Goal: Information Seeking & Learning: Check status

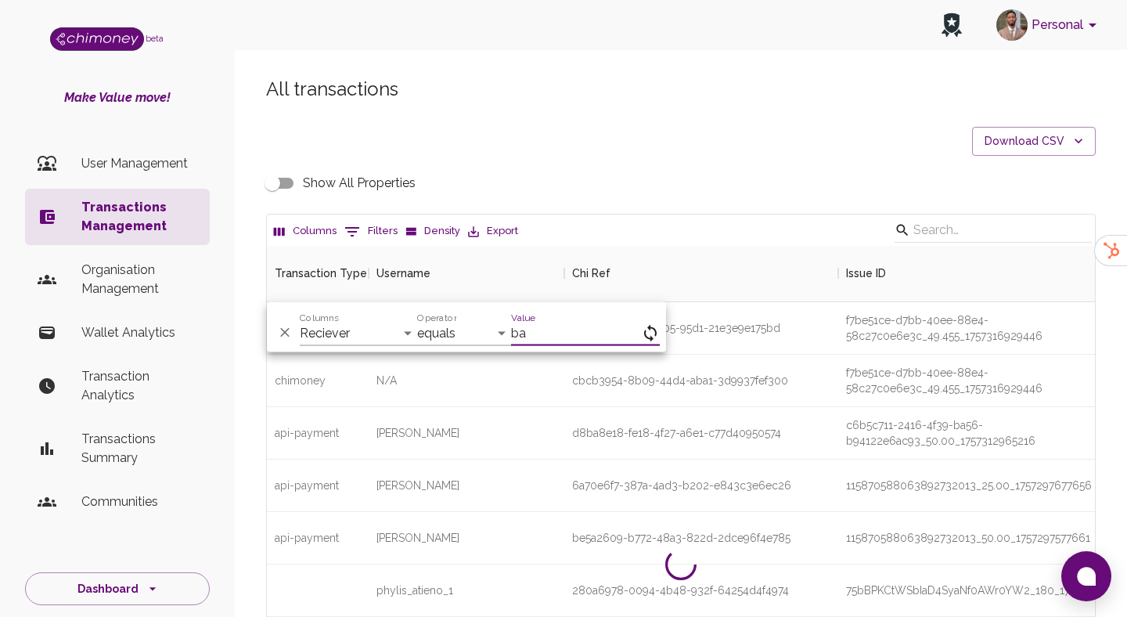
select select "email"
select select "equals"
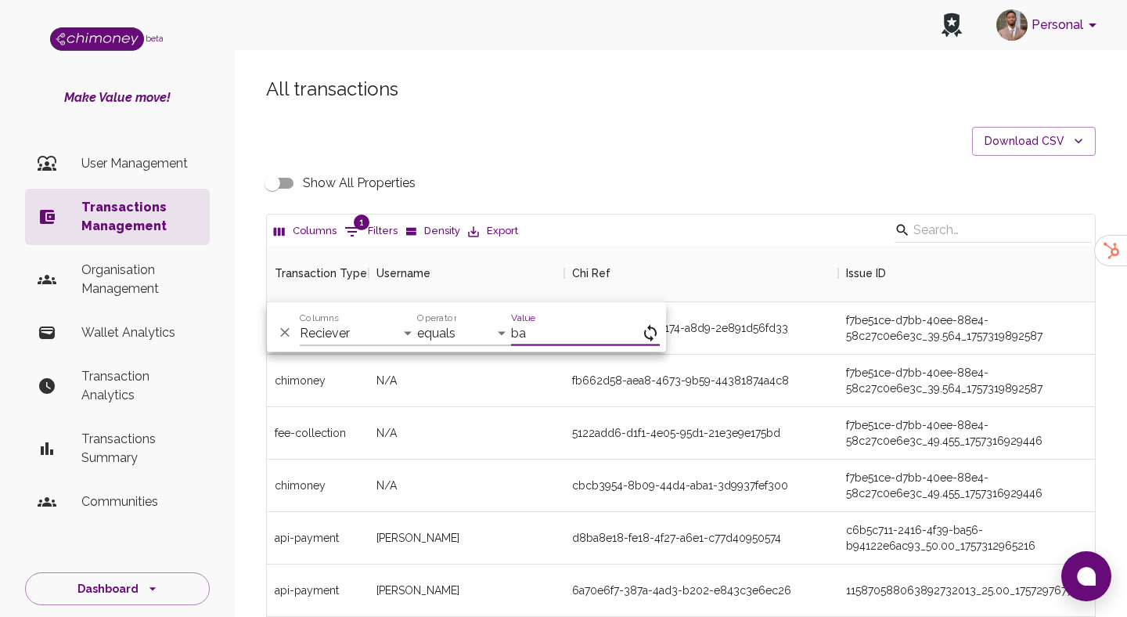
type input "b"
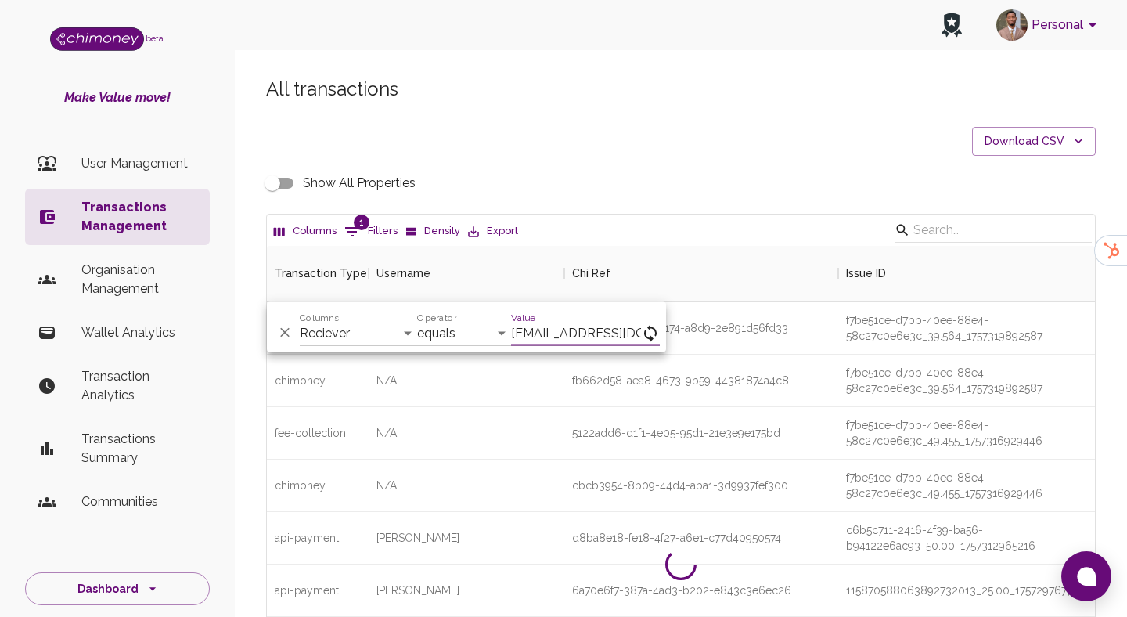
type input "adebayo@chimoney.io"
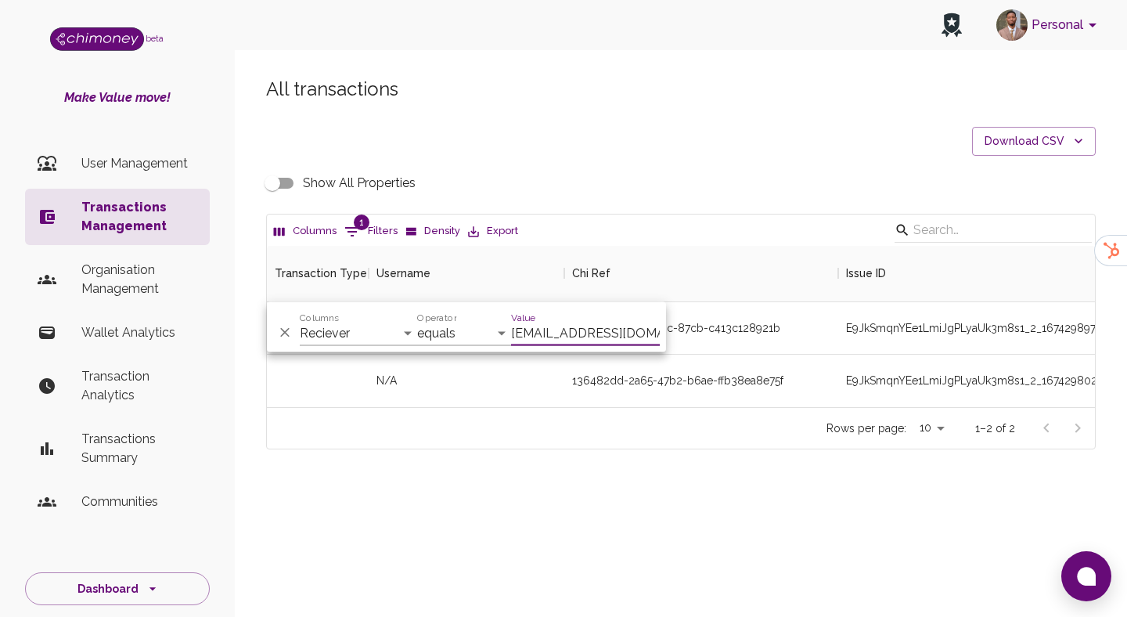
scroll to position [161, 828]
click at [664, 434] on div "Rows per page: 10 10 1–2 of 2" at bounding box center [681, 427] width 828 height 41
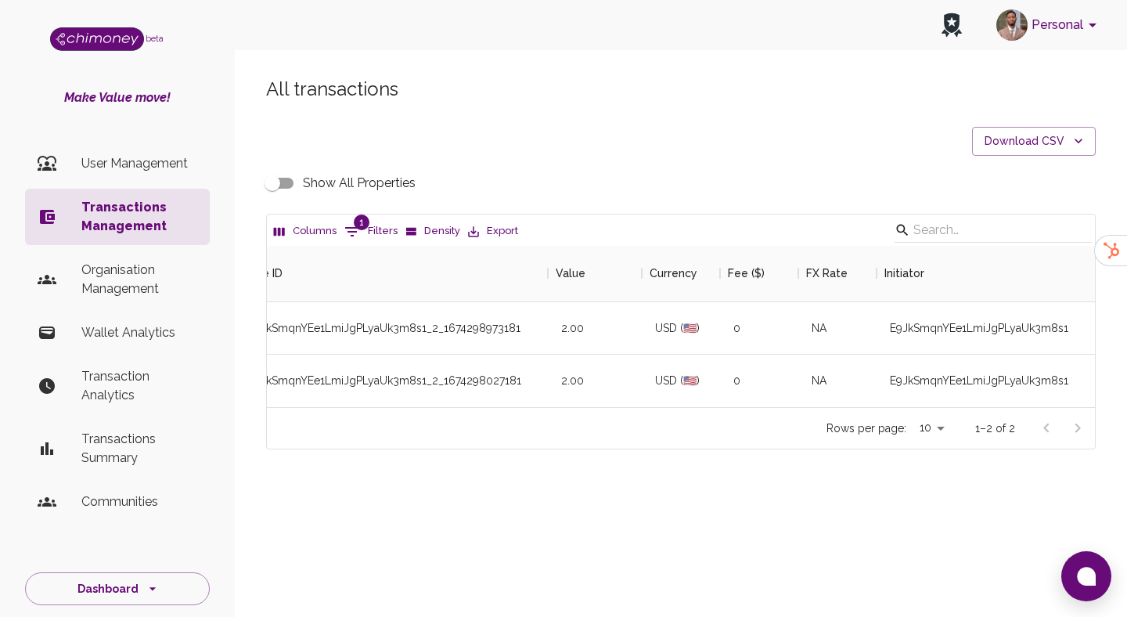
scroll to position [0, 604]
click at [384, 232] on button "1 Filters" at bounding box center [371, 231] width 61 height 25
select select "email"
select select "equals"
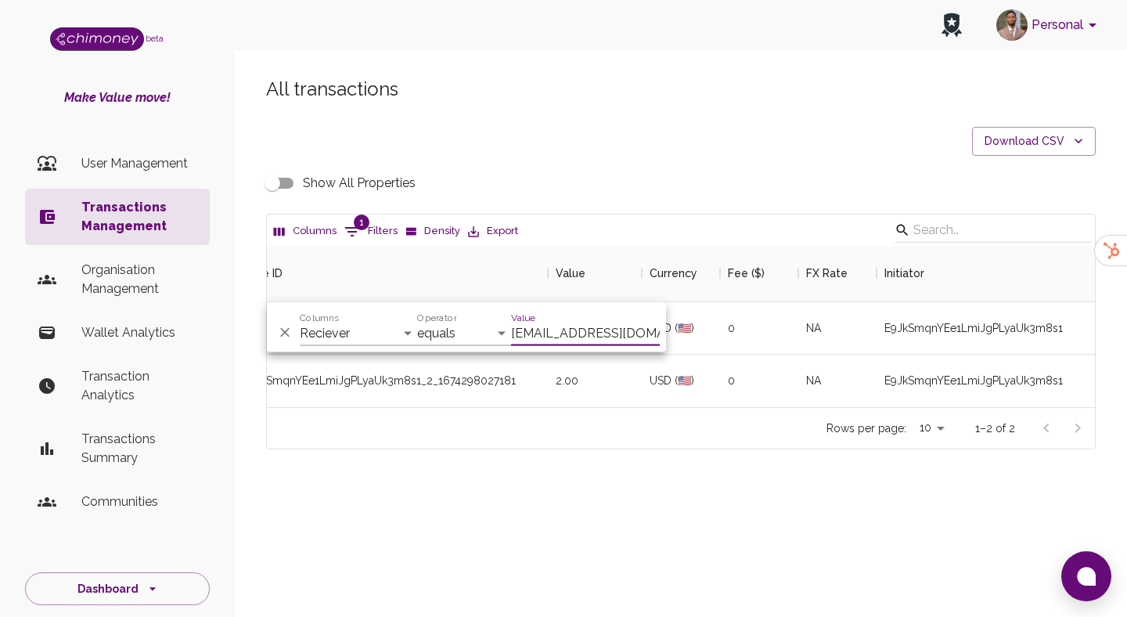
click at [531, 336] on input "adebayo@chimoney.io" at bounding box center [585, 333] width 149 height 25
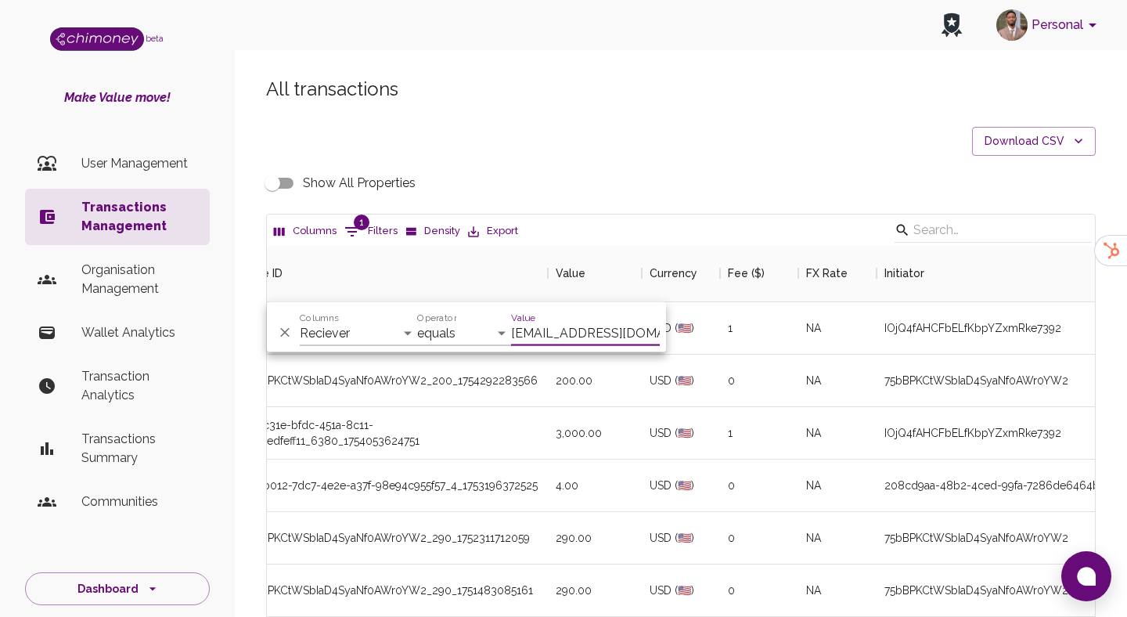
scroll to position [581, 828]
type input "bayo@chimoney.io"
click at [672, 407] on div "USD (🇺🇸)" at bounding box center [681, 433] width 78 height 52
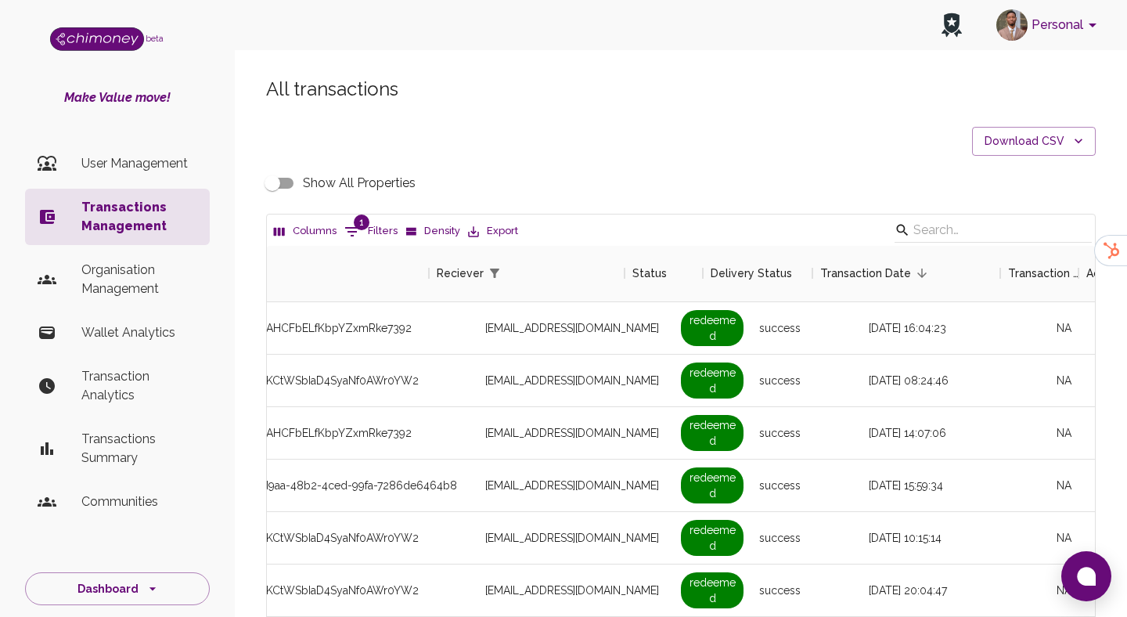
scroll to position [0, 1403]
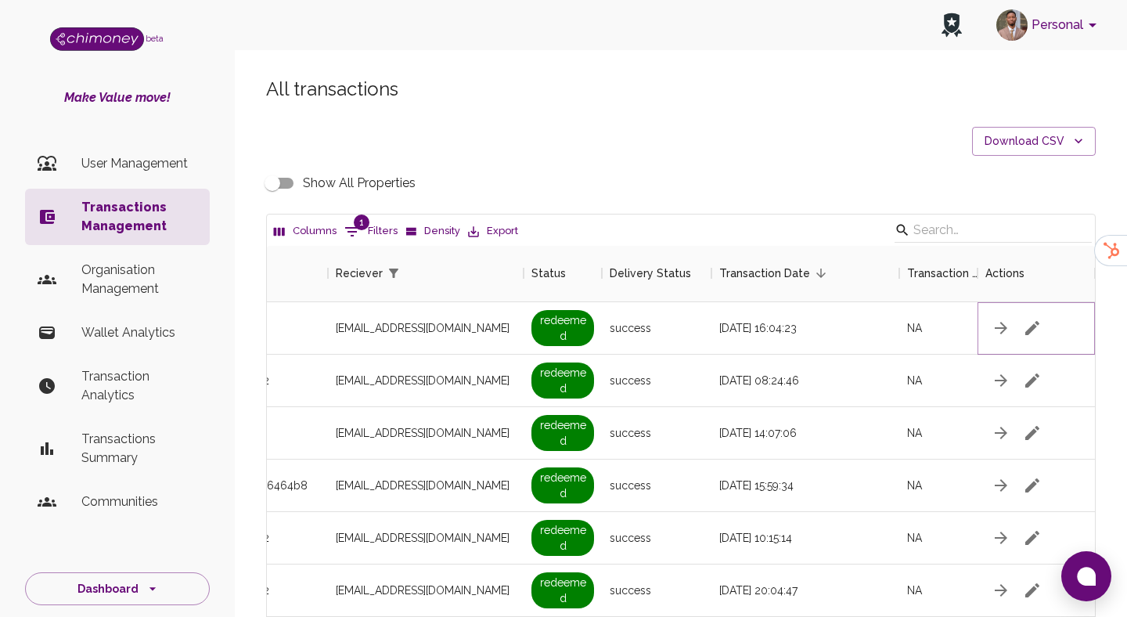
click at [1035, 332] on icon "button" at bounding box center [1032, 328] width 19 height 19
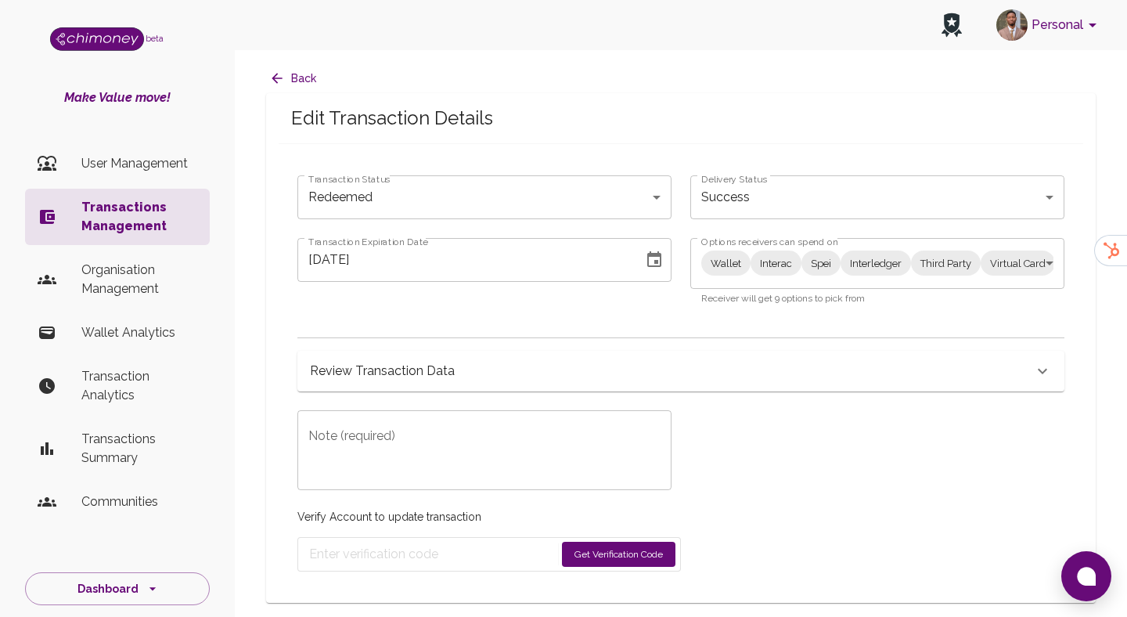
click at [532, 180] on body "Personal beta Make Value move! User Management Transactions Management Organisa…" at bounding box center [563, 308] width 1127 height 617
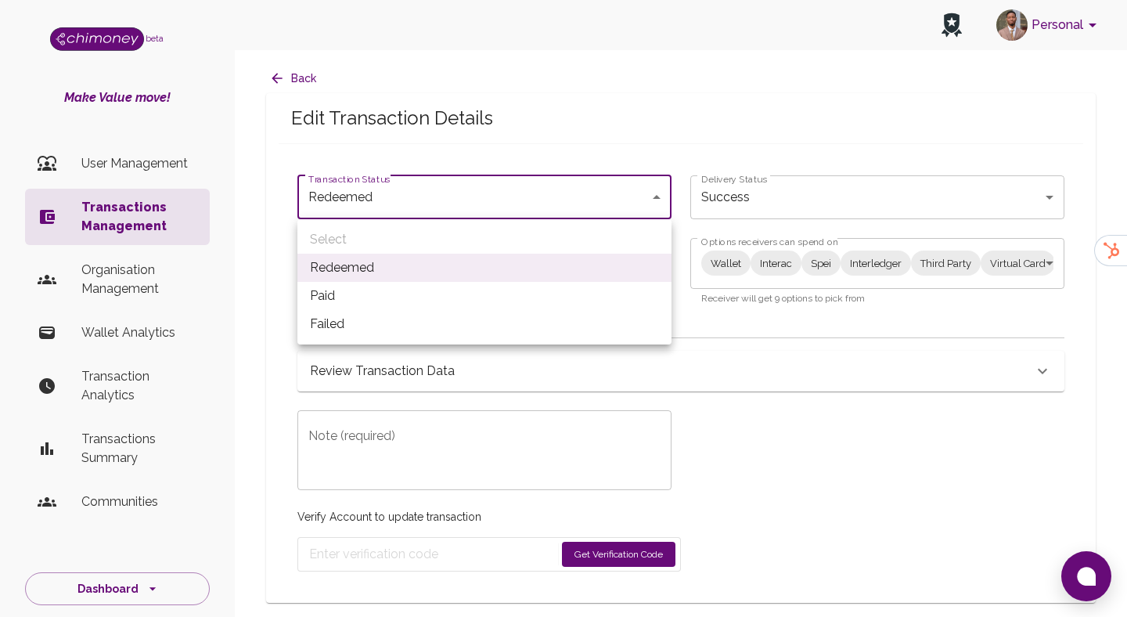
click at [394, 290] on li "Paid" at bounding box center [484, 296] width 374 height 28
type input "paid"
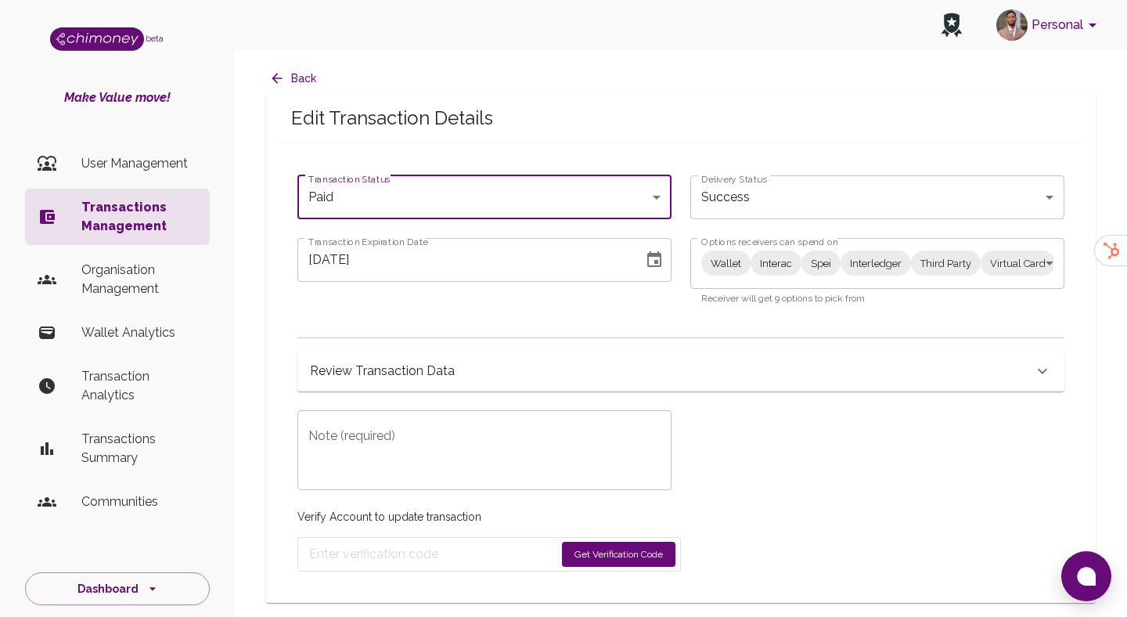
click at [783, 256] on body "Personal beta Make Value move! User Management Transactions Management Organisa…" at bounding box center [563, 308] width 1127 height 617
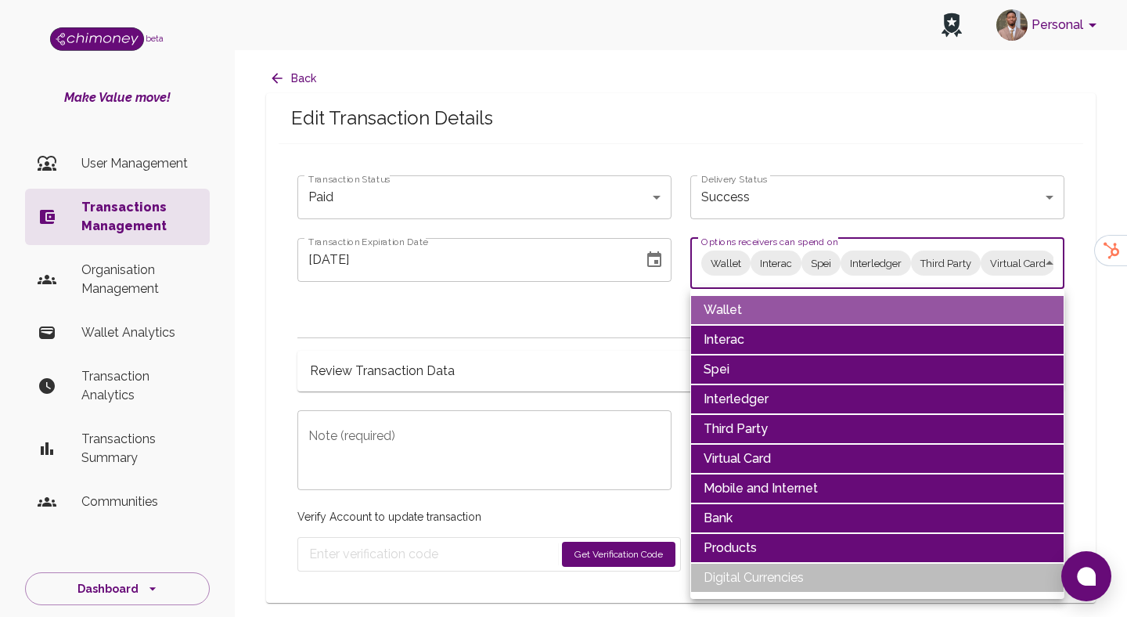
click at [700, 311] on li "Wallet" at bounding box center [878, 310] width 374 height 30
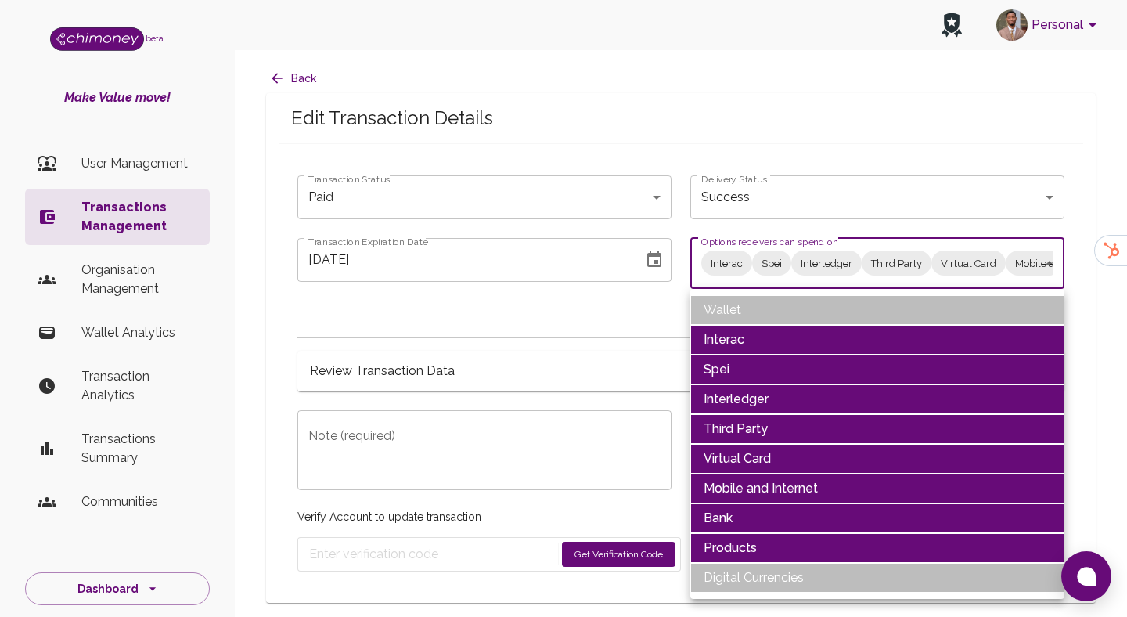
click at [732, 337] on li "Interac" at bounding box center [878, 340] width 374 height 30
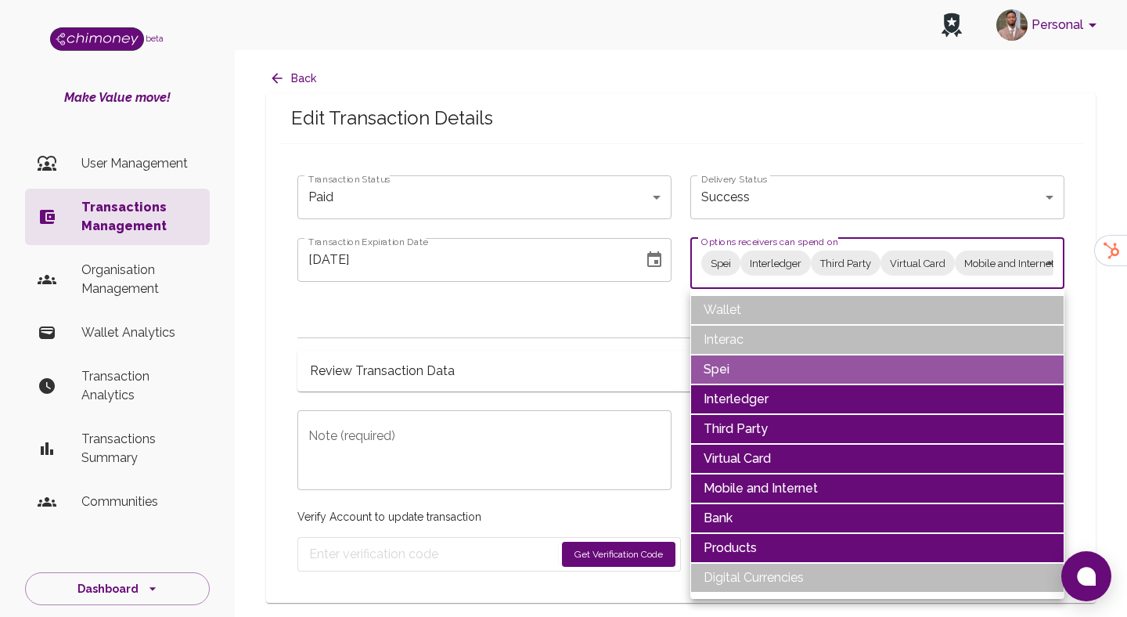
click at [734, 366] on li "Spei" at bounding box center [878, 370] width 374 height 30
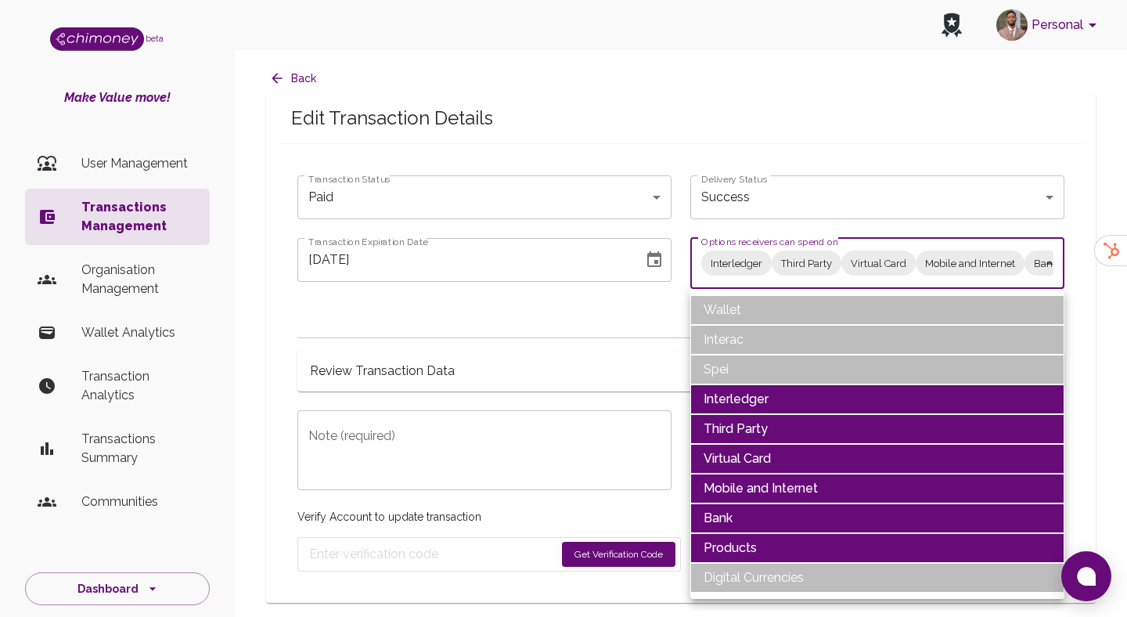
click at [744, 406] on li "Interledger" at bounding box center [878, 399] width 374 height 30
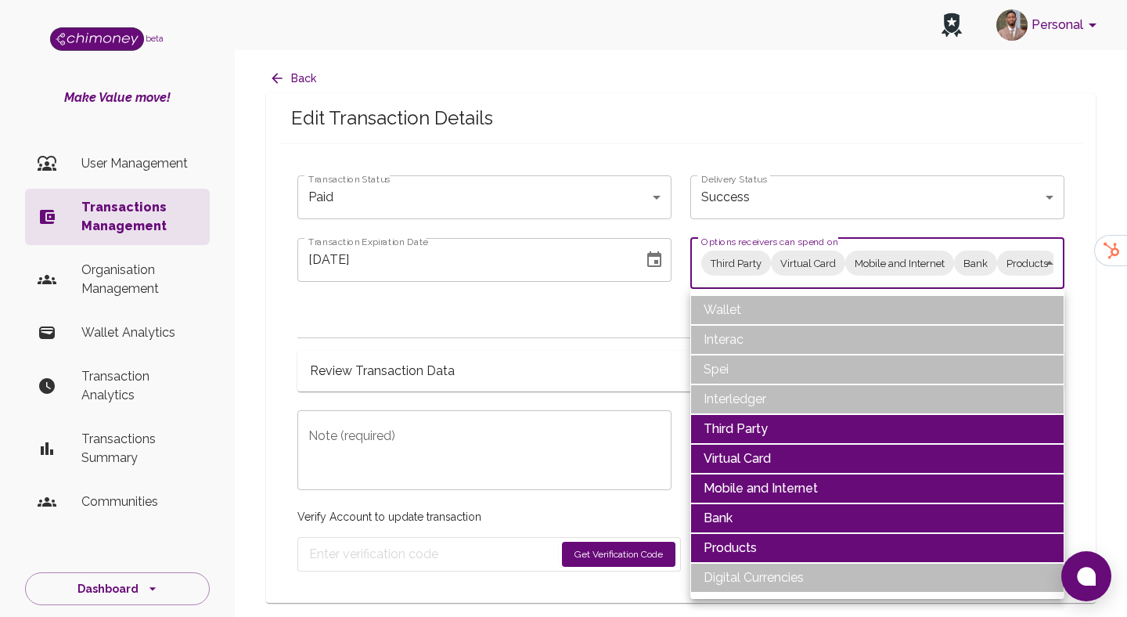
click at [746, 420] on li "Third Party" at bounding box center [878, 429] width 374 height 30
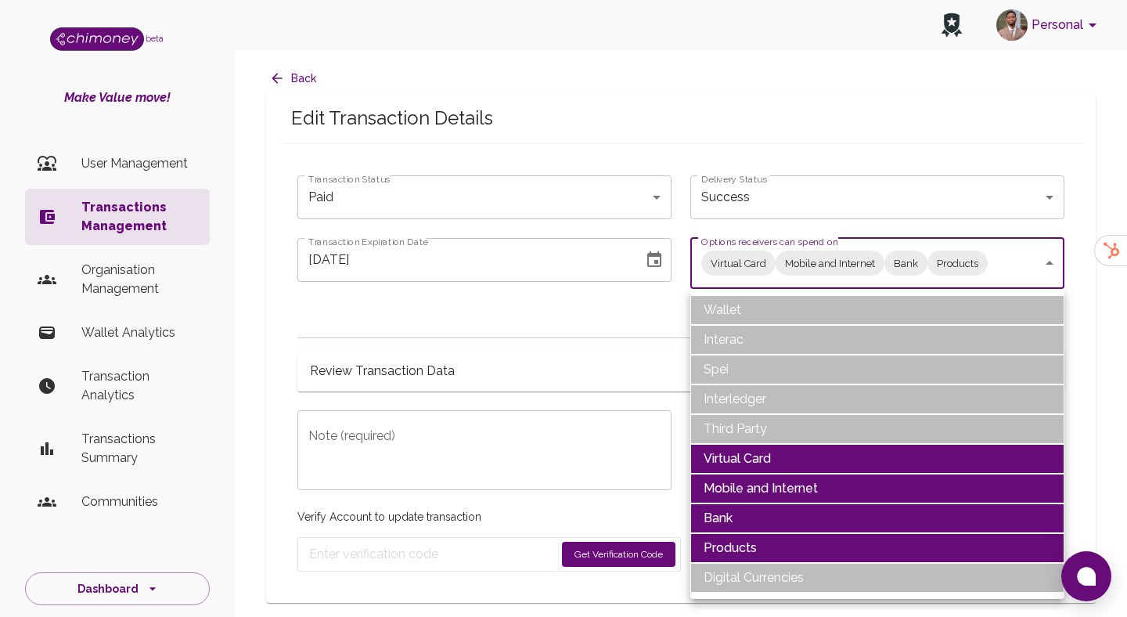
click at [741, 463] on li "Virtual Card" at bounding box center [878, 459] width 374 height 30
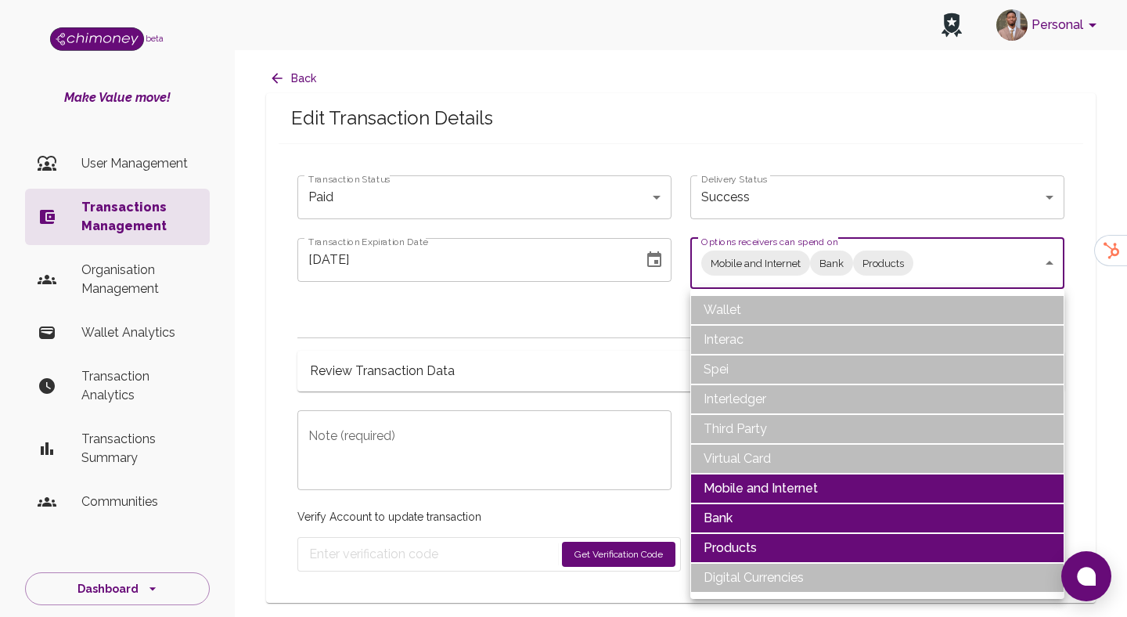
click at [748, 493] on li "Mobile and Internet" at bounding box center [878, 489] width 374 height 30
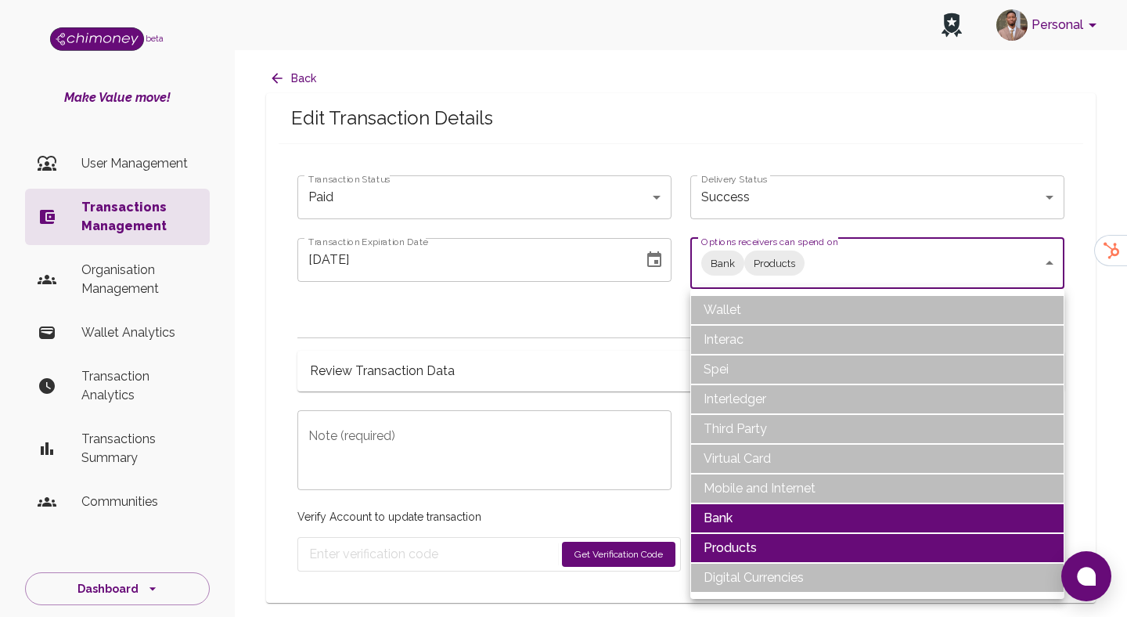
click at [747, 547] on li "Products" at bounding box center [878, 548] width 374 height 30
type input "Bank"
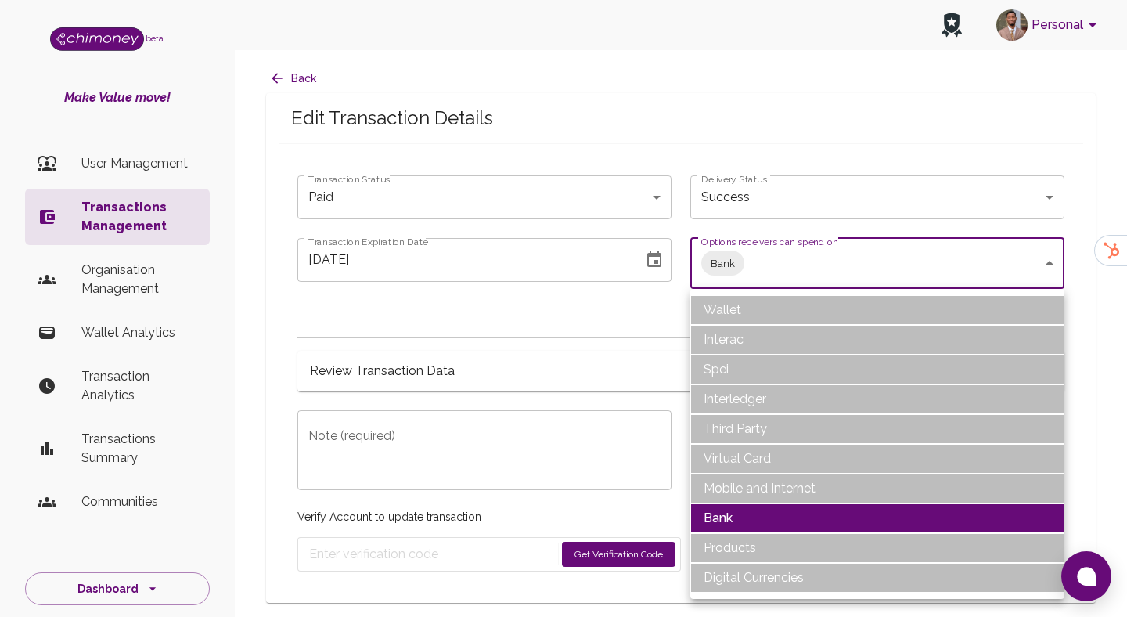
click at [600, 284] on div at bounding box center [563, 308] width 1127 height 617
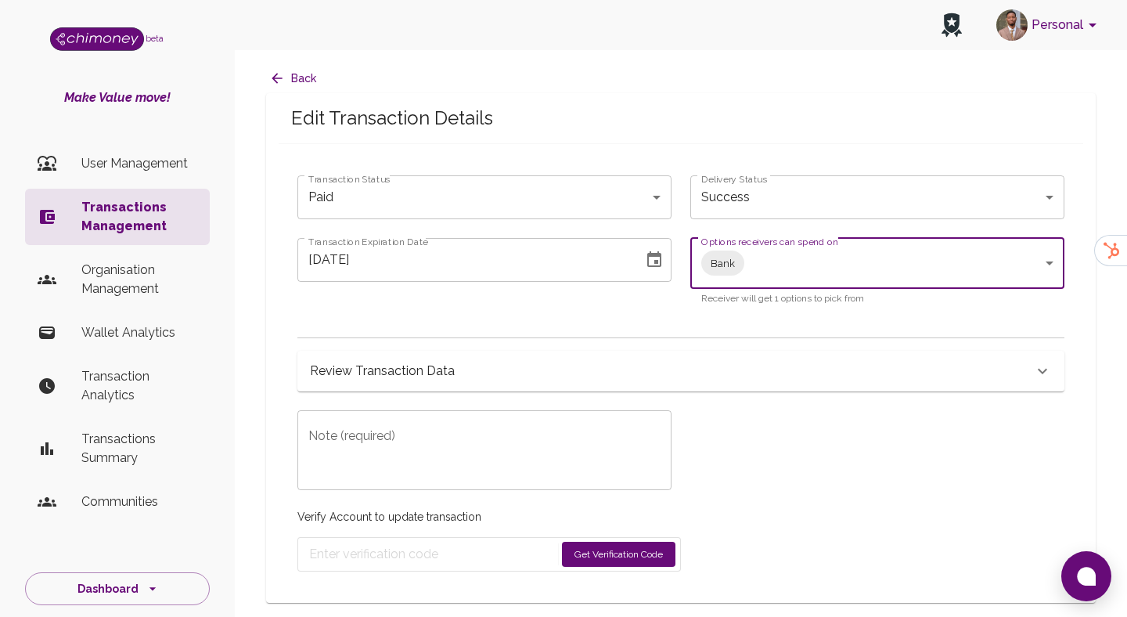
click at [670, 260] on div "09/02/2025 Transaction Expiration Date" at bounding box center [484, 260] width 374 height 44
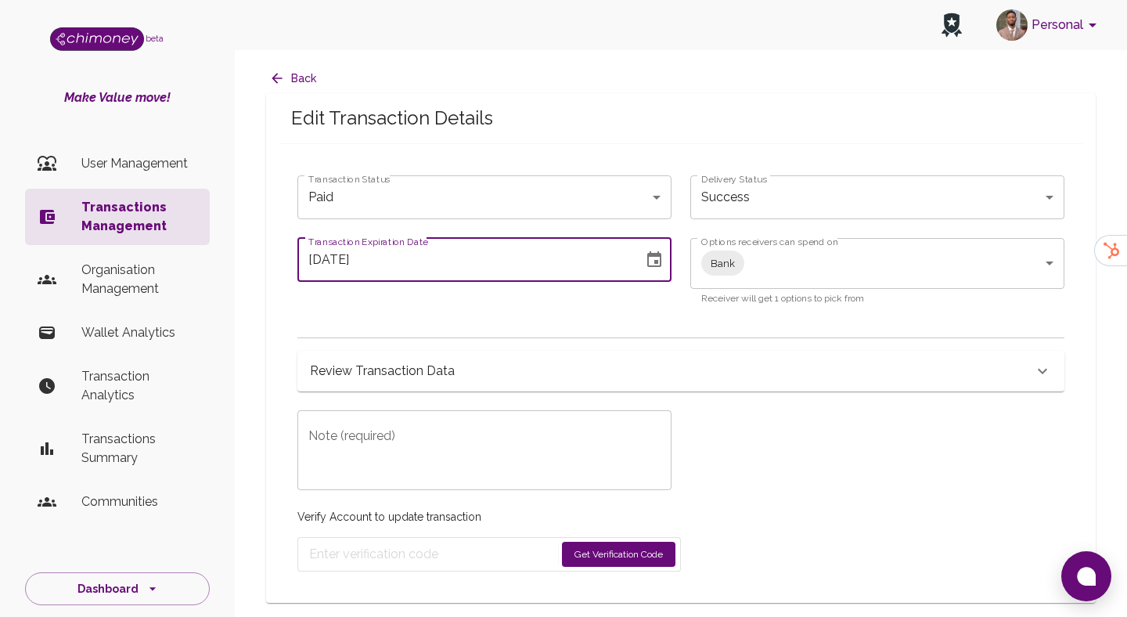
click at [650, 260] on icon "Choose date, selected date is Sep 2, 2025" at bounding box center [654, 260] width 19 height 19
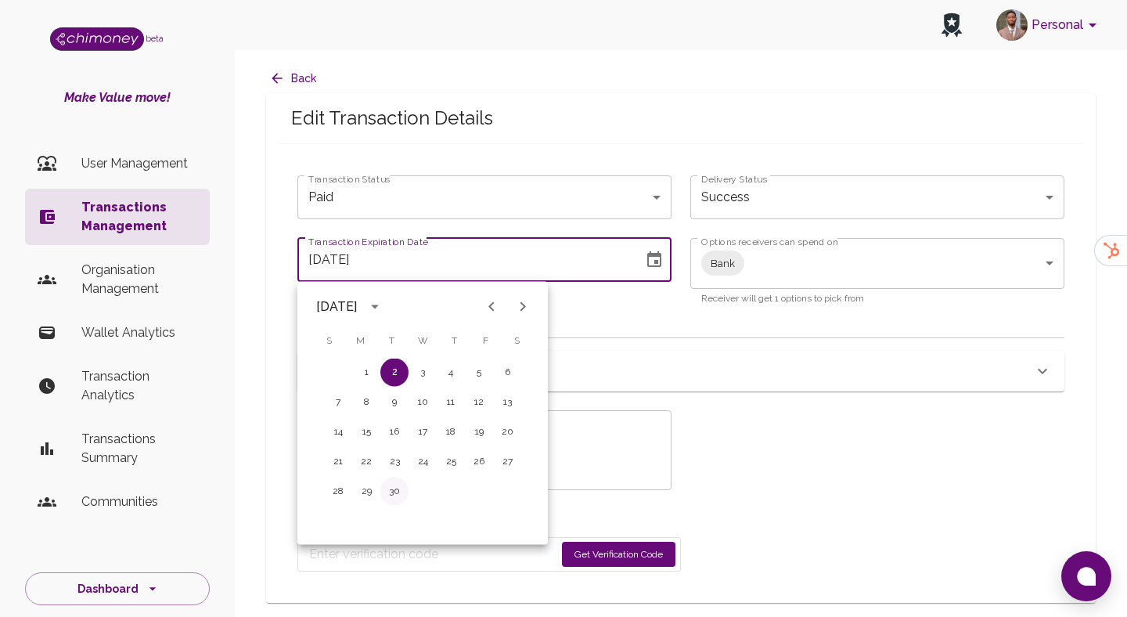
click at [395, 487] on button "30" at bounding box center [394, 492] width 28 height 28
type input "09/30/2025"
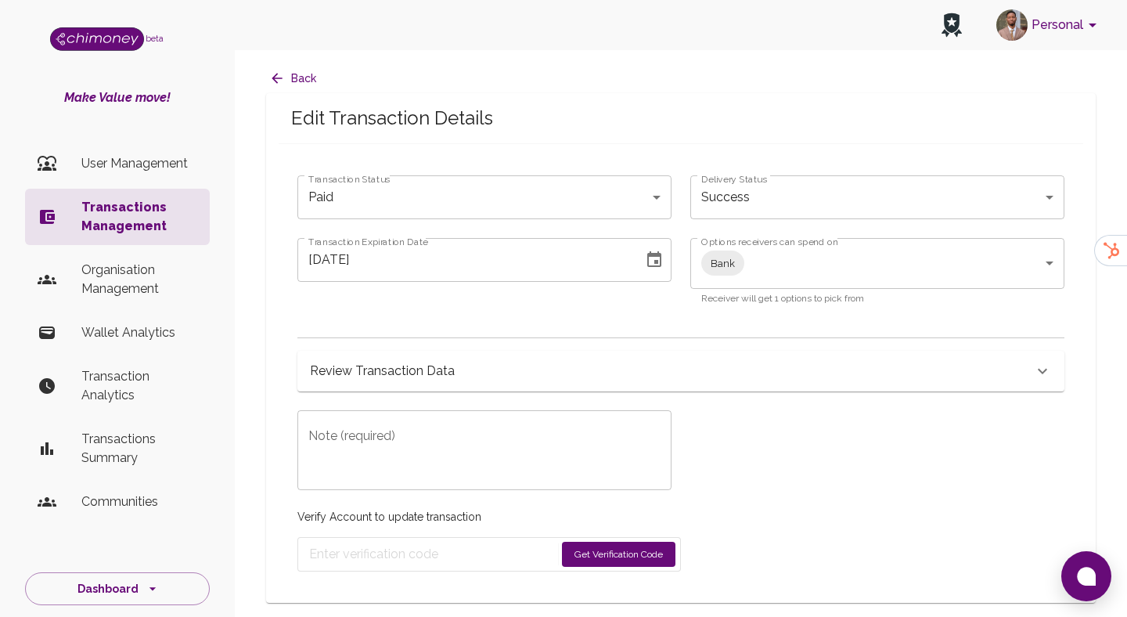
click at [409, 436] on textarea "Note (required)" at bounding box center [484, 451] width 352 height 54
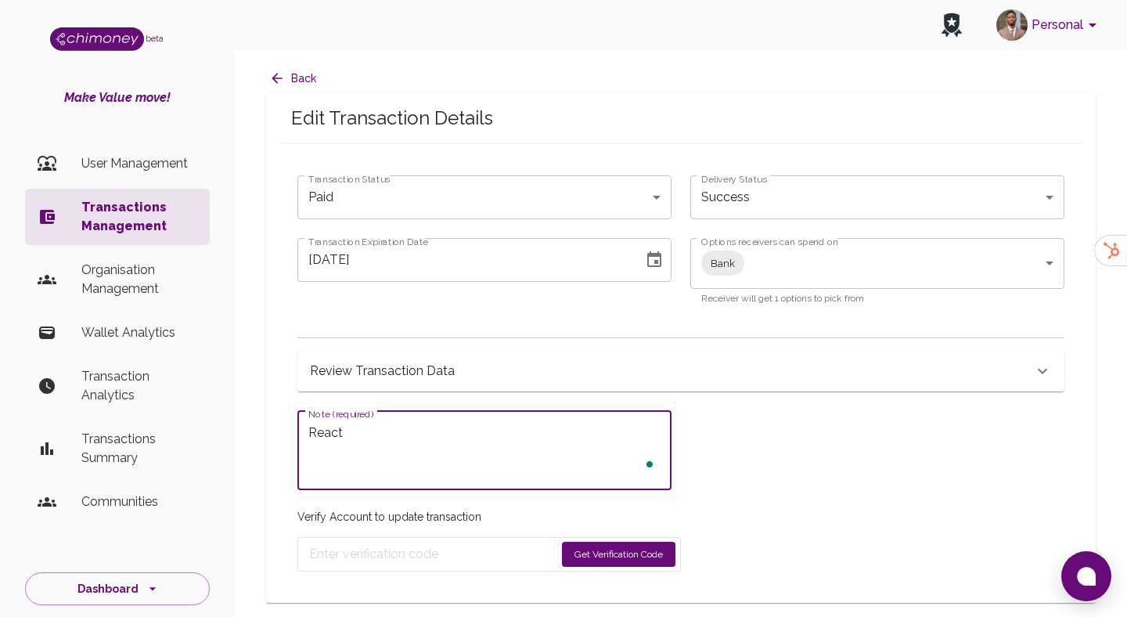
type textarea "React"
click at [842, 265] on body "Personal beta Make Value move! User Management Transactions Management Organisa…" at bounding box center [563, 308] width 1127 height 617
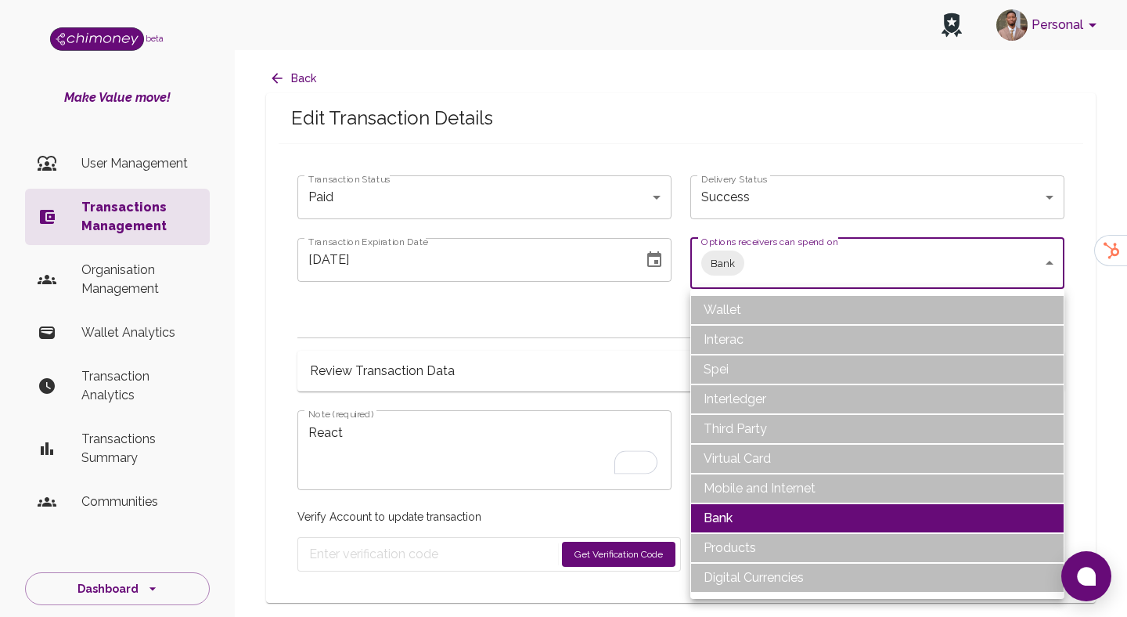
click at [762, 325] on li "Interac" at bounding box center [878, 340] width 374 height 30
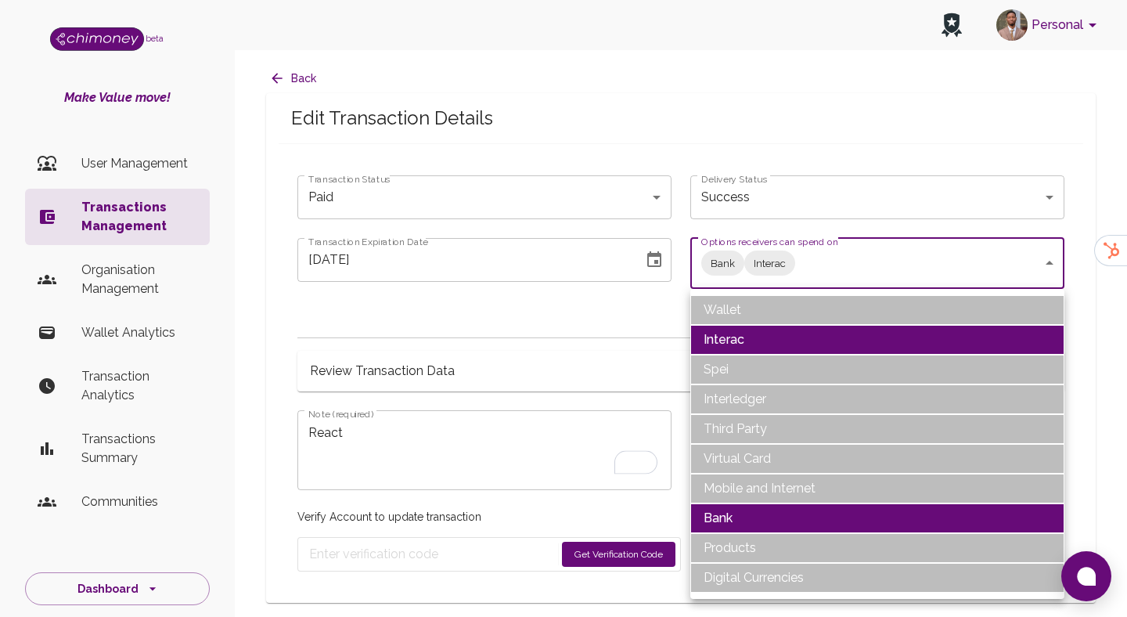
click at [748, 297] on li "Wallet" at bounding box center [878, 310] width 374 height 30
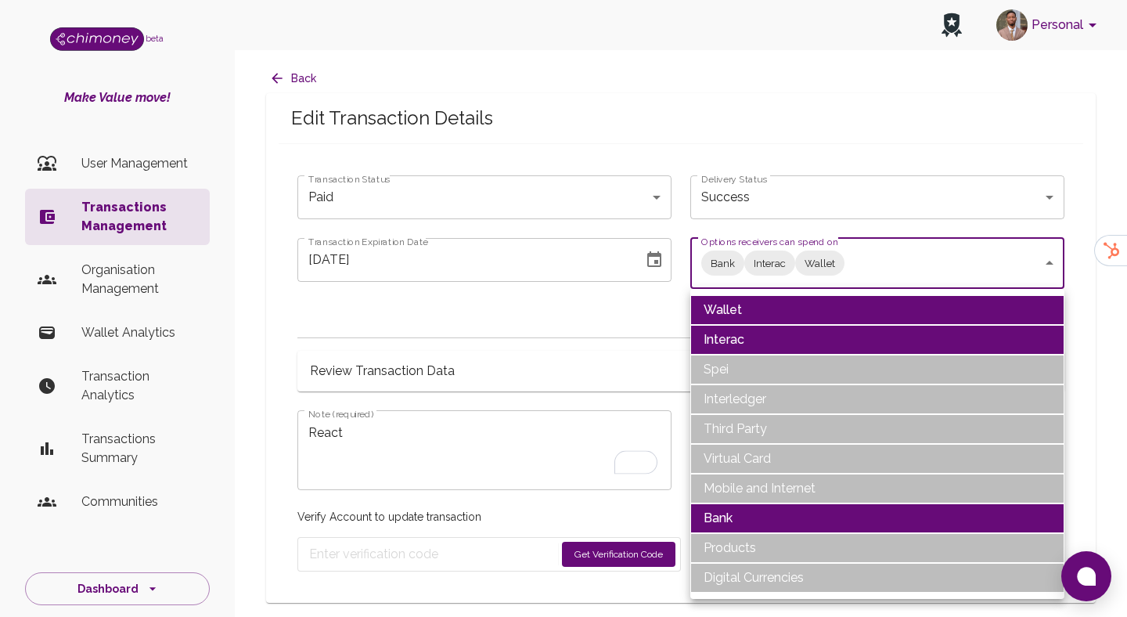
click at [727, 343] on li "Interac" at bounding box center [878, 340] width 374 height 30
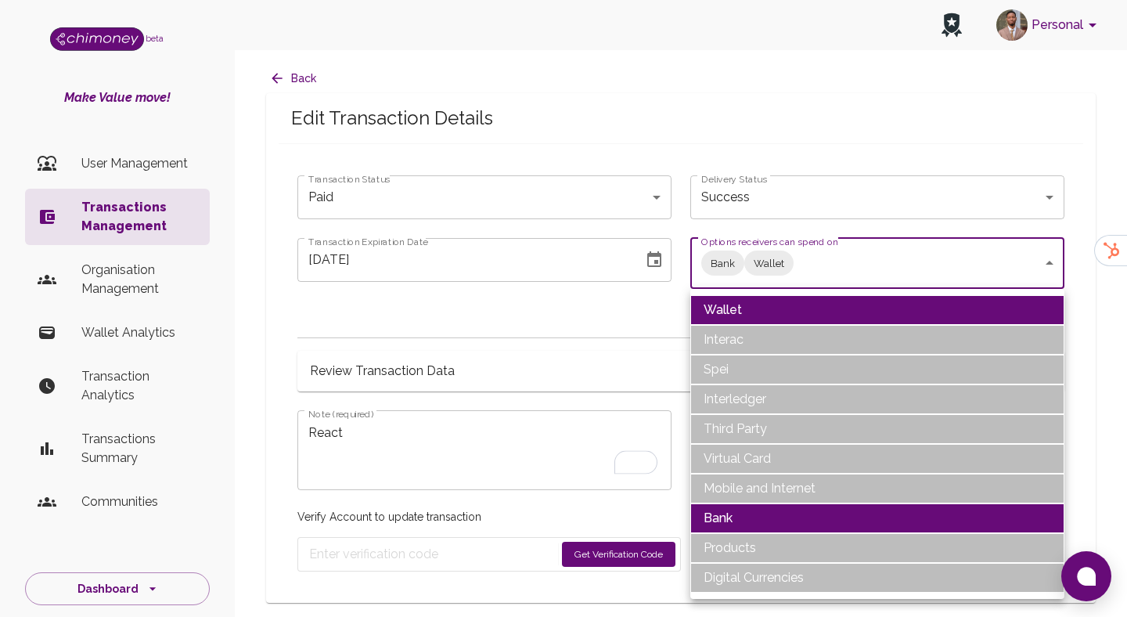
click at [751, 480] on li "Mobile and Internet" at bounding box center [878, 489] width 374 height 30
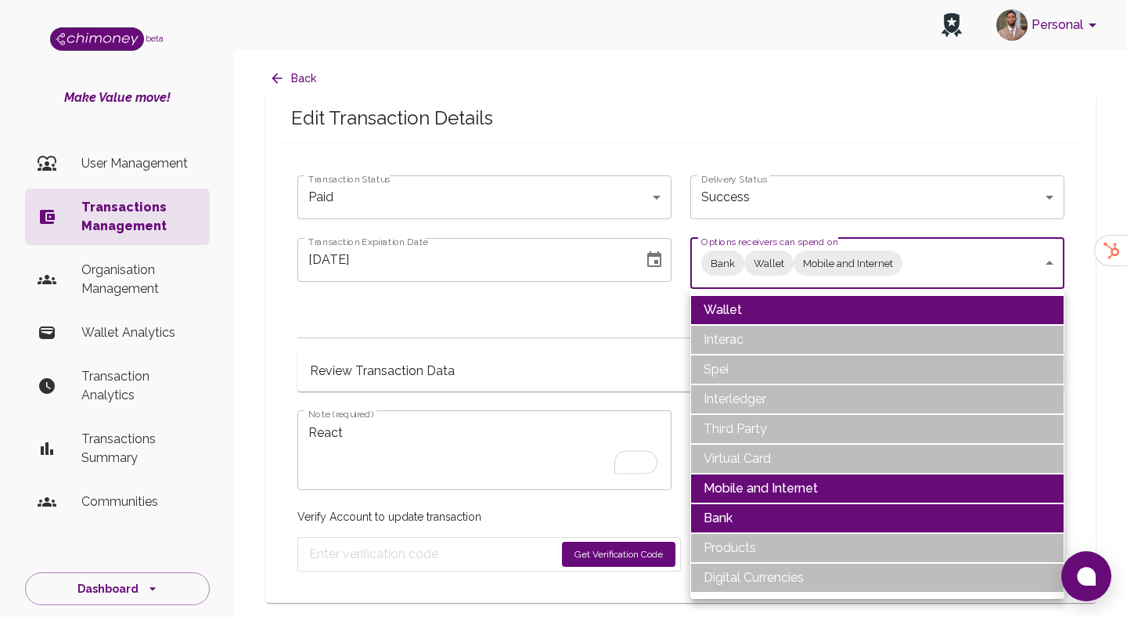
click at [744, 402] on li "Interledger" at bounding box center [878, 399] width 374 height 30
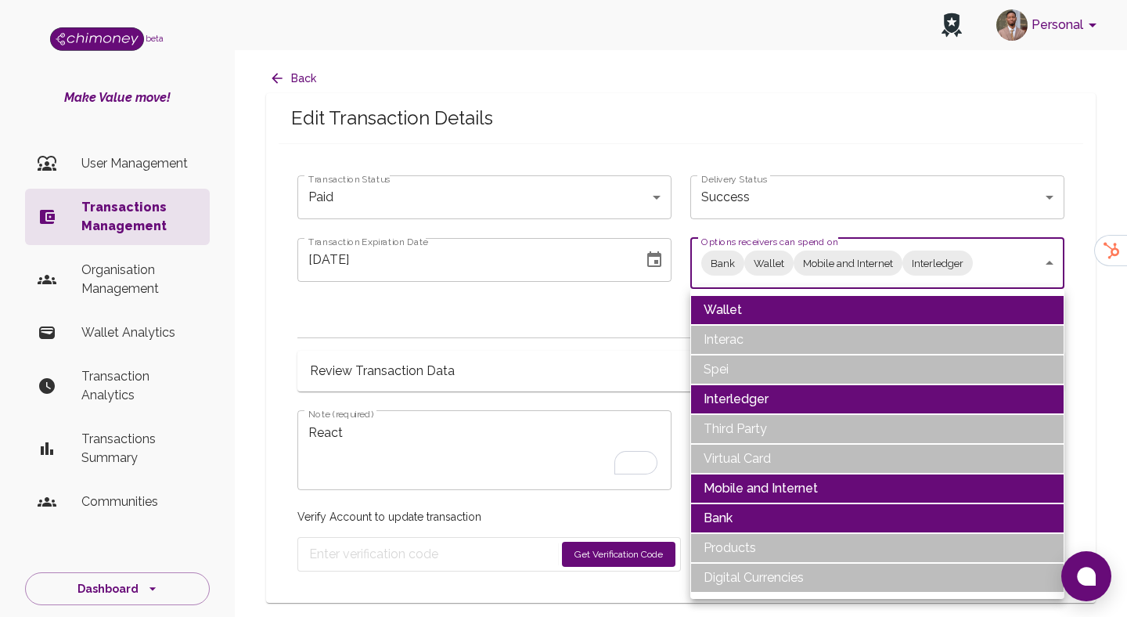
click at [764, 570] on li "Digital Currencies" at bounding box center [878, 578] width 374 height 30
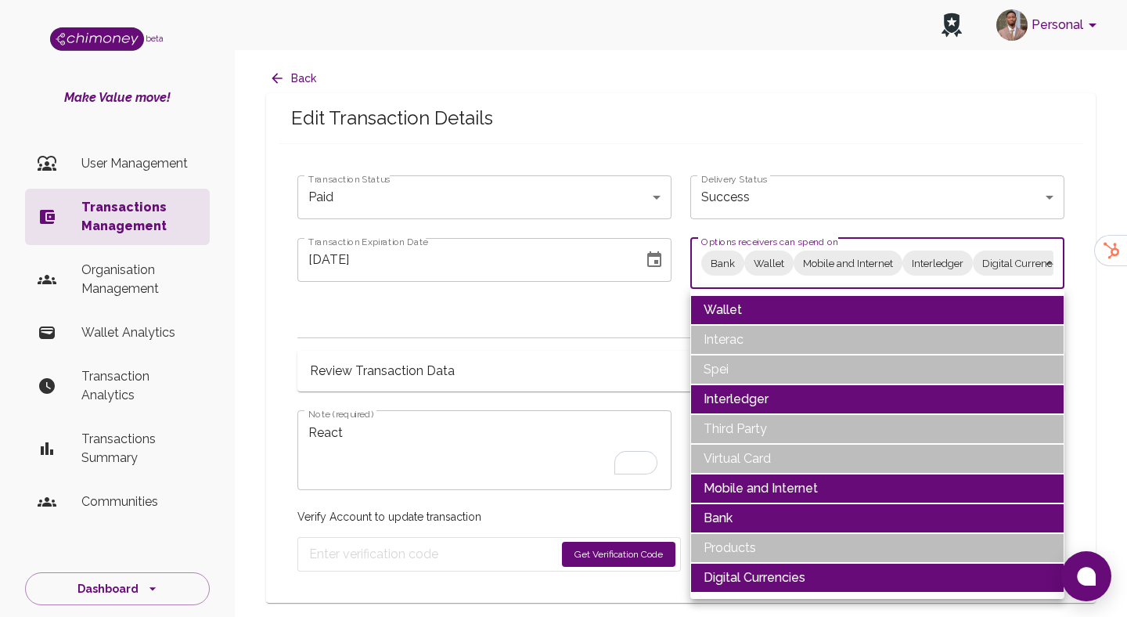
click at [758, 551] on li "Products" at bounding box center [878, 548] width 374 height 30
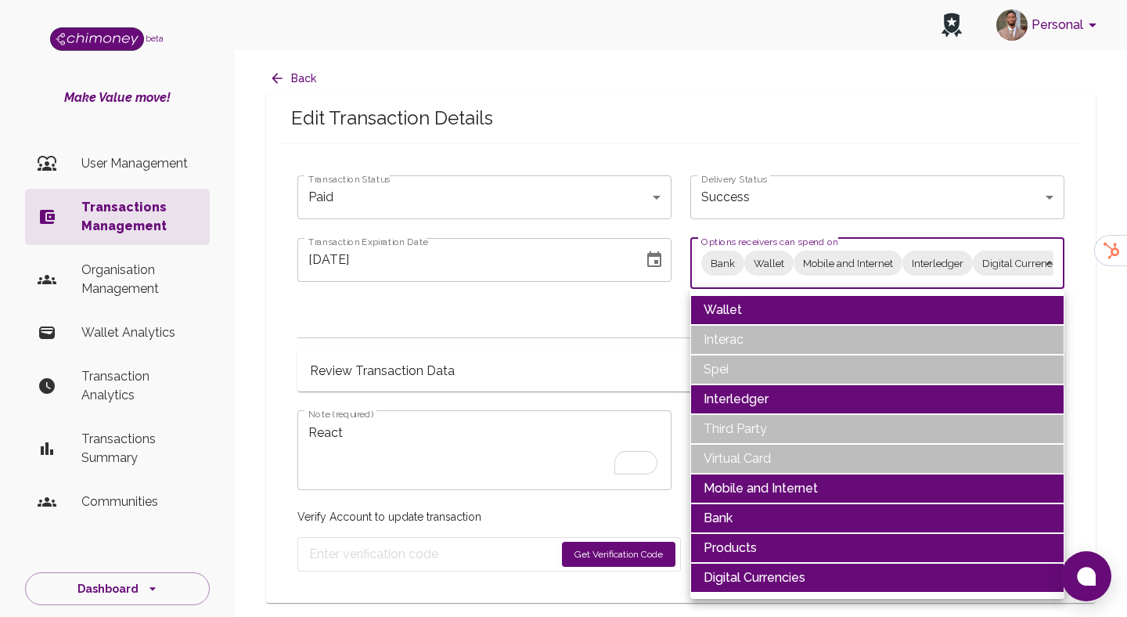
click at [764, 435] on li "Third Party" at bounding box center [878, 429] width 374 height 30
type input "Bank,Wallet,Mobile and Internet,Interledger,Digital Currencies,Products,Third P…"
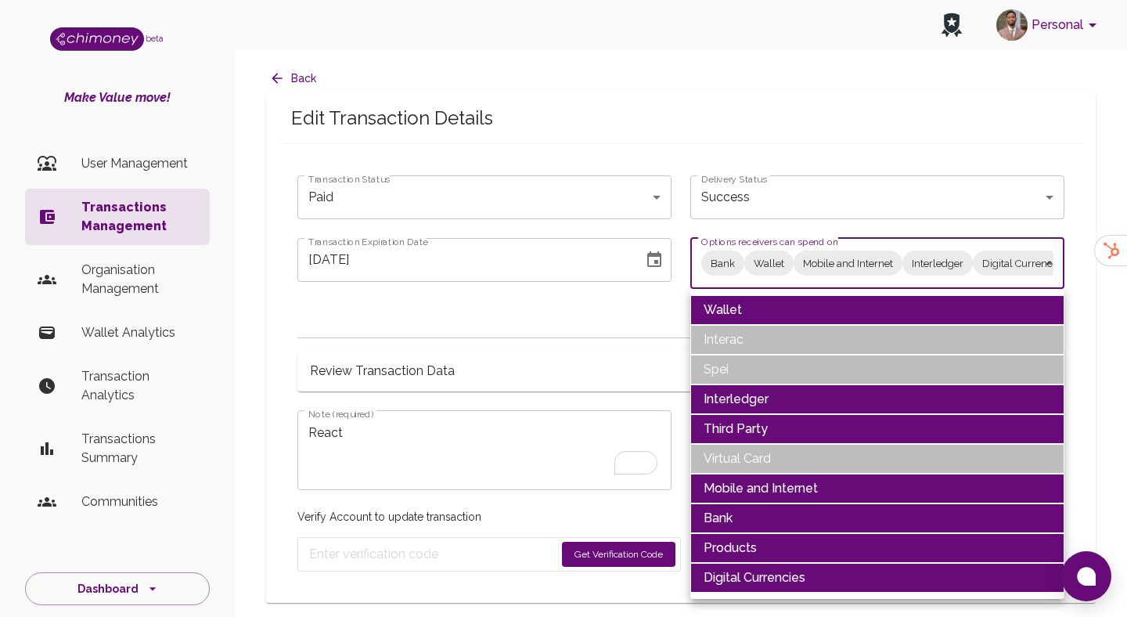
click at [576, 338] on div at bounding box center [563, 308] width 1127 height 617
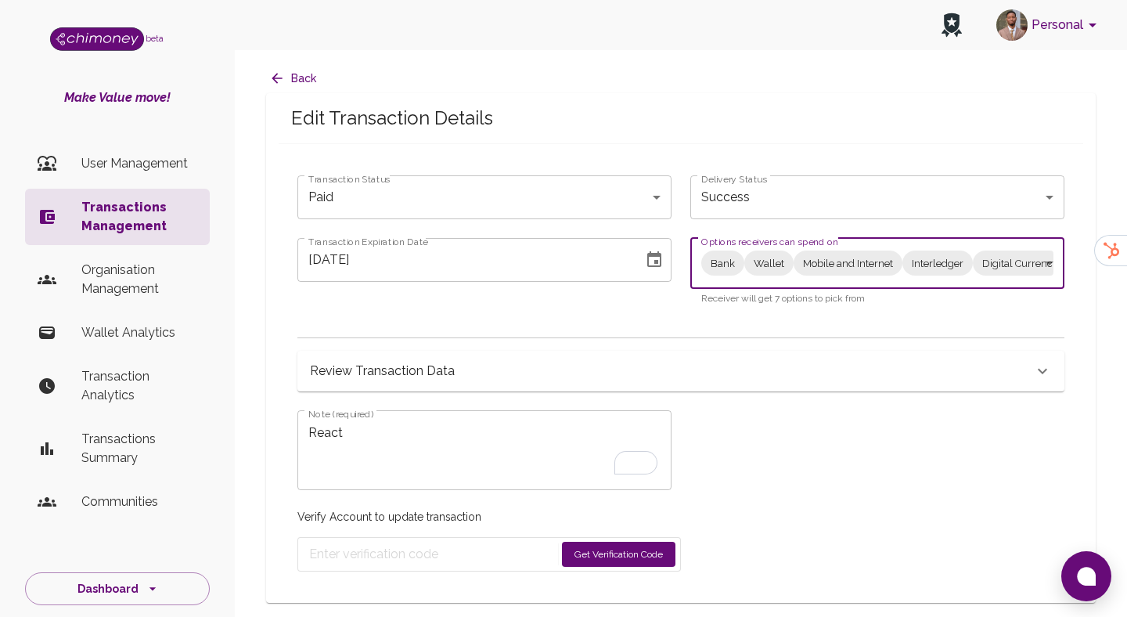
click at [438, 439] on textarea "React" at bounding box center [484, 451] width 352 height 54
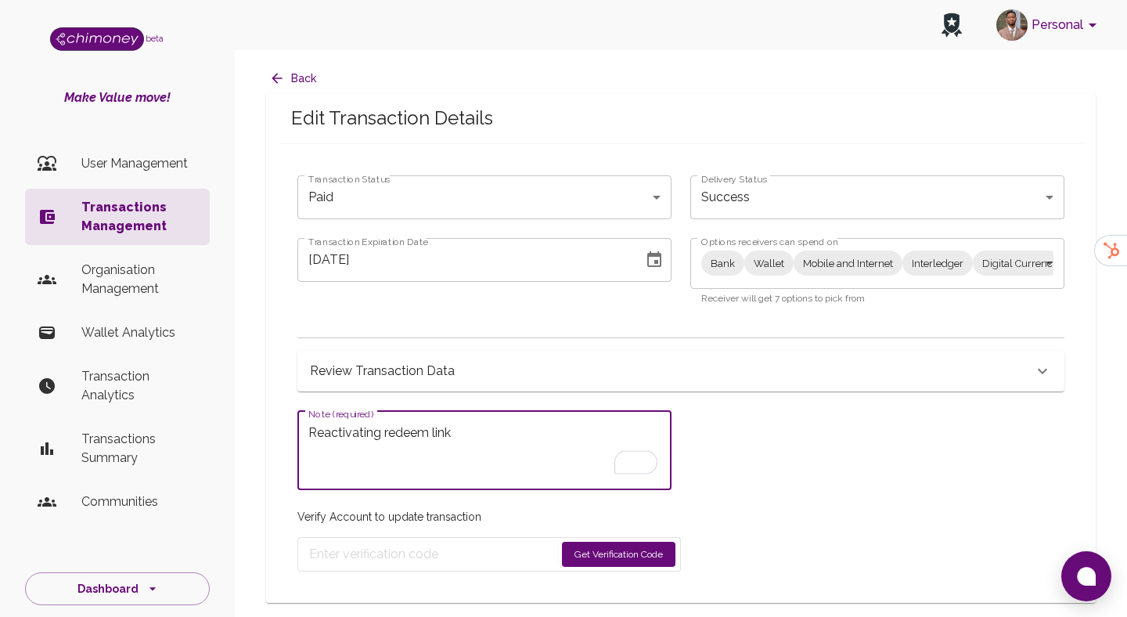
type textarea "Reactivating redeem link"
click at [641, 553] on button "Get Verification Code" at bounding box center [619, 554] width 114 height 25
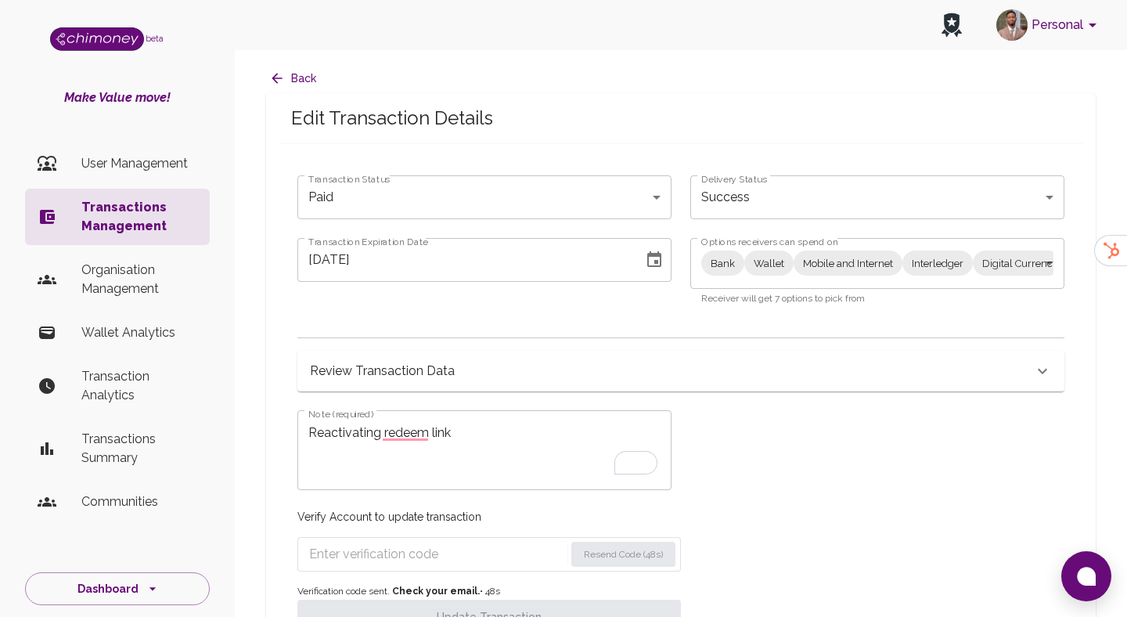
click at [484, 557] on input "Enter verification code" at bounding box center [436, 554] width 255 height 25
paste input "8107"
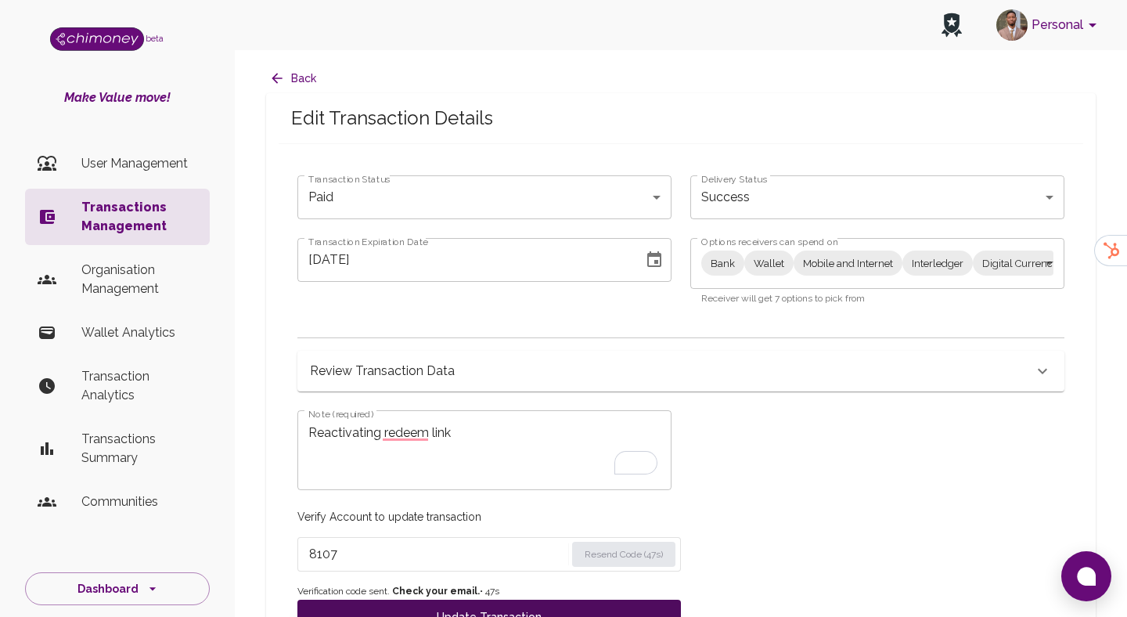
type input "8107"
click at [431, 609] on button "Update Transaction" at bounding box center [489, 617] width 384 height 34
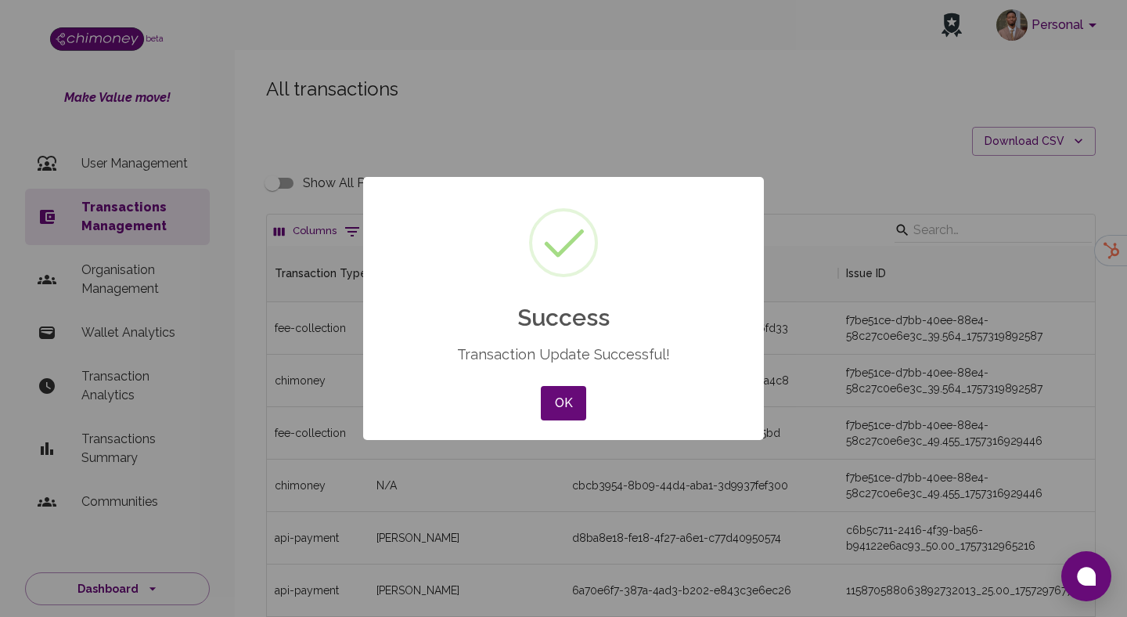
scroll to position [581, 828]
click at [557, 409] on button "OK" at bounding box center [563, 403] width 45 height 34
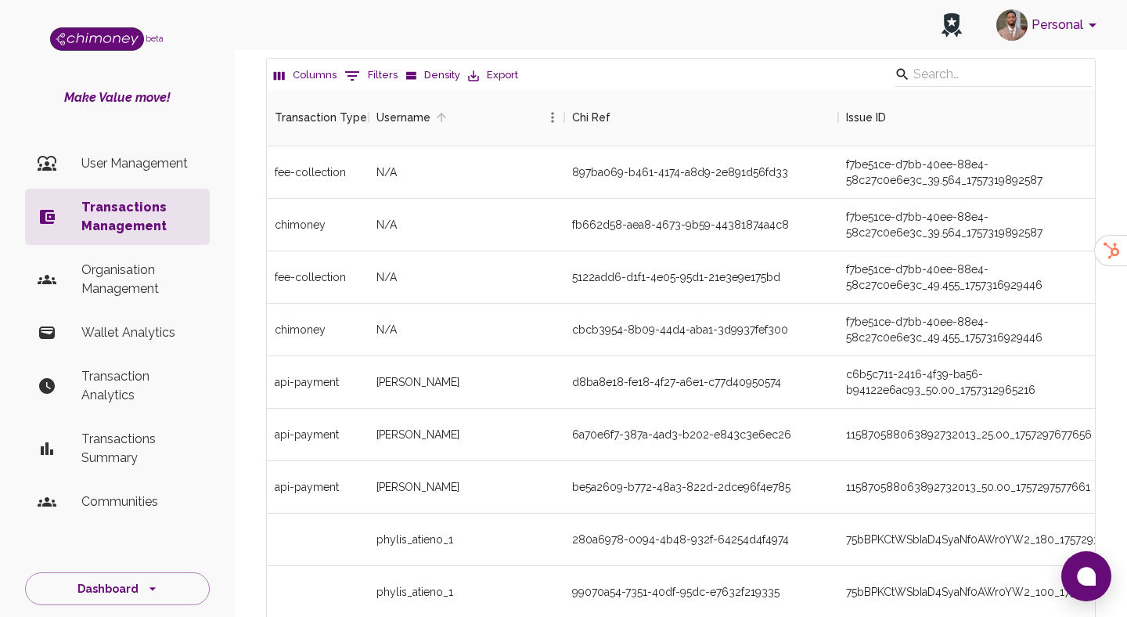
scroll to position [158, 0]
click at [384, 77] on button "0 Filters" at bounding box center [371, 73] width 61 height 25
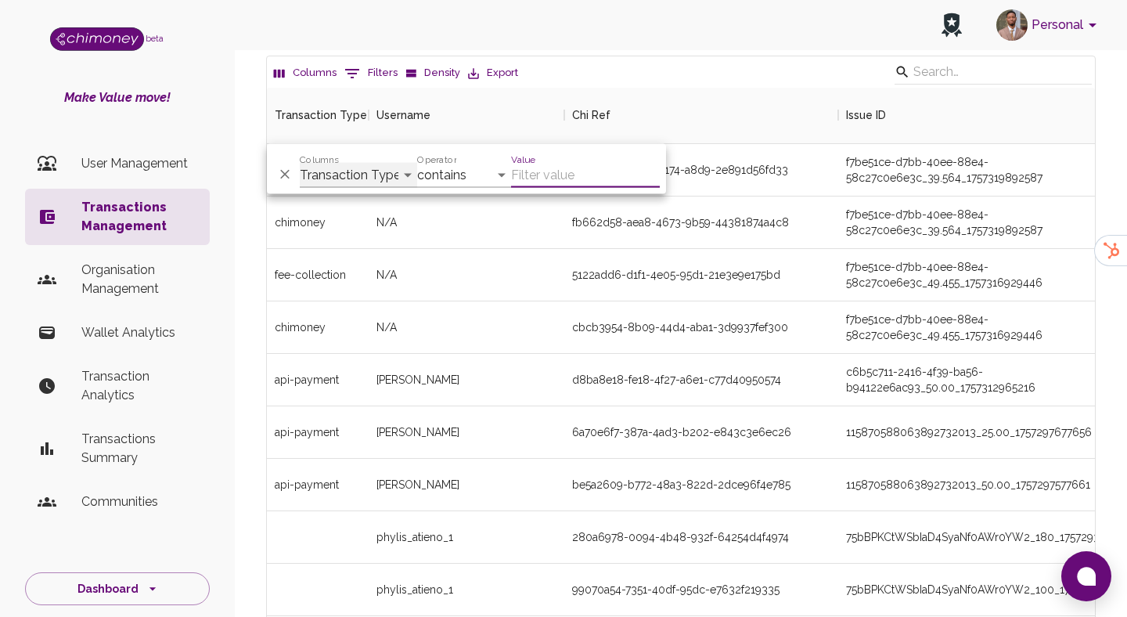
click at [371, 171] on select "Transaction Type Username Chi Ref Issue ID Value Amount Currency Fee ($) FX Rat…" at bounding box center [358, 175] width 117 height 25
select select "email"
click at [300, 163] on select "Transaction Type Username Chi Ref Issue ID Value Amount Currency Fee ($) FX Rat…" at bounding box center [358, 175] width 117 height 25
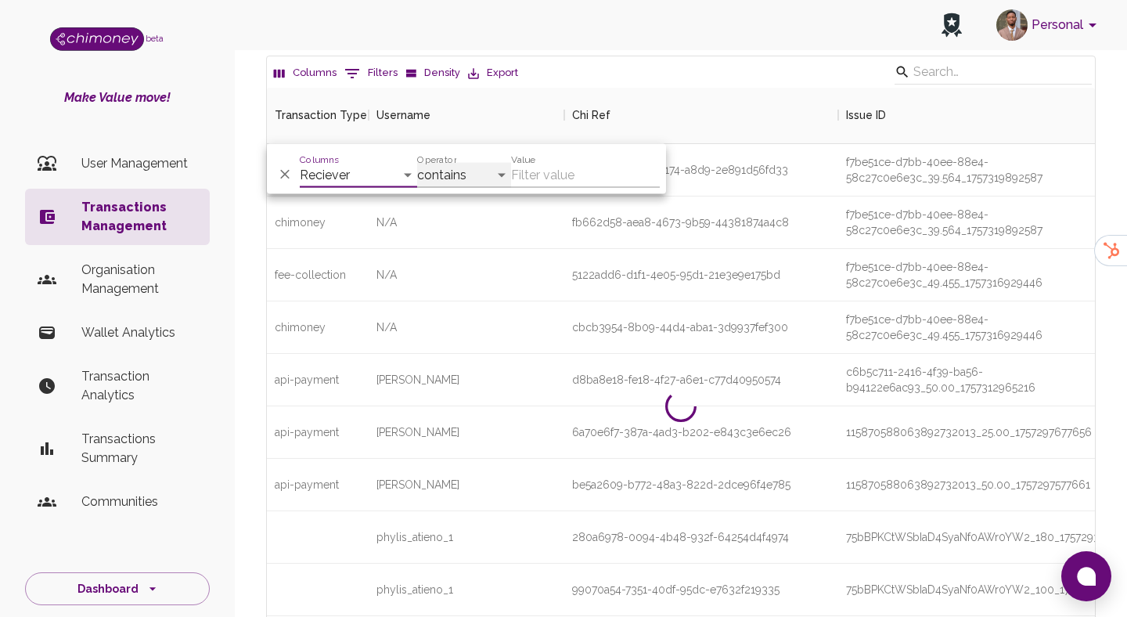
click at [451, 175] on select "contains equals starts with ends with is empty is not empty is any of" at bounding box center [464, 175] width 94 height 25
click at [417, 163] on select "contains equals starts with ends with is empty is not empty is any of" at bounding box center [464, 175] width 94 height 25
click at [467, 172] on select "contains equals starts with ends with is empty is not empty is any of" at bounding box center [464, 175] width 94 height 25
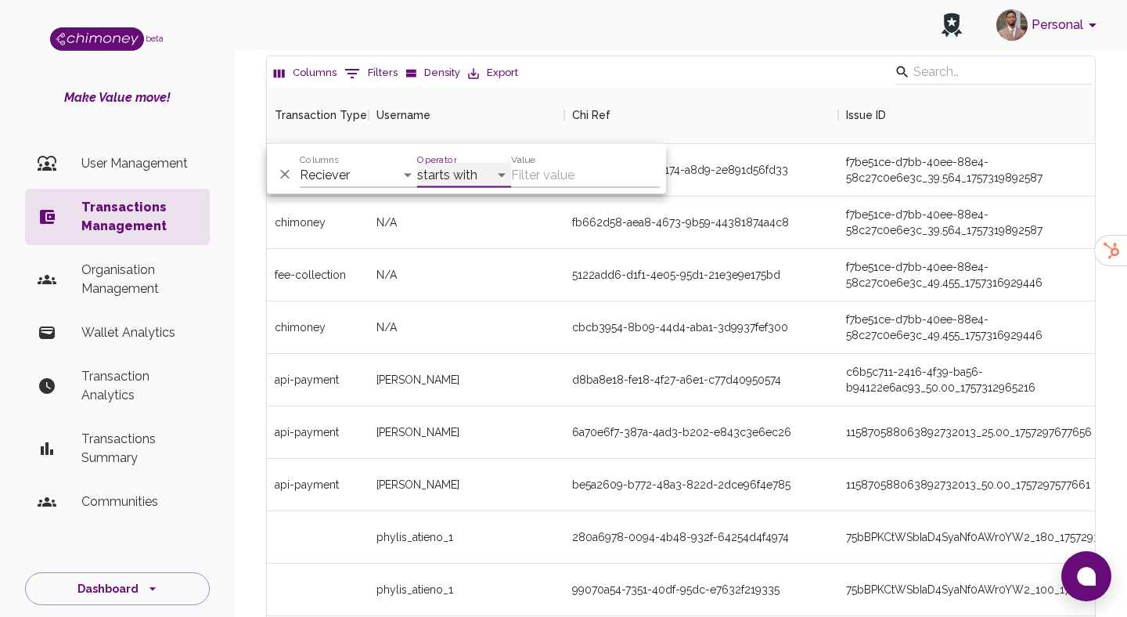
select select "equals"
click at [417, 163] on select "contains equals starts with ends with is empty is not empty is any of" at bounding box center [464, 175] width 94 height 25
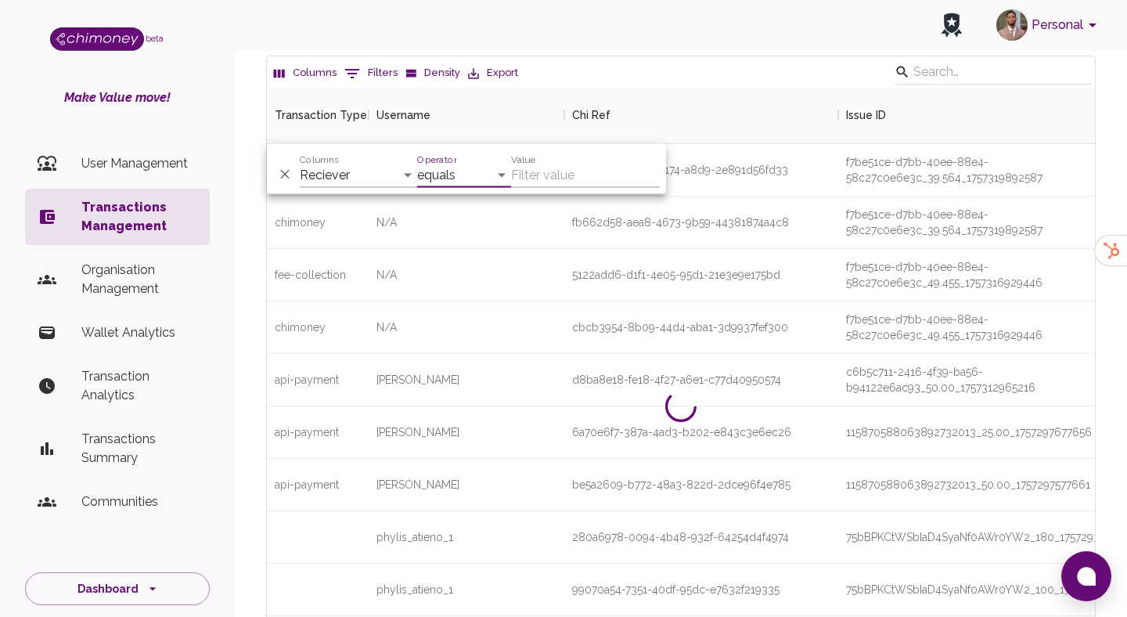
click at [525, 166] on input "Value" at bounding box center [585, 175] width 149 height 25
paste input "nkunavongs@gmail.com"
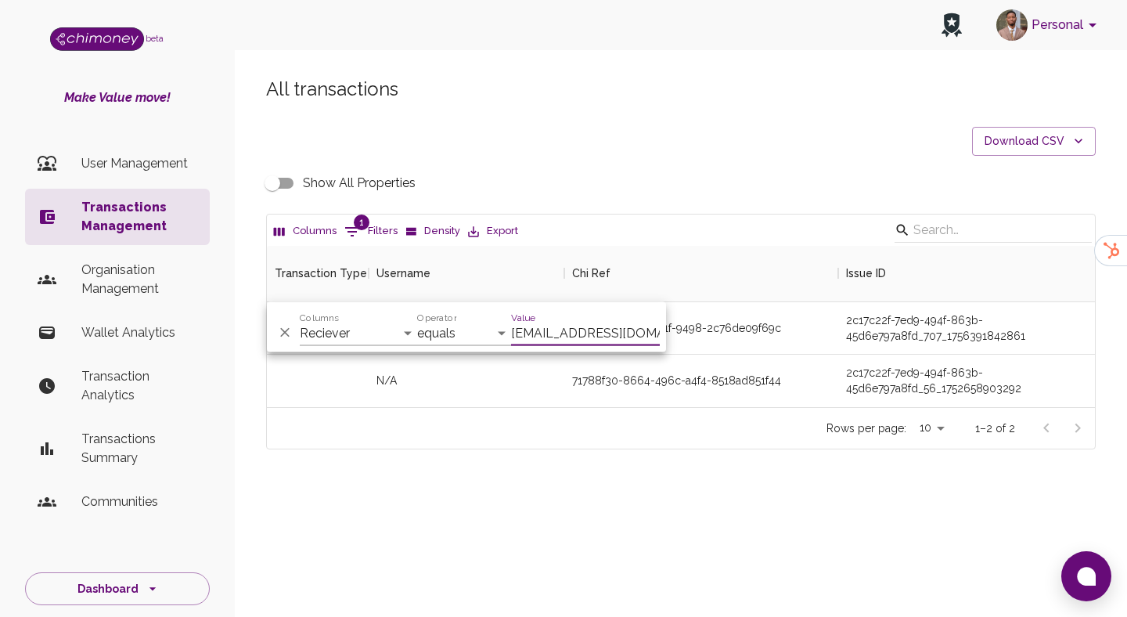
scroll to position [0, 0]
type input "nkunavongs@gmail.com"
click at [643, 442] on div "Rows per page: 10 10 1–2 of 2" at bounding box center [681, 427] width 828 height 41
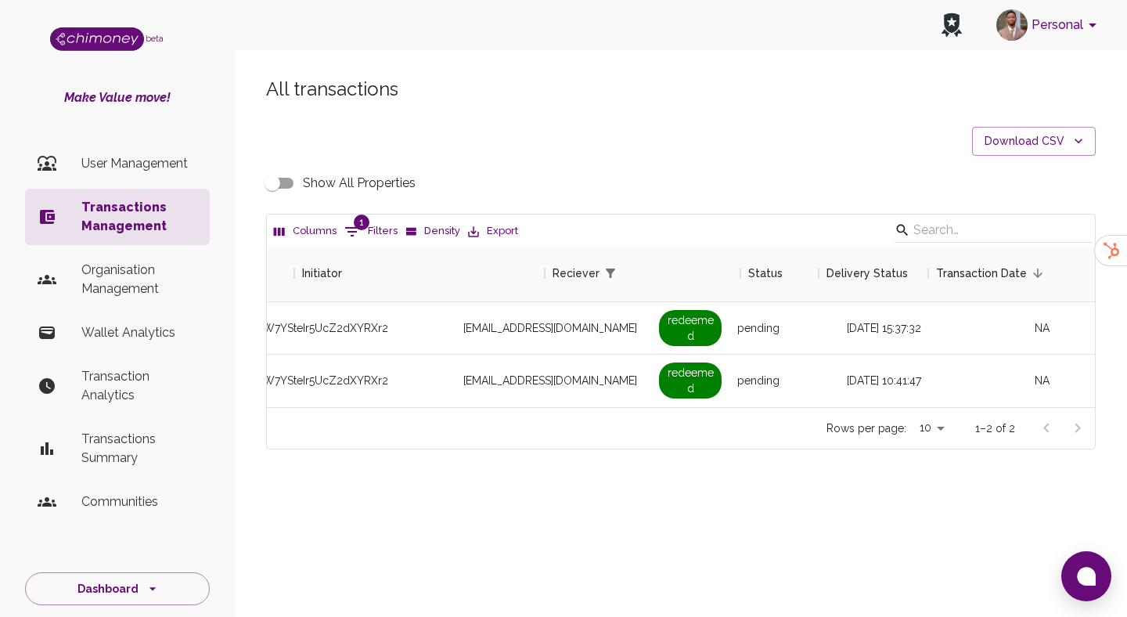
scroll to position [0, 1403]
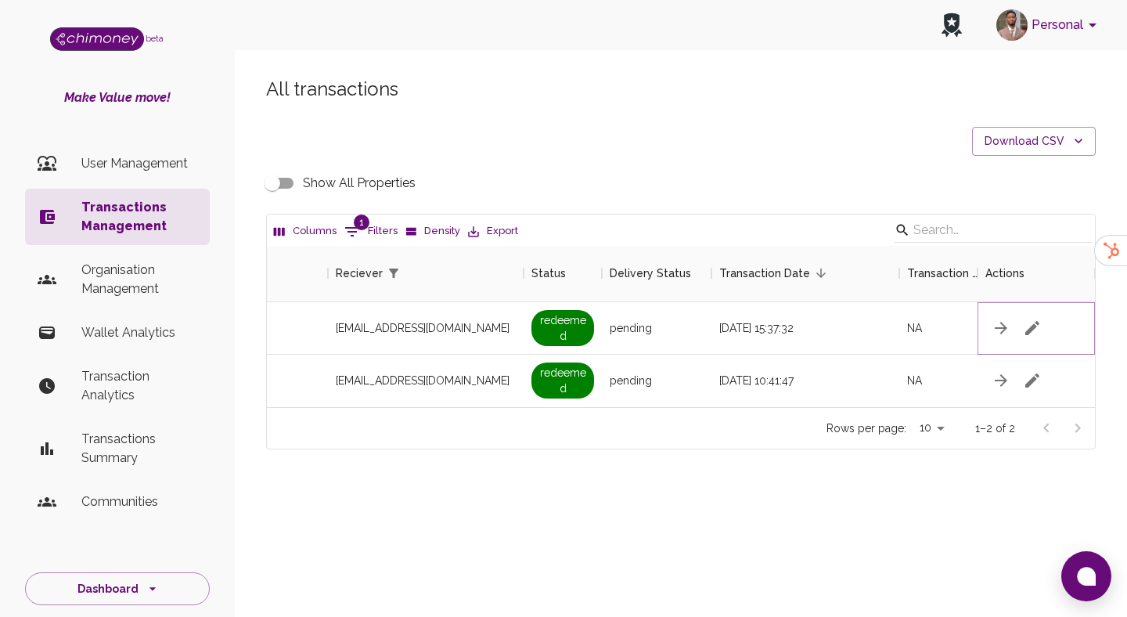
click at [1039, 325] on icon "button" at bounding box center [1032, 328] width 19 height 19
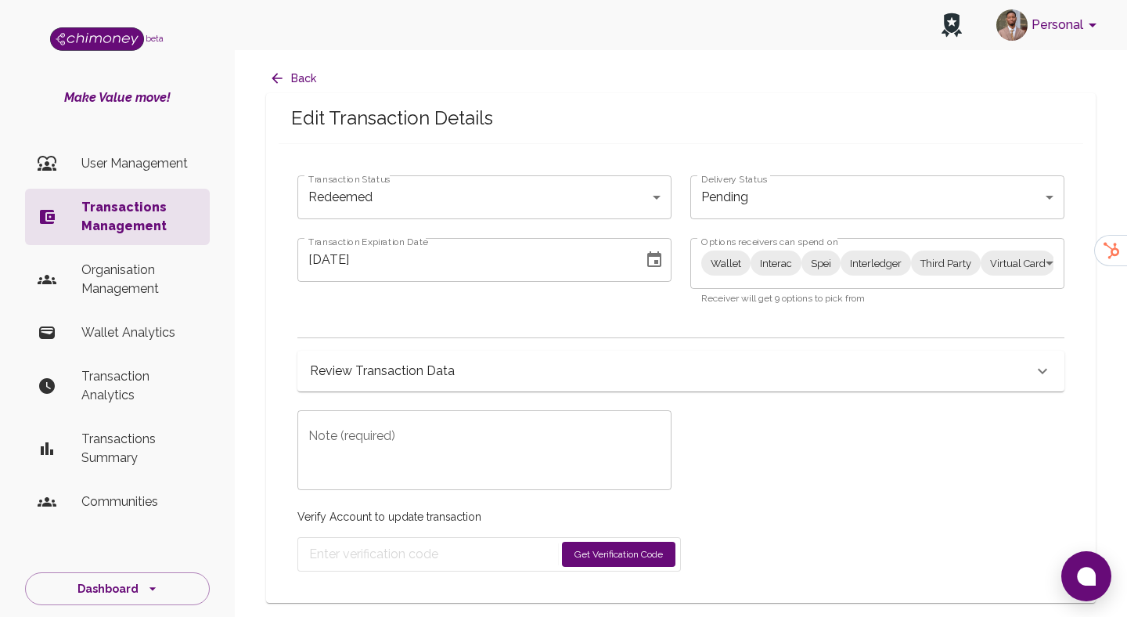
click at [730, 273] on body "Personal beta Make Value move! User Management Transactions Management Organisa…" at bounding box center [563, 308] width 1127 height 617
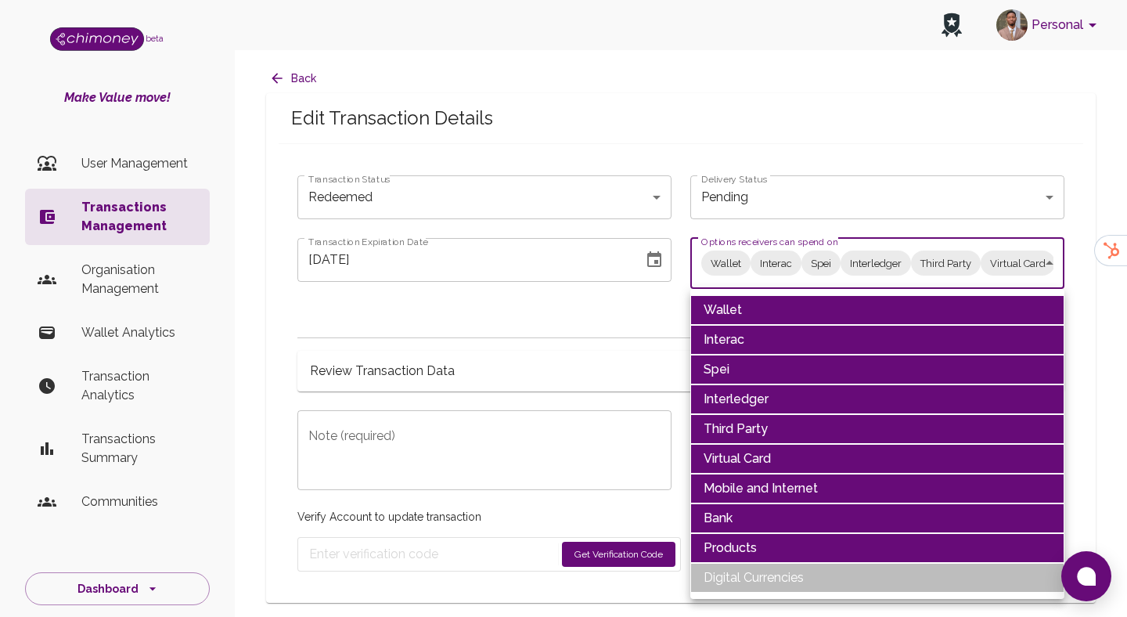
click at [746, 297] on li "Wallet" at bounding box center [878, 310] width 374 height 30
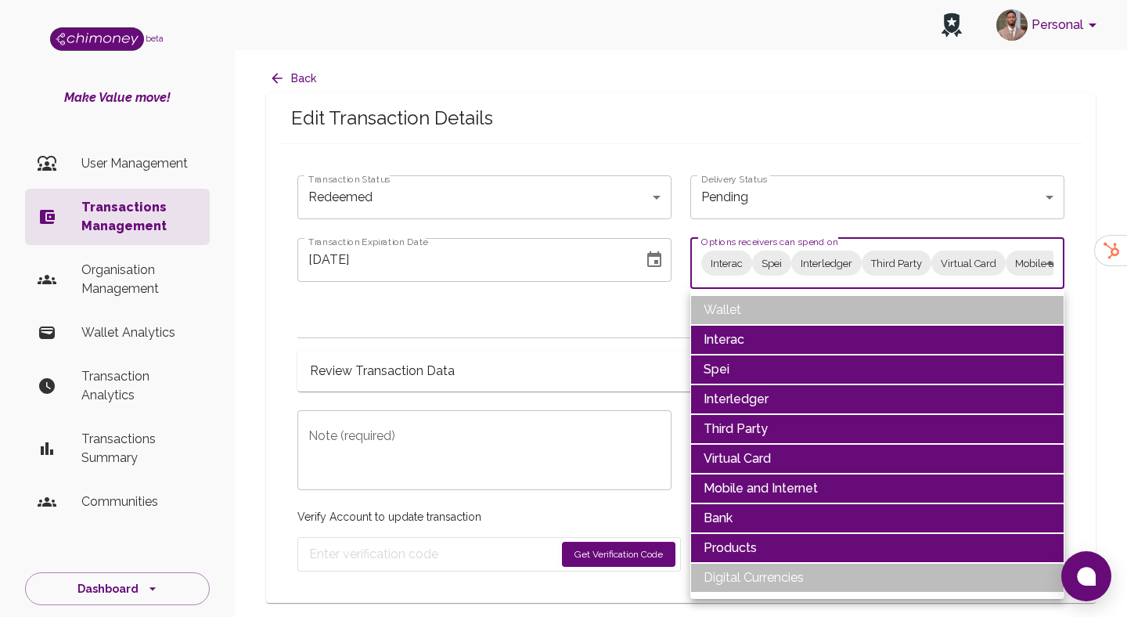
click at [746, 333] on li "Interac" at bounding box center [878, 340] width 374 height 30
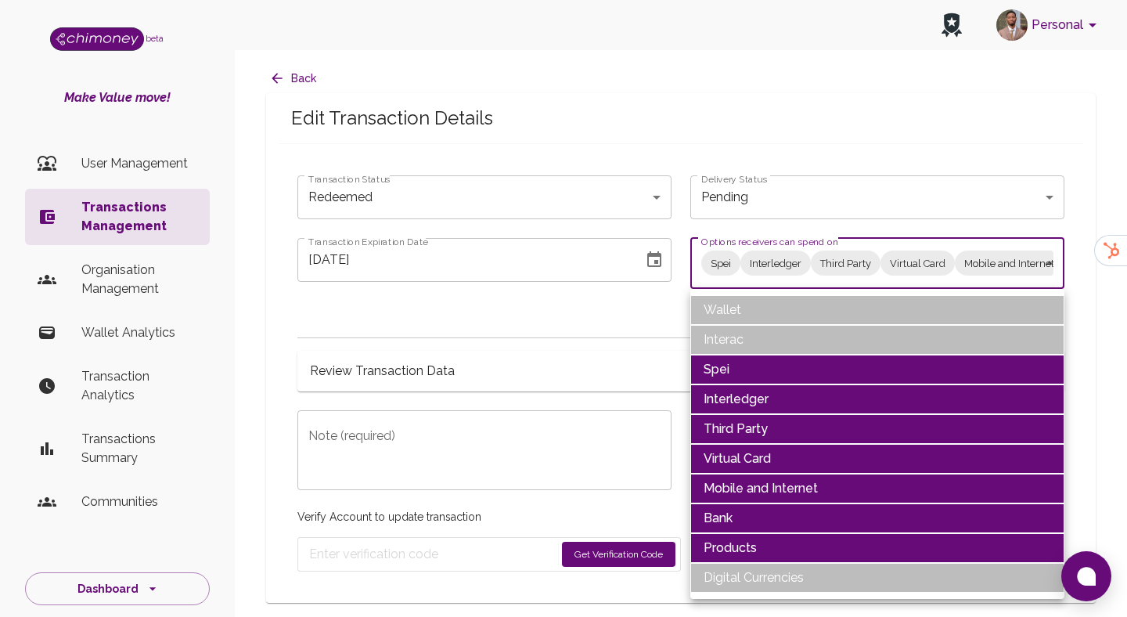
click at [742, 373] on li "Spei" at bounding box center [878, 370] width 374 height 30
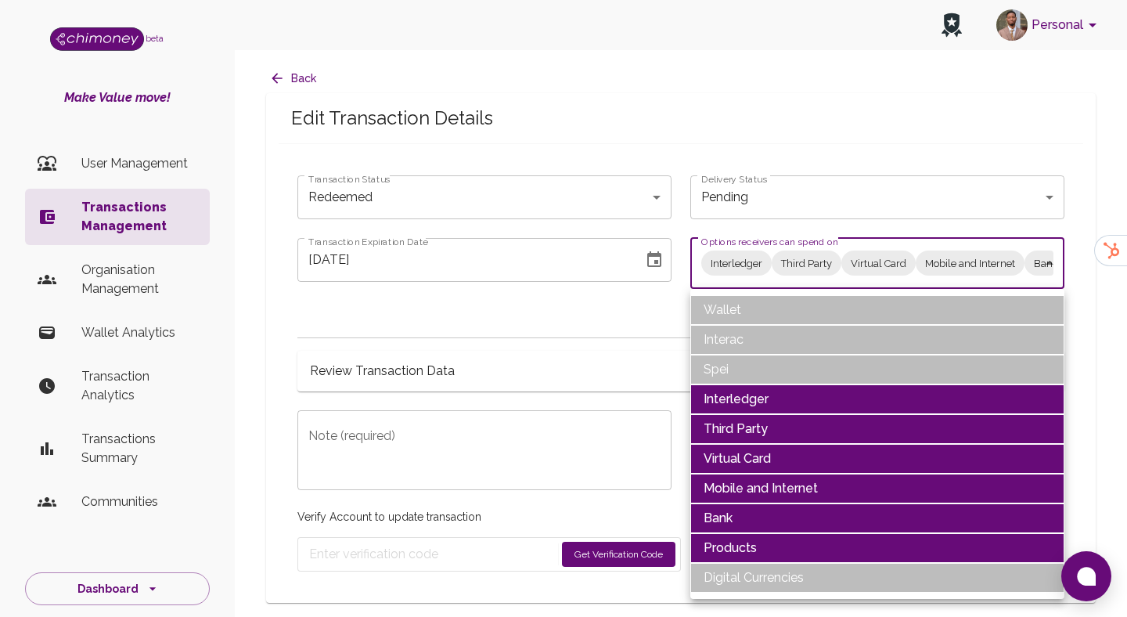
click at [745, 397] on li "Interledger" at bounding box center [878, 399] width 374 height 30
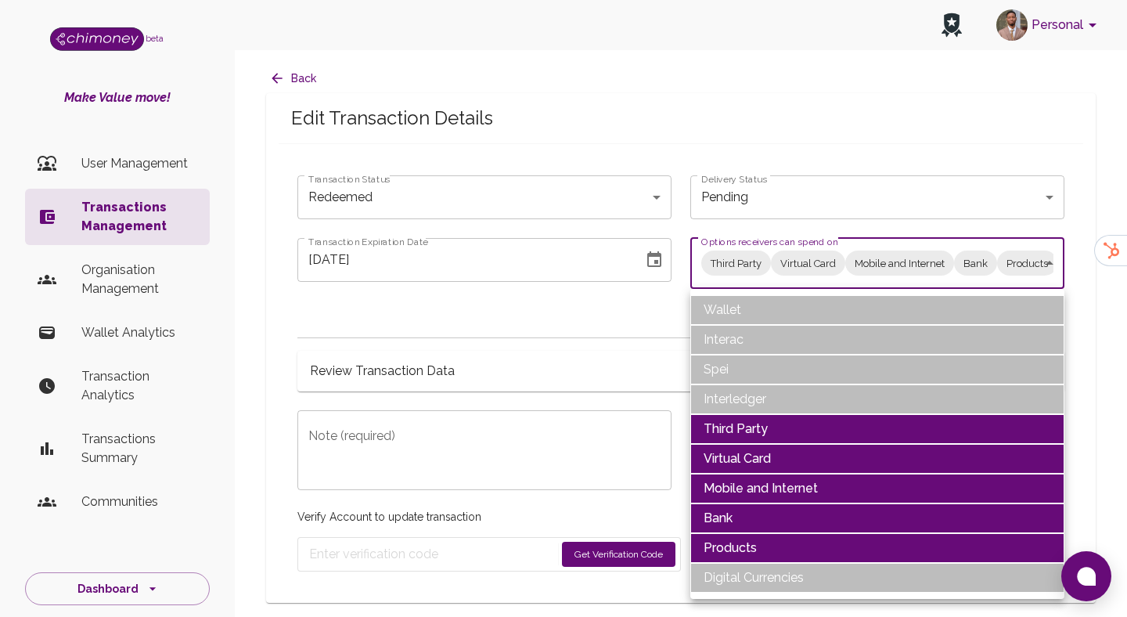
click at [749, 420] on li "Third Party" at bounding box center [878, 429] width 374 height 30
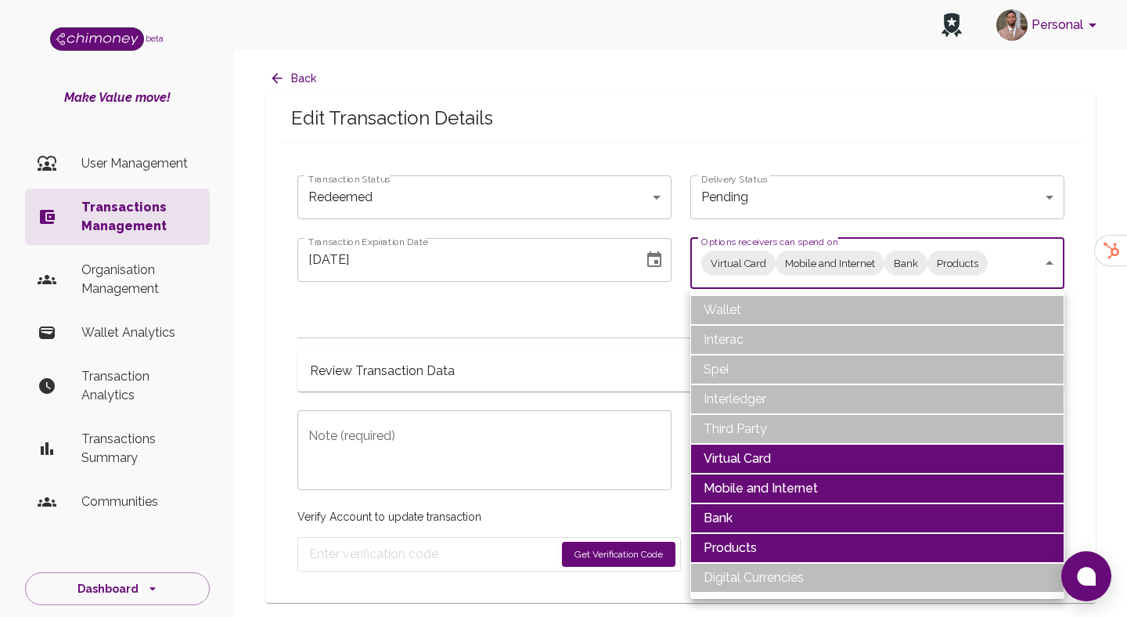
click at [752, 451] on li "Virtual Card" at bounding box center [878, 459] width 374 height 30
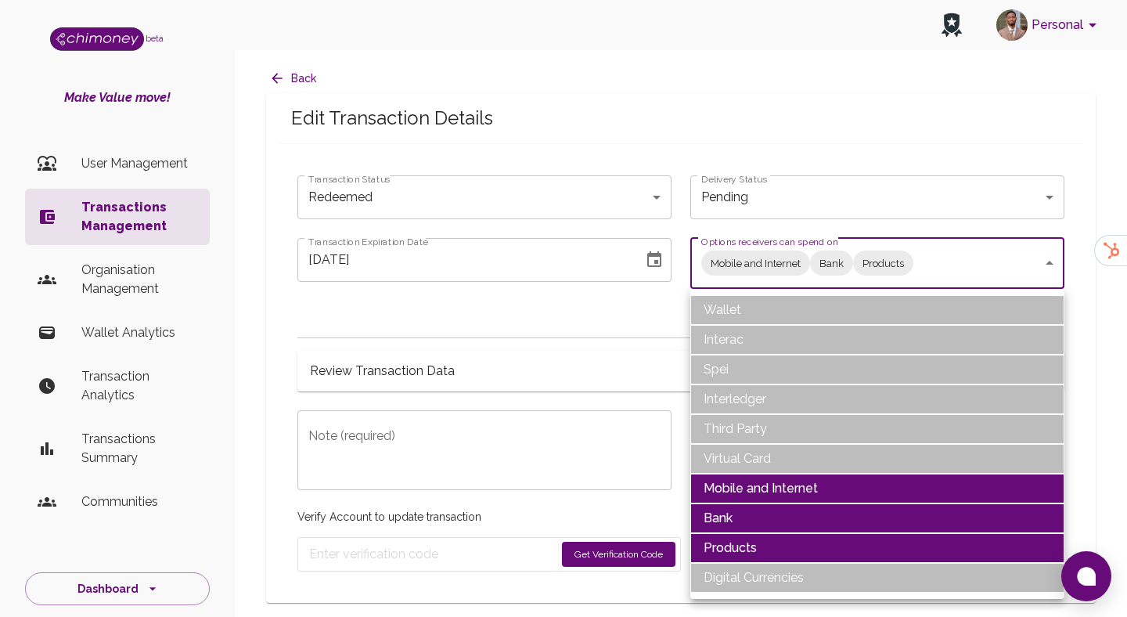
click at [756, 478] on li "Mobile and Internet" at bounding box center [878, 489] width 374 height 30
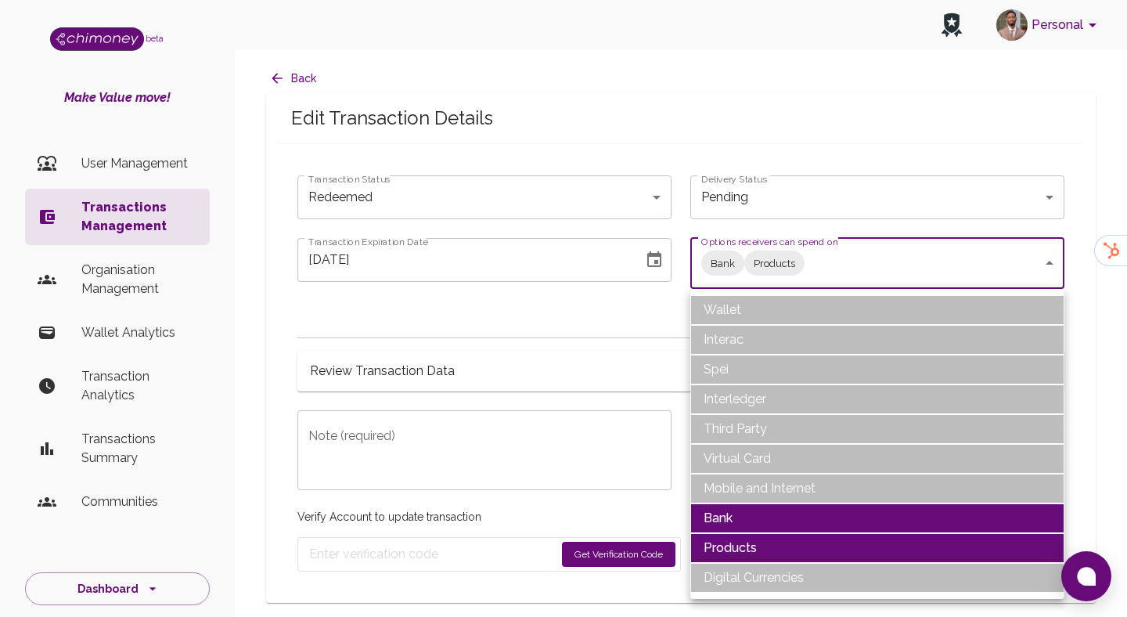
click at [746, 546] on li "Products" at bounding box center [878, 548] width 374 height 30
type input "Bank"
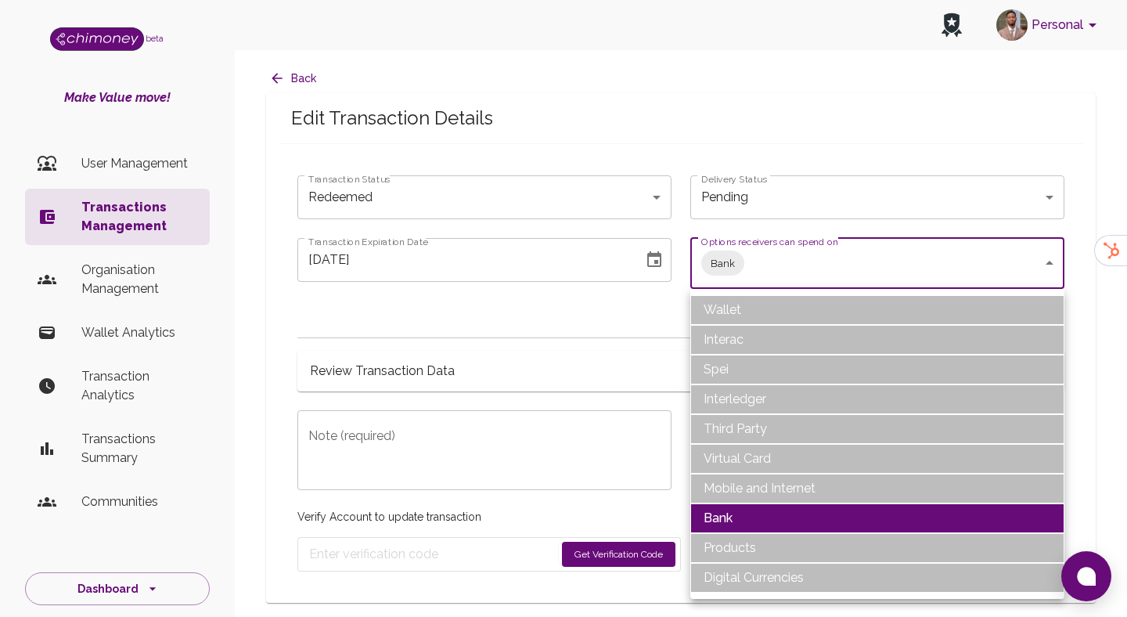
click at [554, 388] on div at bounding box center [563, 308] width 1127 height 617
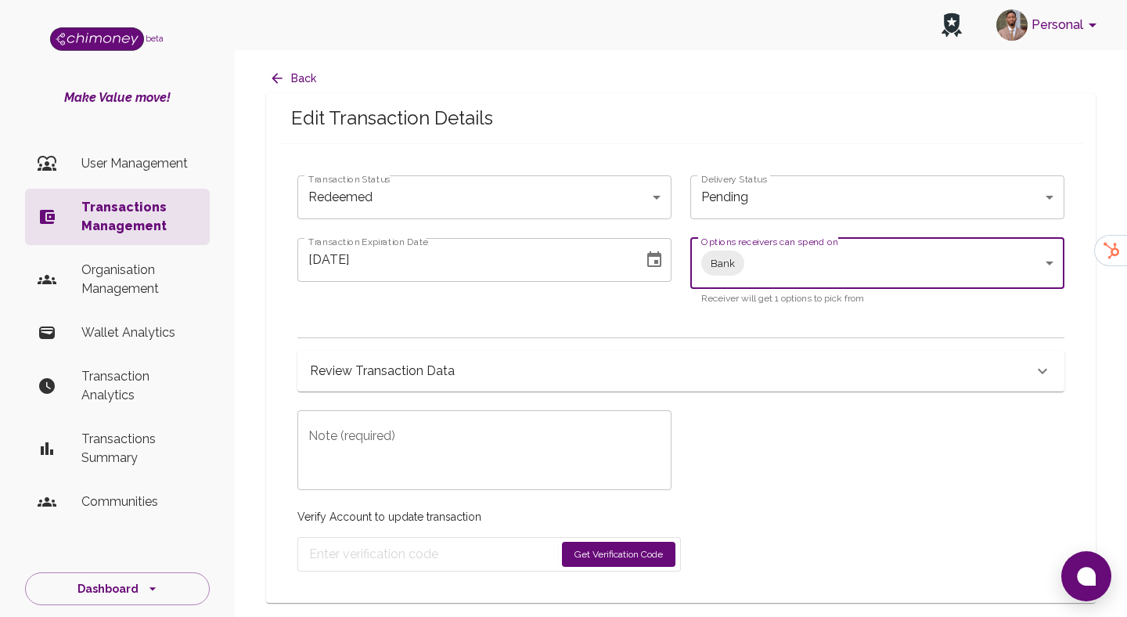
click at [654, 265] on icon "Choose date, selected date is Sep 1, 2025" at bounding box center [654, 259] width 14 height 16
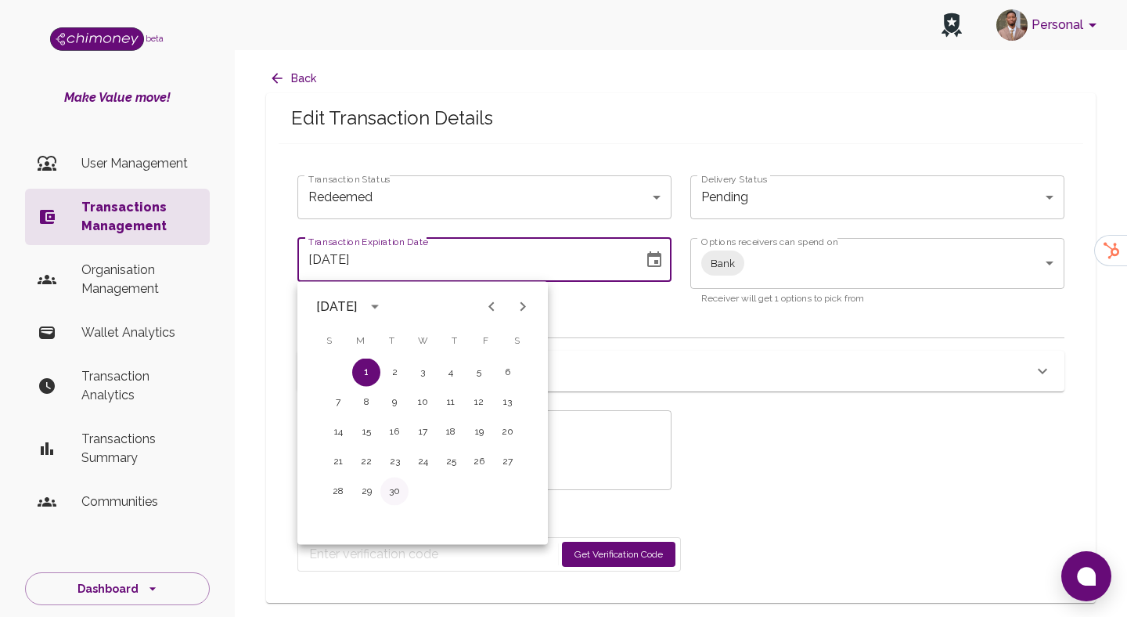
click at [400, 498] on button "30" at bounding box center [394, 492] width 28 height 28
type input "09/30/2025"
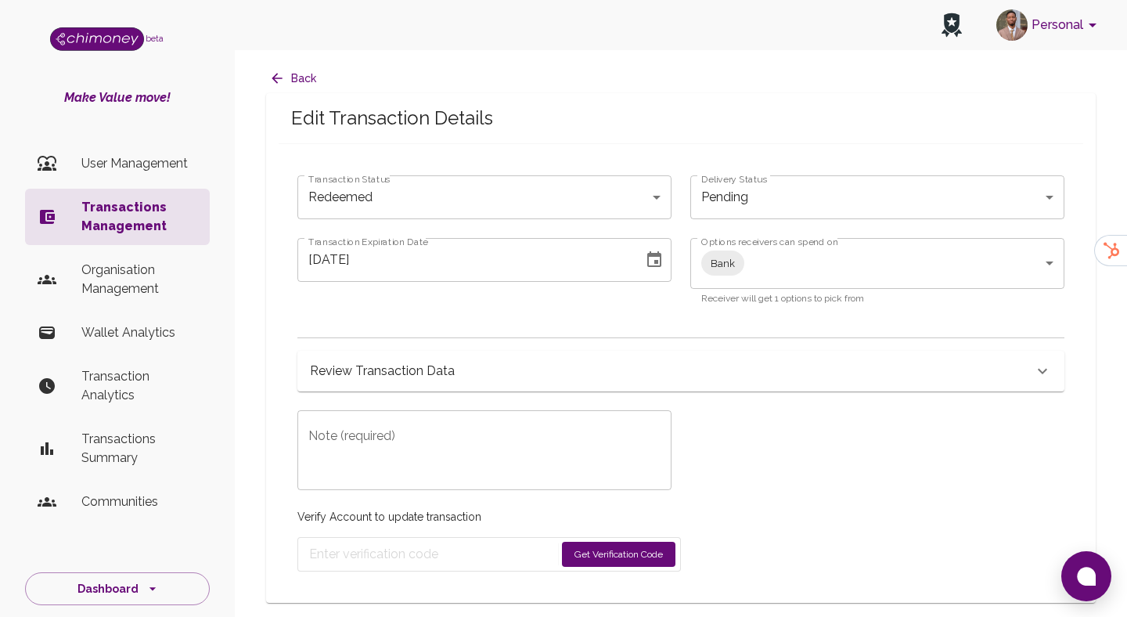
click at [459, 470] on textarea "Note (required)" at bounding box center [484, 451] width 352 height 54
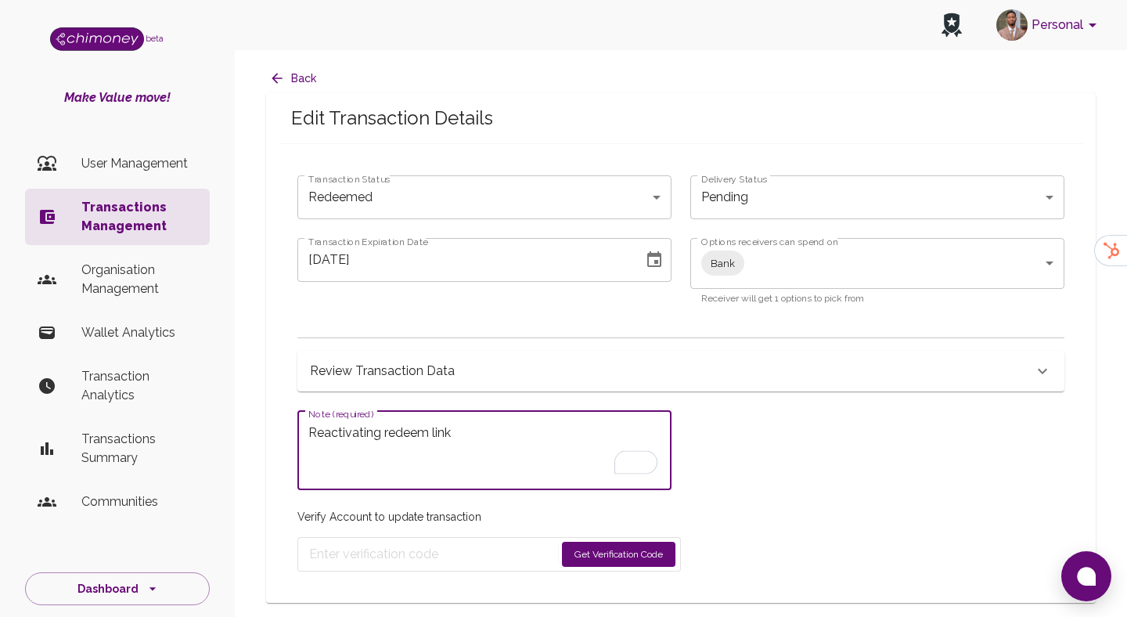
type textarea "Reactivating redeem link"
click at [525, 182] on body "Personal beta Make Value move! User Management Transactions Management Organisa…" at bounding box center [563, 308] width 1127 height 617
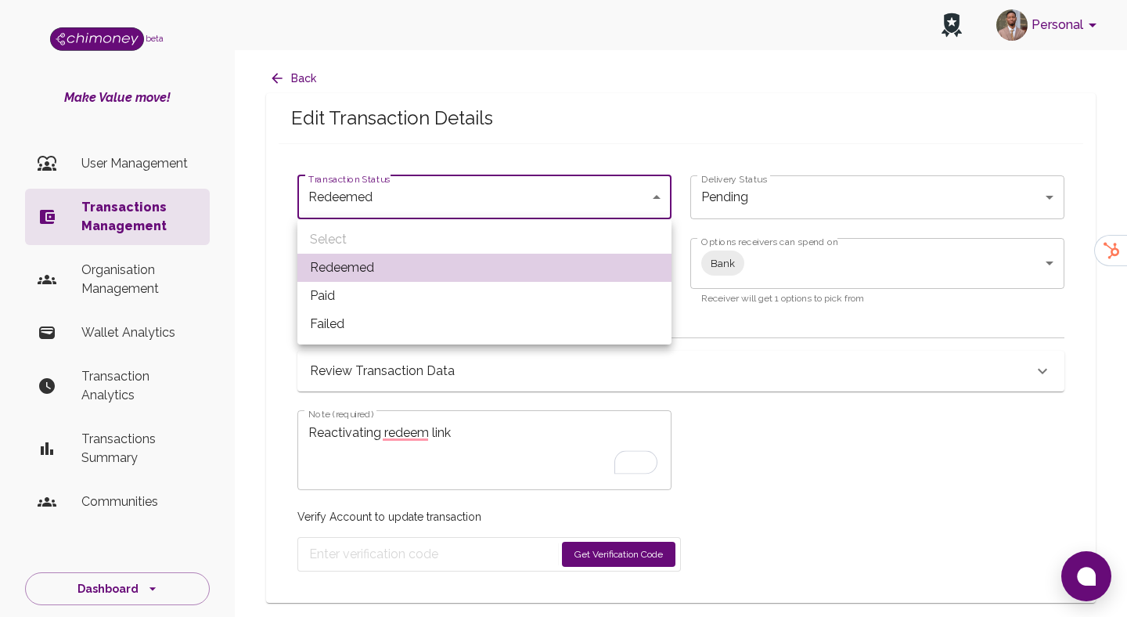
click at [459, 283] on li "Paid" at bounding box center [484, 296] width 374 height 28
type input "paid"
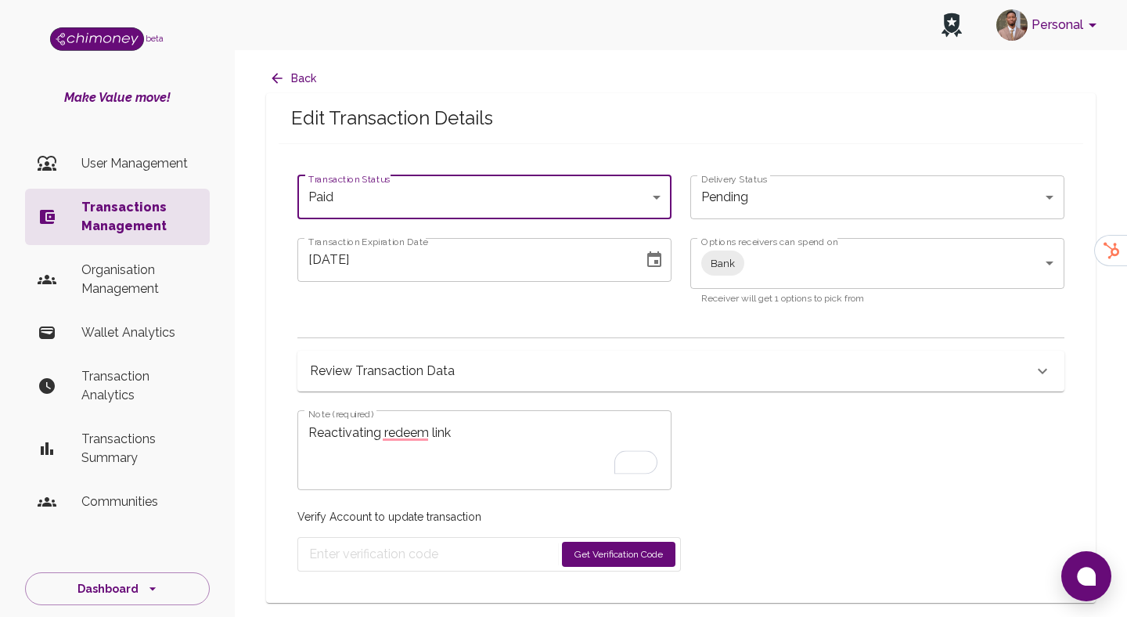
click at [618, 564] on button "Get Verification Code" at bounding box center [619, 554] width 114 height 25
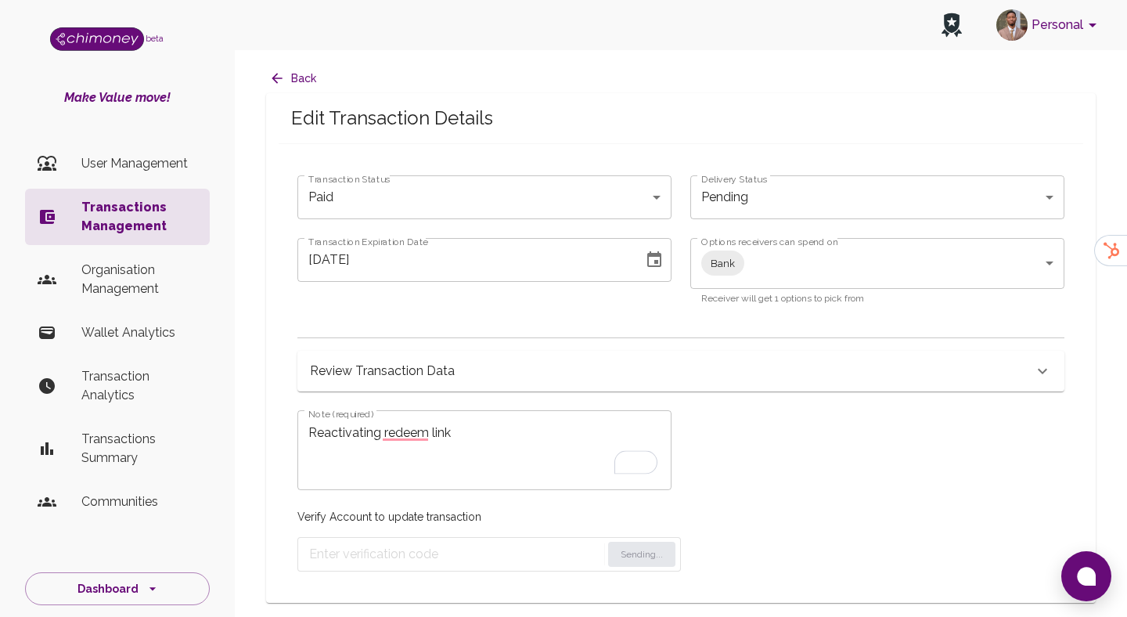
click at [654, 350] on div "Review Transaction Data Transaction Information ChiRef a9f3cc8b-7435-421f-9498-…" at bounding box center [680, 364] width 767 height 54
click at [595, 369] on div "Review Transaction Data" at bounding box center [671, 371] width 723 height 22
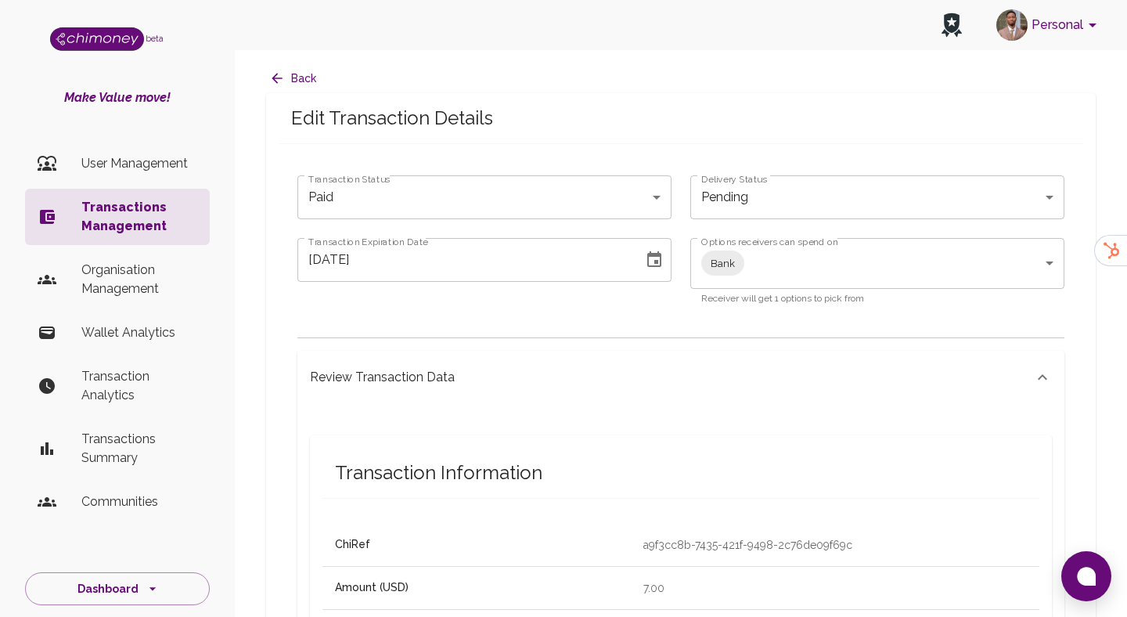
click at [662, 544] on p "a9f3cc8b-7435-421f-9498-2c76de09f69c" at bounding box center [836, 545] width 384 height 16
copy p "a9f3cc8b-7435-421f-9498-2c76de09f69c"
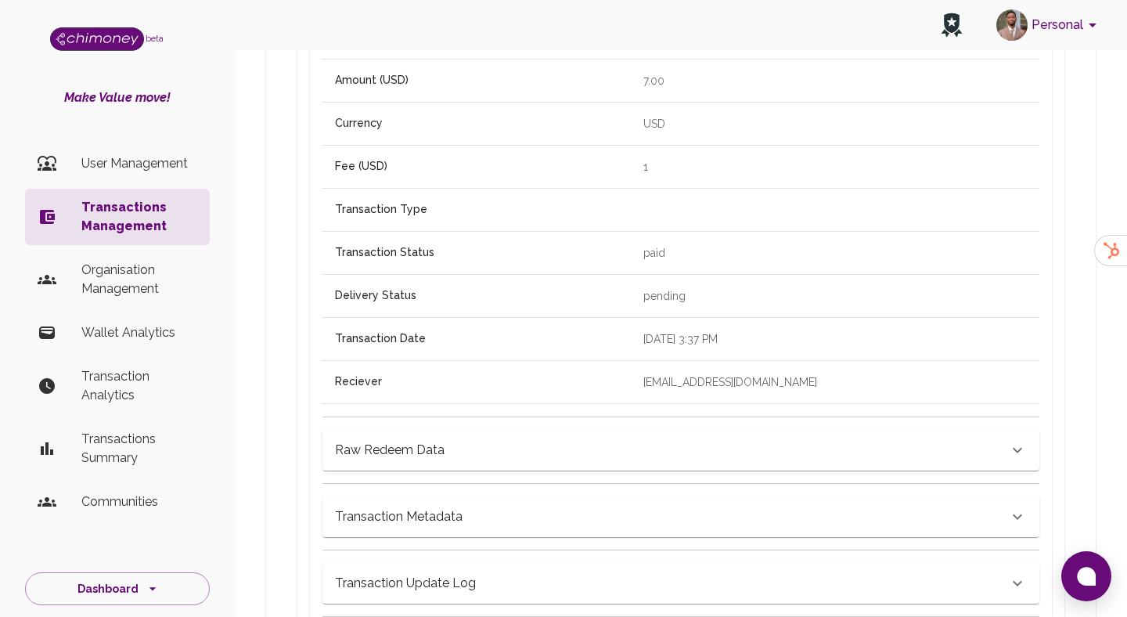
scroll to position [897, 0]
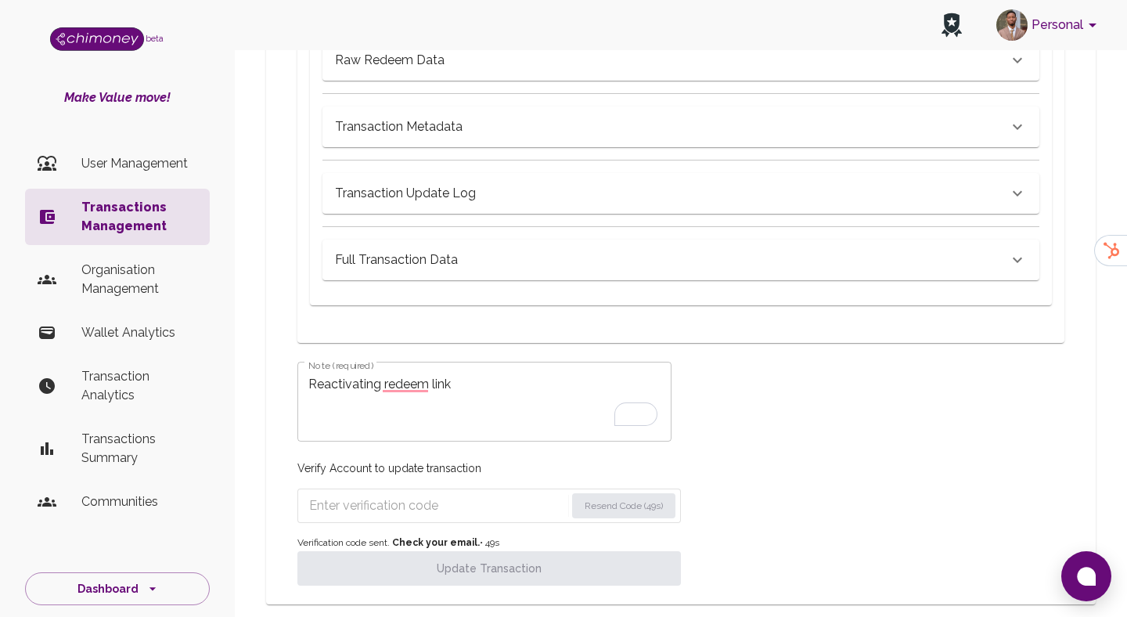
click at [479, 523] on div "Verify Account to update transaction Resend Code (49s) Verification code sent. …" at bounding box center [489, 514] width 384 height 144
click at [487, 506] on input "Enter verification code" at bounding box center [436, 505] width 255 height 25
paste input "6990"
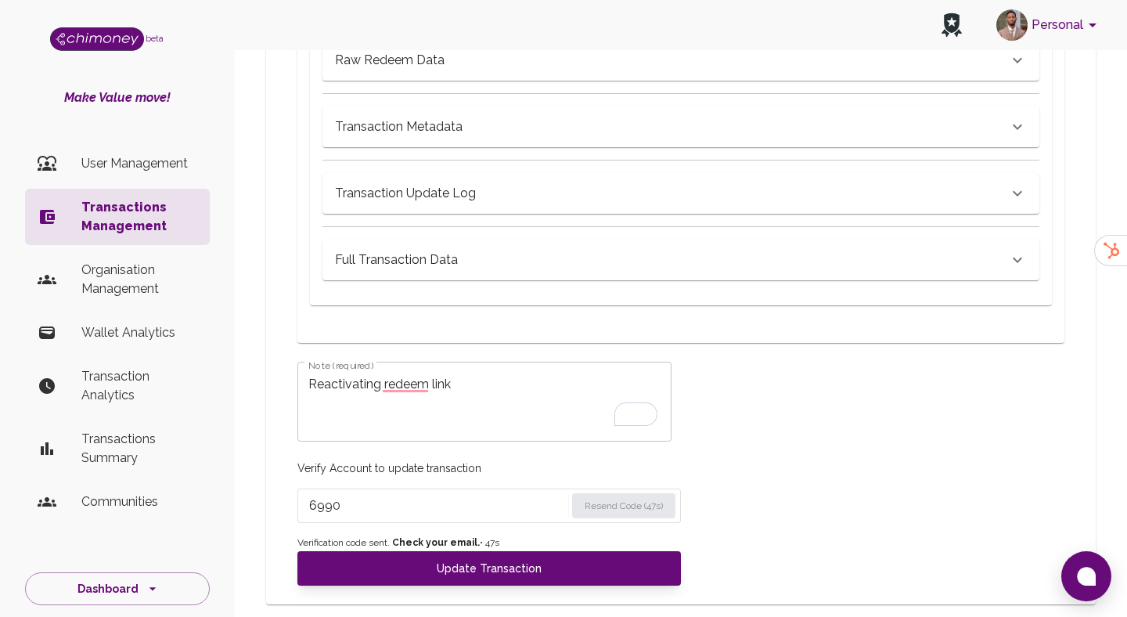
type input "6990"
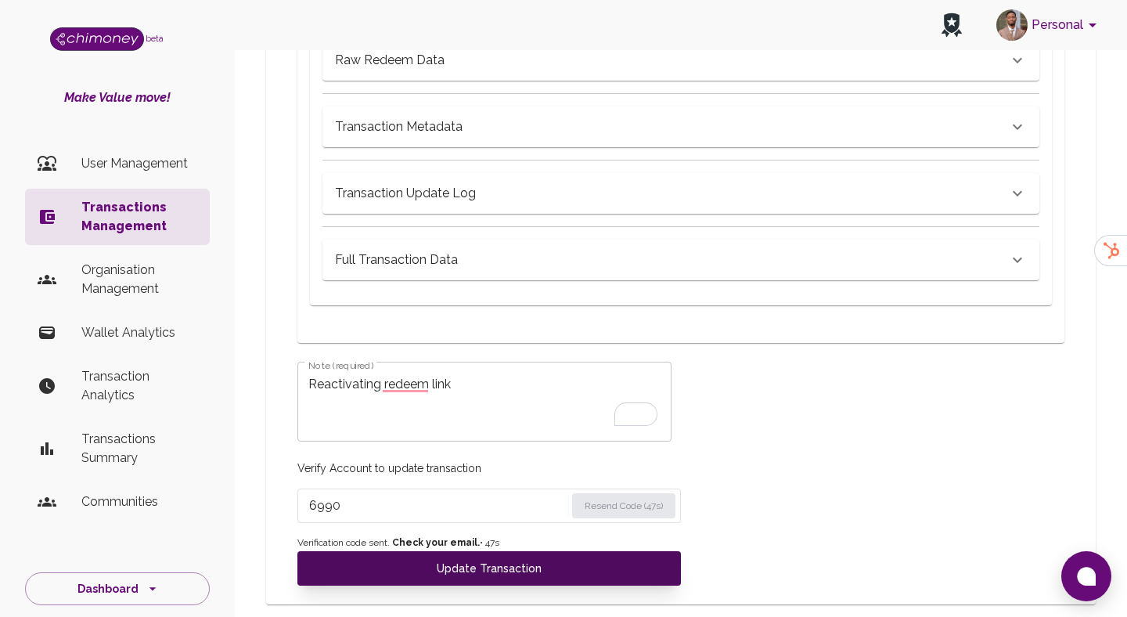
click at [499, 575] on button "Update Transaction" at bounding box center [489, 568] width 384 height 34
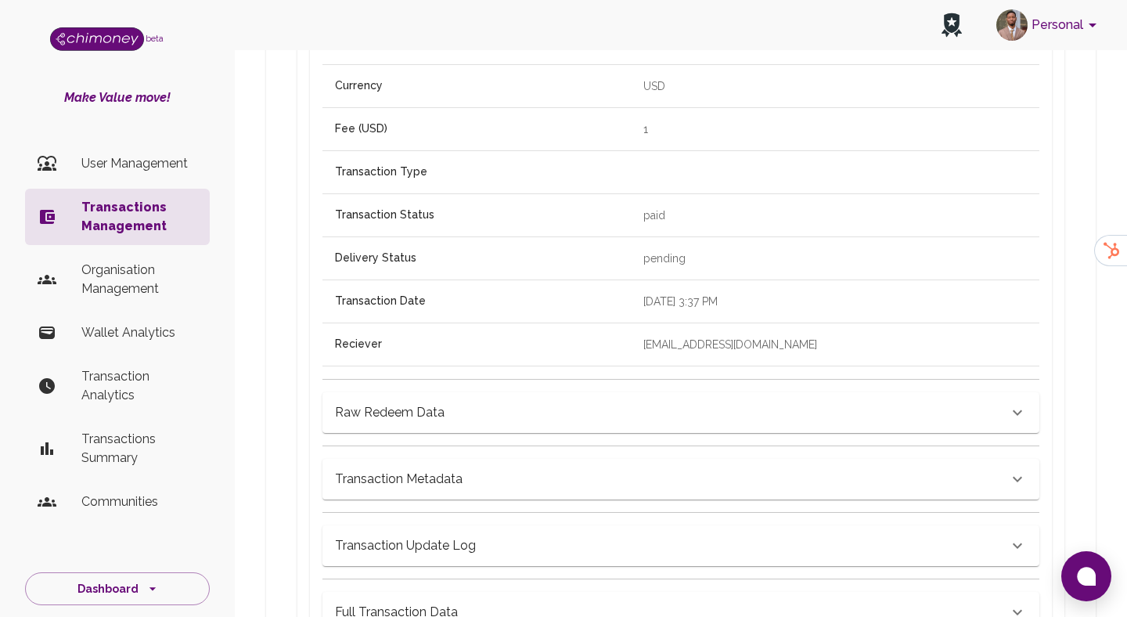
scroll to position [0, 0]
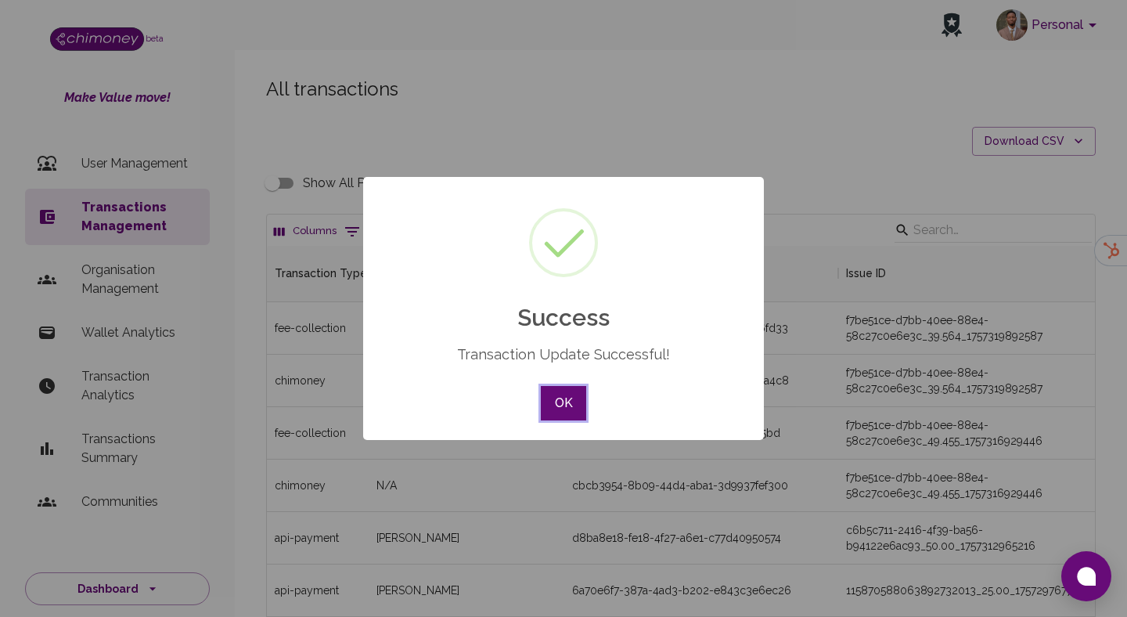
scroll to position [581, 828]
click at [549, 387] on button "OK" at bounding box center [563, 403] width 45 height 34
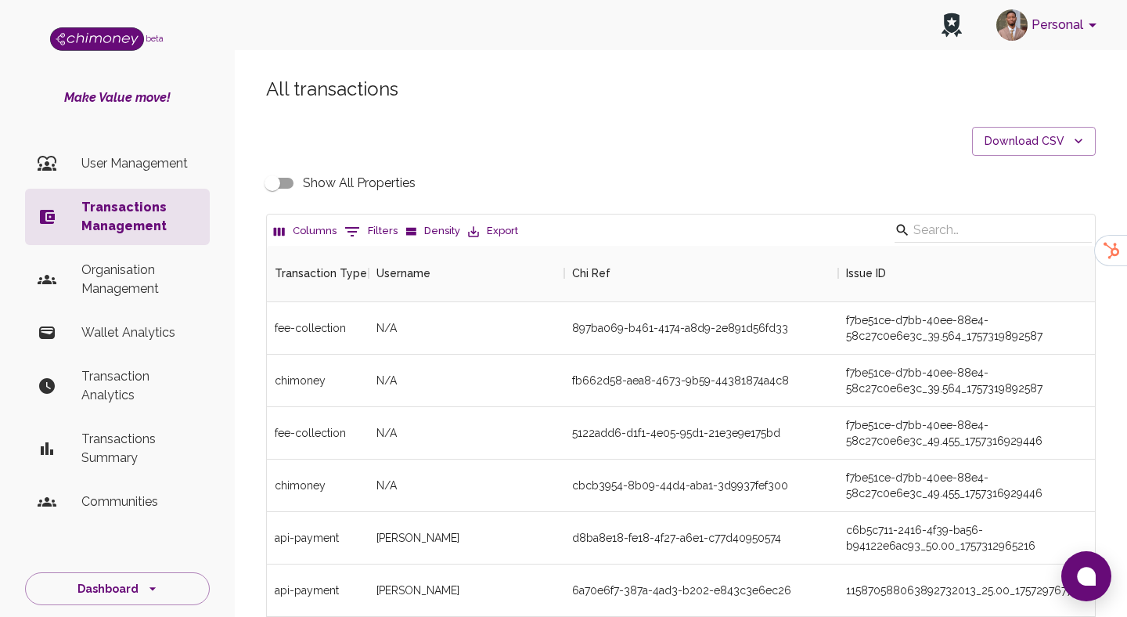
click at [356, 219] on button "0 Filters" at bounding box center [371, 231] width 61 height 25
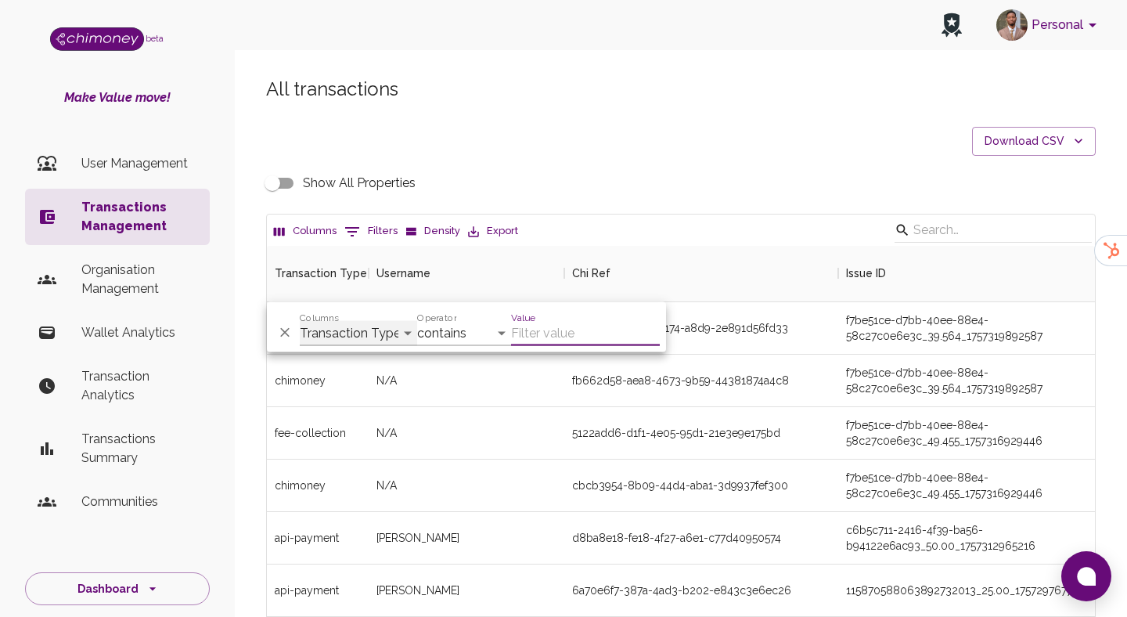
click at [374, 334] on select "Transaction Type Username Chi Ref Issue ID Value Amount Currency Fee ($) FX Rat…" at bounding box center [358, 333] width 117 height 25
select select "payout.order.orderNumber"
click at [300, 321] on select "Transaction Type Username Chi Ref Issue ID Value Amount Currency Fee ($) FX Rat…" at bounding box center [358, 333] width 117 height 25
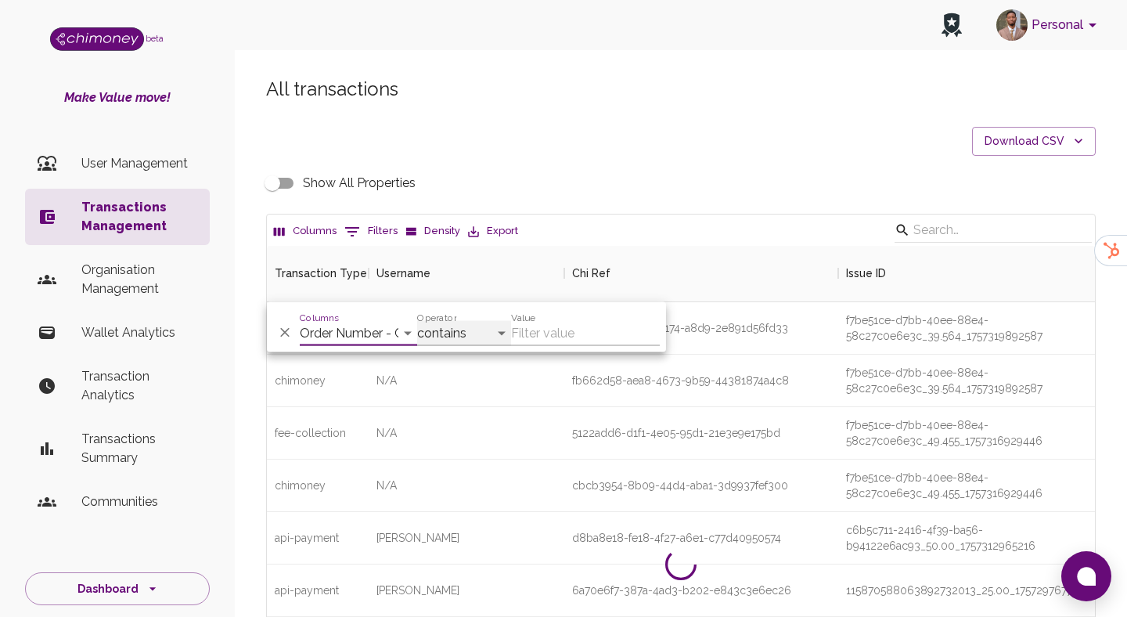
click at [457, 337] on select "contains equals starts with ends with is empty is not empty is any of" at bounding box center [464, 333] width 94 height 25
select select "equals"
click at [417, 321] on select "contains equals starts with ends with is empty is not empty is any of" at bounding box center [464, 333] width 94 height 25
click at [535, 334] on input "Value" at bounding box center [585, 333] width 149 height 25
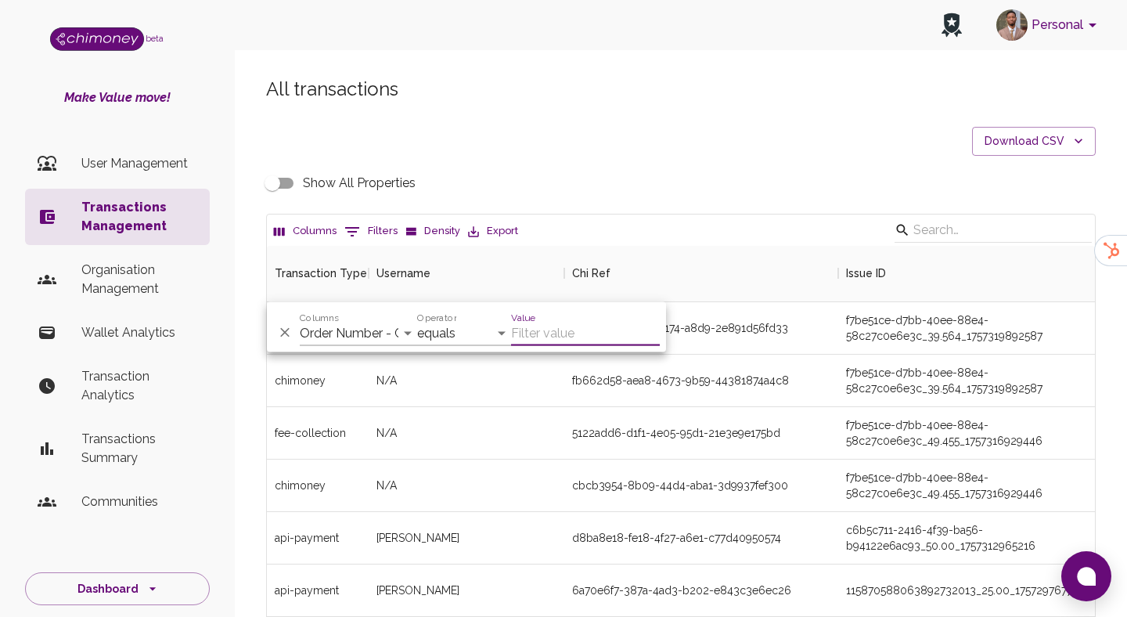
paste input "34677364"
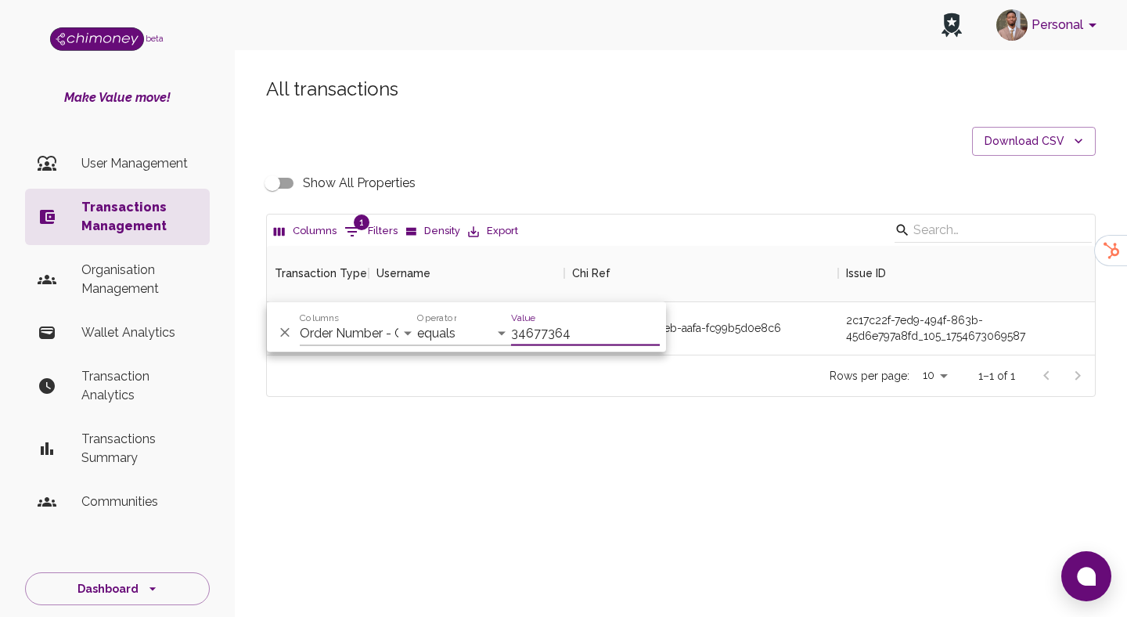
type input "34677364"
click at [553, 478] on div "All transactions Download CSV Show All Properties Columns 1 Filters Density Exp…" at bounding box center [681, 263] width 892 height 449
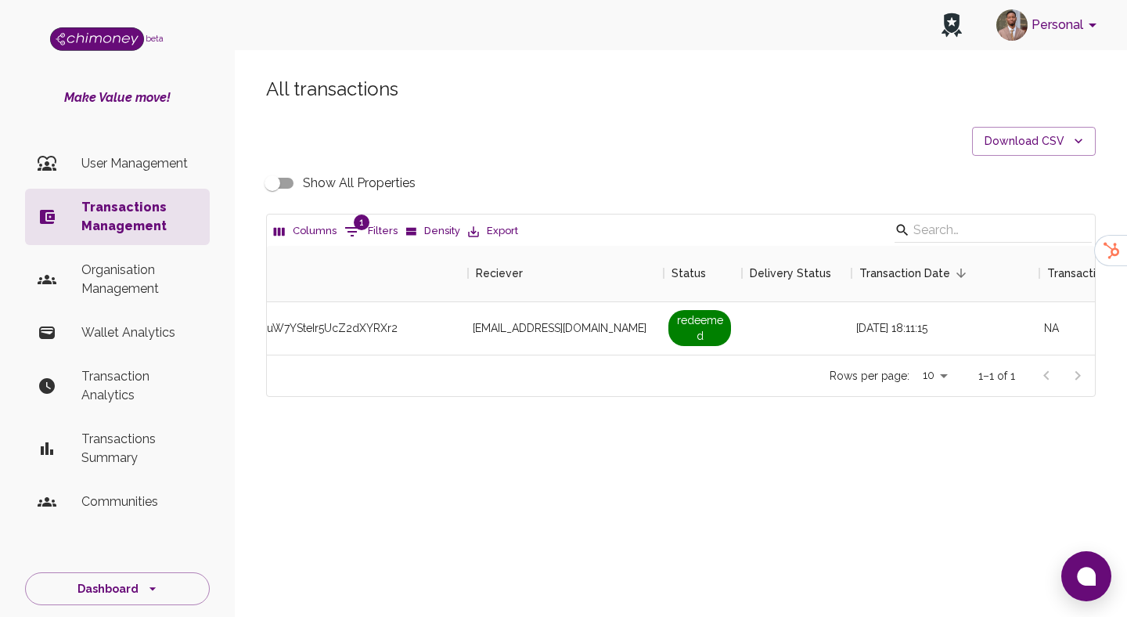
scroll to position [0, 1272]
click at [281, 199] on div "All transactions Download CSV Show All Properties Columns 1 Filters Density Exp…" at bounding box center [680, 237] width 867 height 320
click at [286, 182] on input "Show All Properties" at bounding box center [272, 183] width 89 height 30
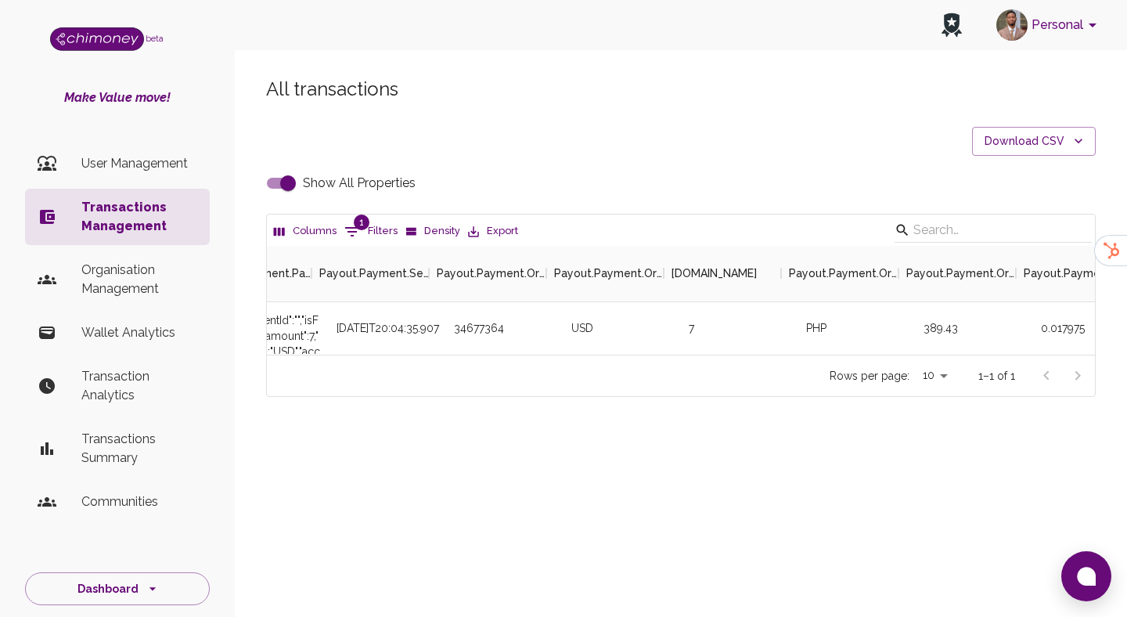
scroll to position [0, 4434]
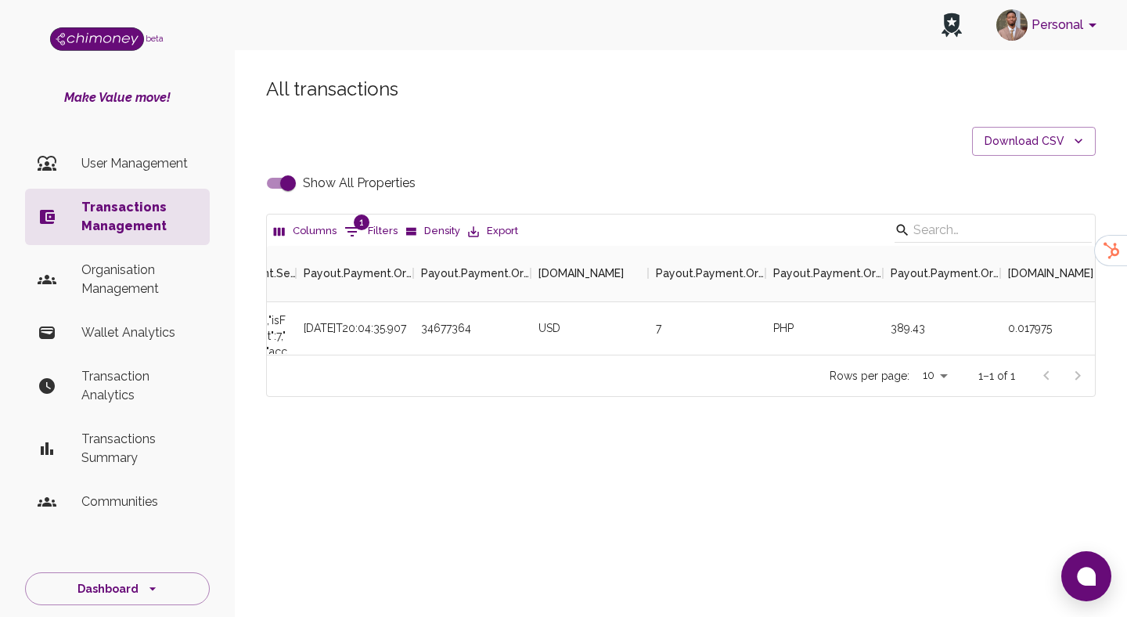
click at [277, 181] on input "Show All Properties" at bounding box center [287, 183] width 89 height 30
checkbox input "false"
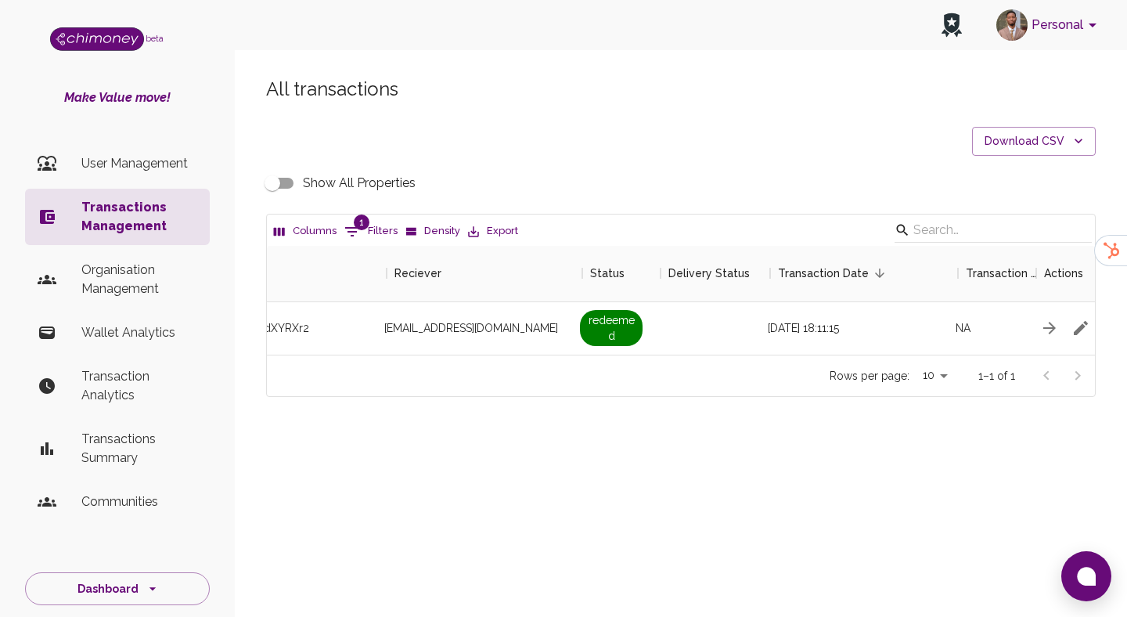
scroll to position [0, 1305]
click at [435, 308] on div "clintalbertlumayag13@gmail.com" at bounding box center [485, 328] width 196 height 52
click at [437, 325] on span "clintalbertlumayag13@gmail.com" at bounding box center [482, 328] width 174 height 16
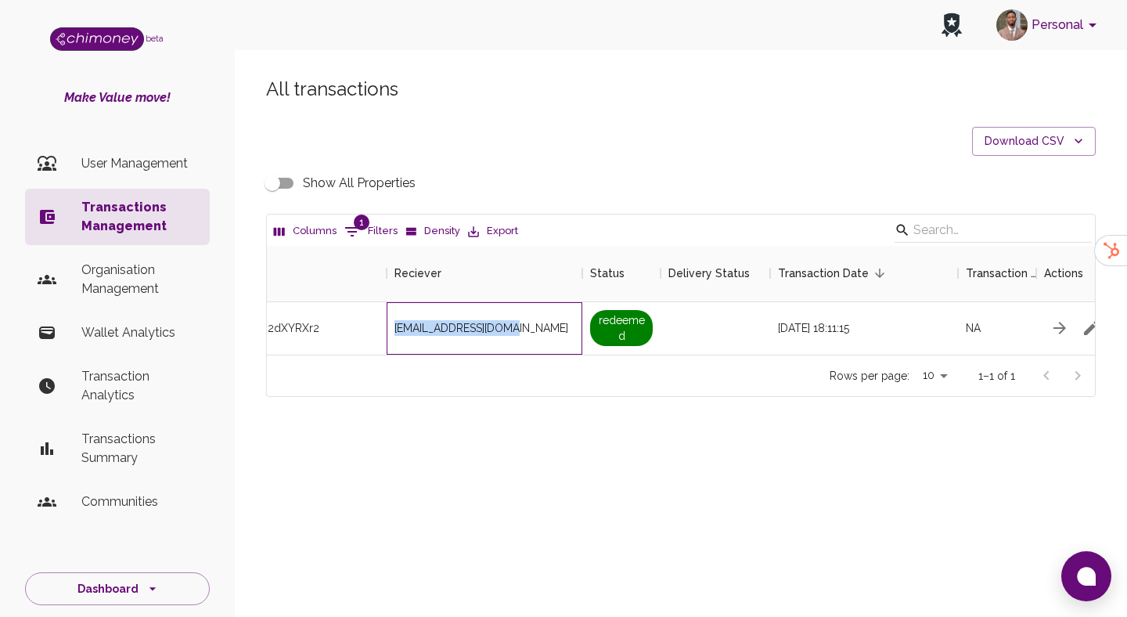
click at [437, 325] on span "clintalbertlumayag13@gmail.com" at bounding box center [482, 328] width 174 height 16
copy span "clintalbertlumayag13@gmail.com"
click at [382, 230] on button "1 Filters" at bounding box center [371, 231] width 61 height 25
select select "payout.order.orderNumber"
select select "equals"
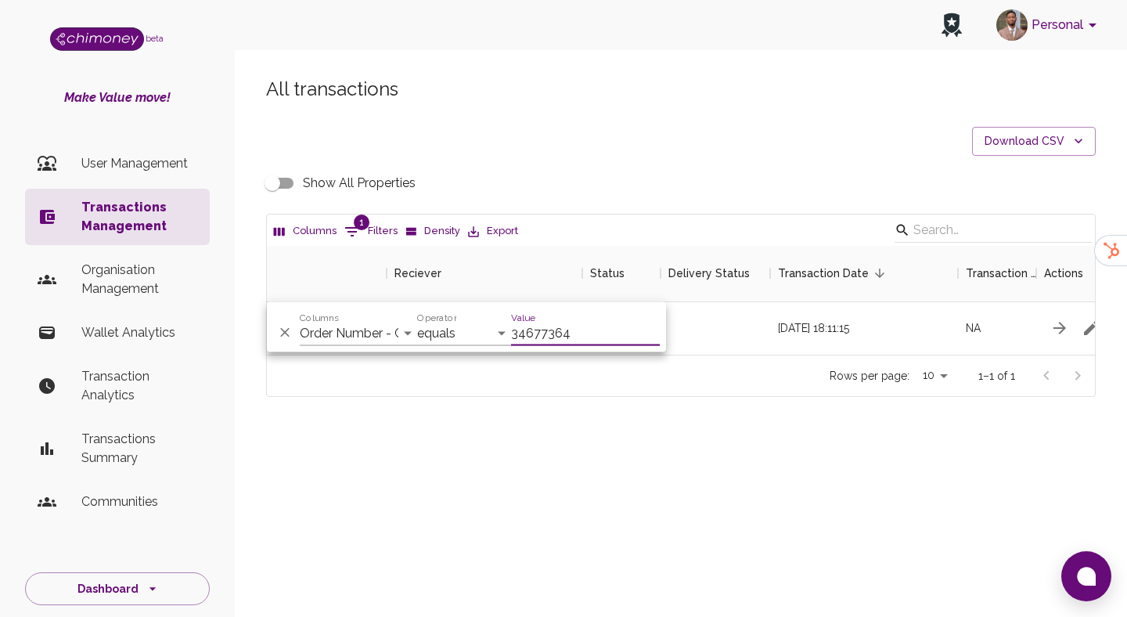
click at [539, 339] on input "34677364" at bounding box center [585, 333] width 149 height 25
type input "34682708"
click at [762, 414] on div "All transactions Download CSV Show All Properties Columns 1 Filters Density Exp…" at bounding box center [681, 263] width 892 height 449
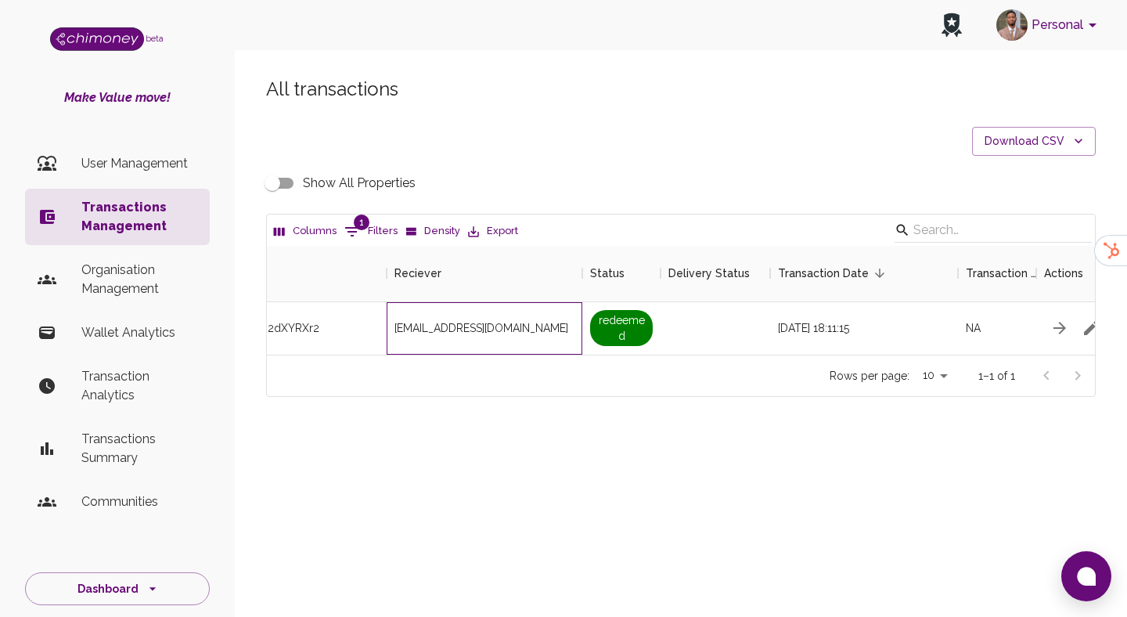
click at [528, 324] on span "mkmagbanua57@gmail.com" at bounding box center [482, 328] width 174 height 16
copy span "mkmagbanua57@gmail.com"
click at [377, 226] on button "1 Filters" at bounding box center [371, 231] width 61 height 25
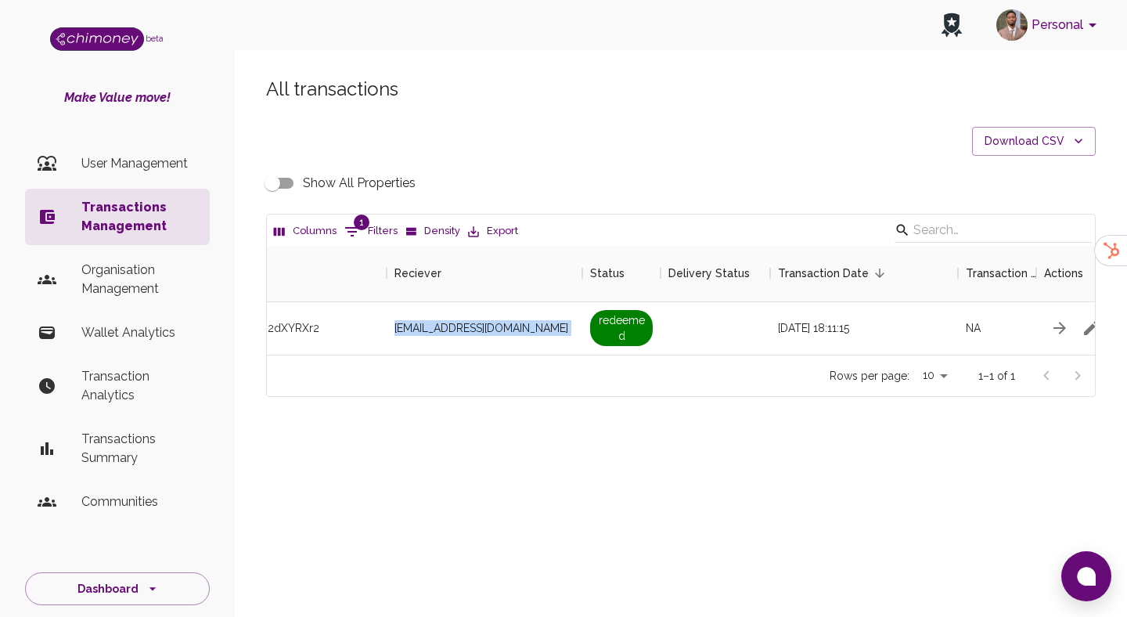
select select "payout.order.orderNumber"
select select "equals"
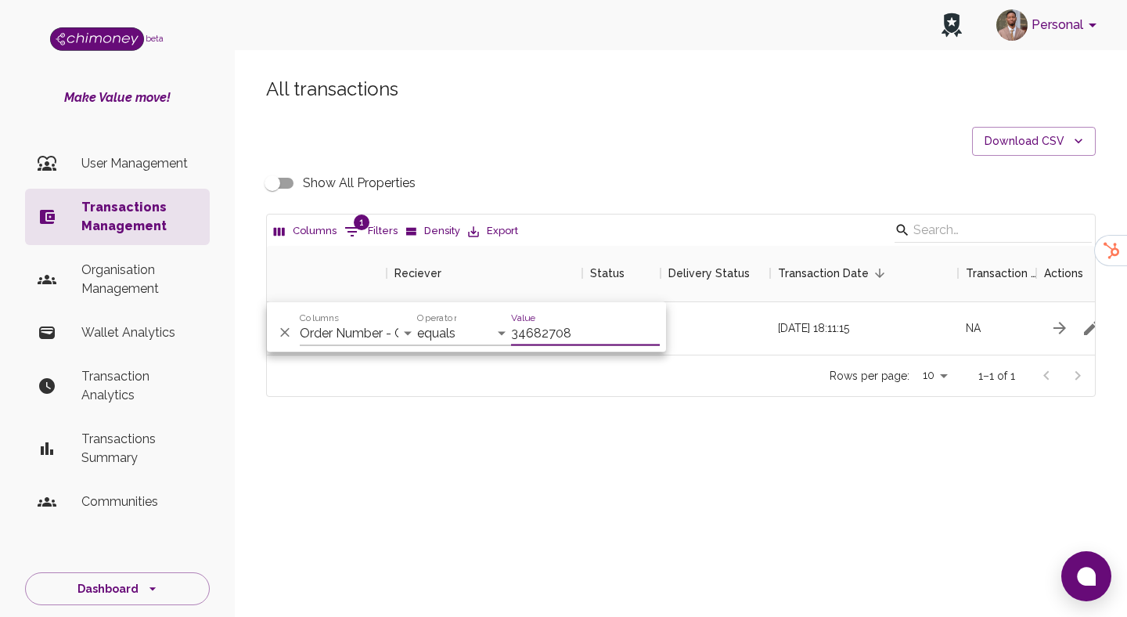
click at [532, 318] on label "Value" at bounding box center [523, 317] width 24 height 13
click at [532, 321] on input "34682708" at bounding box center [585, 333] width 149 height 25
click at [539, 331] on input "34682708" at bounding box center [585, 333] width 149 height 25
paste input "3239"
type input "34683239"
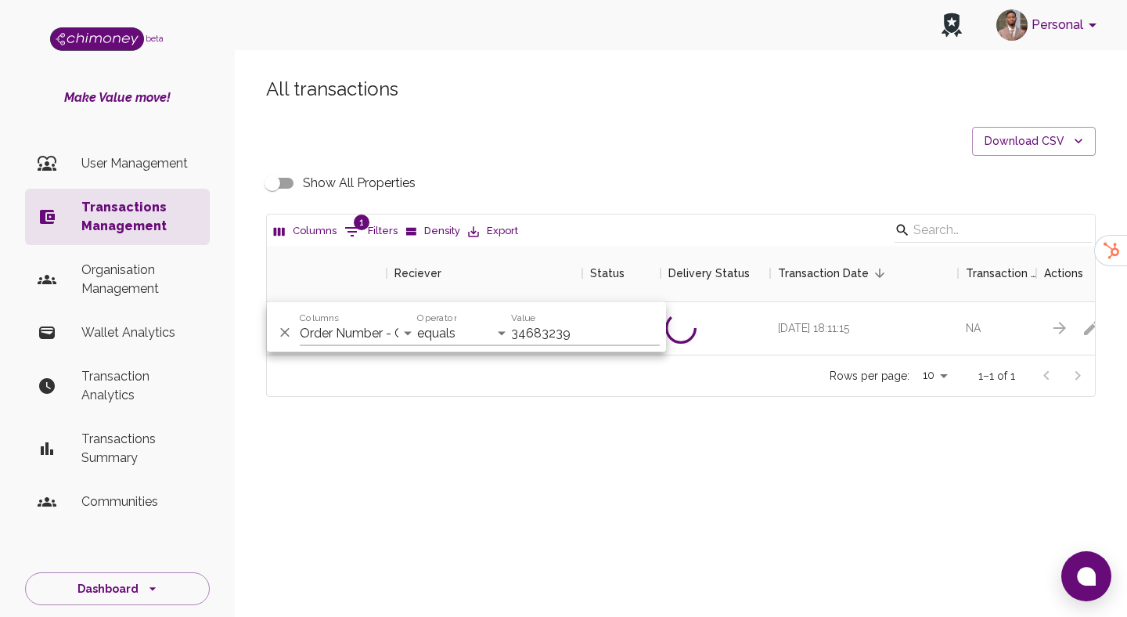
click at [781, 480] on div "All transactions Download CSV Show All Properties Columns 1 Filters Density Exp…" at bounding box center [681, 263] width 892 height 449
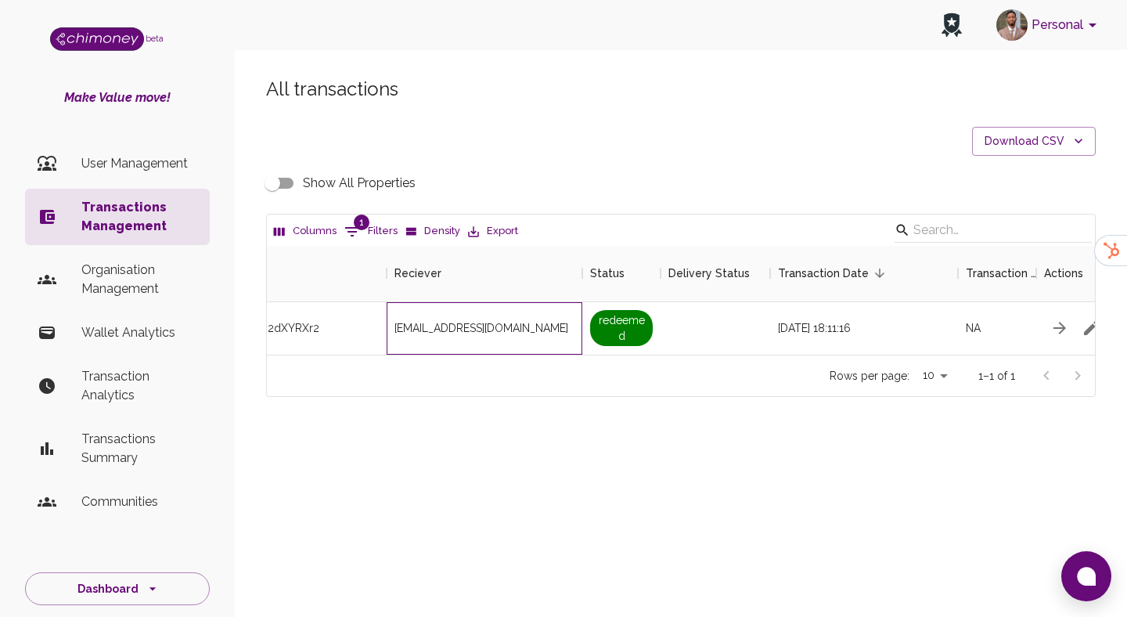
click at [443, 325] on span "deleonkema@gmail.com" at bounding box center [482, 328] width 174 height 16
copy span "deleonkema"
click at [509, 335] on span "deleonkema@gmail.com" at bounding box center [482, 328] width 174 height 16
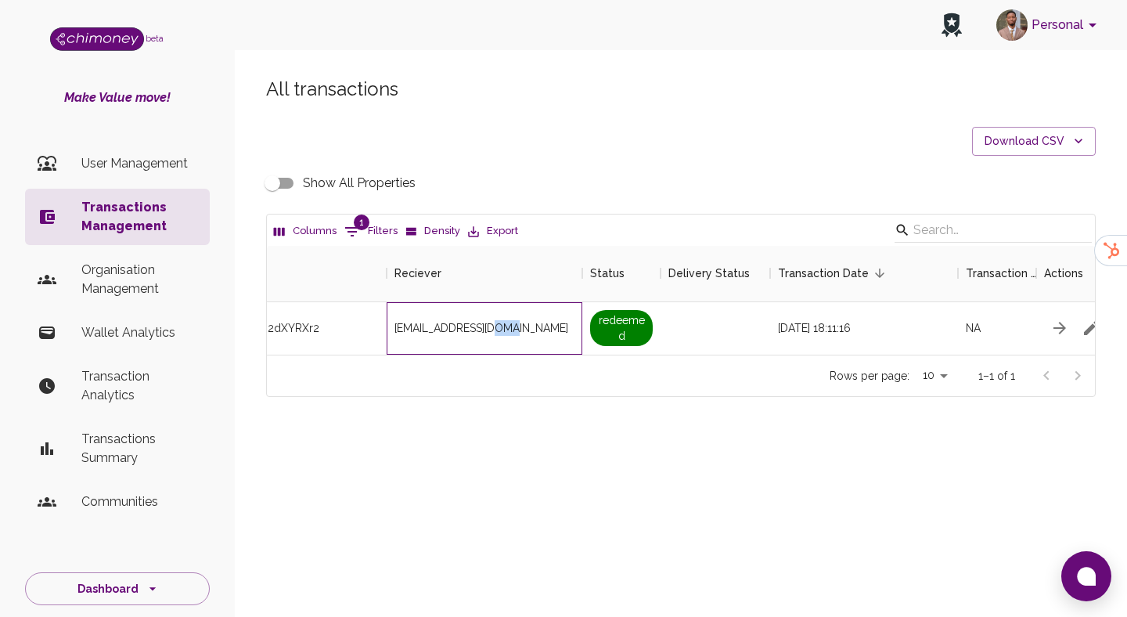
click at [509, 335] on span "deleonkema@gmail.com" at bounding box center [482, 328] width 174 height 16
copy span "deleonkema@gmail.com"
click at [355, 227] on span "1" at bounding box center [362, 223] width 16 height 16
select select "payout.order.orderNumber"
select select "equals"
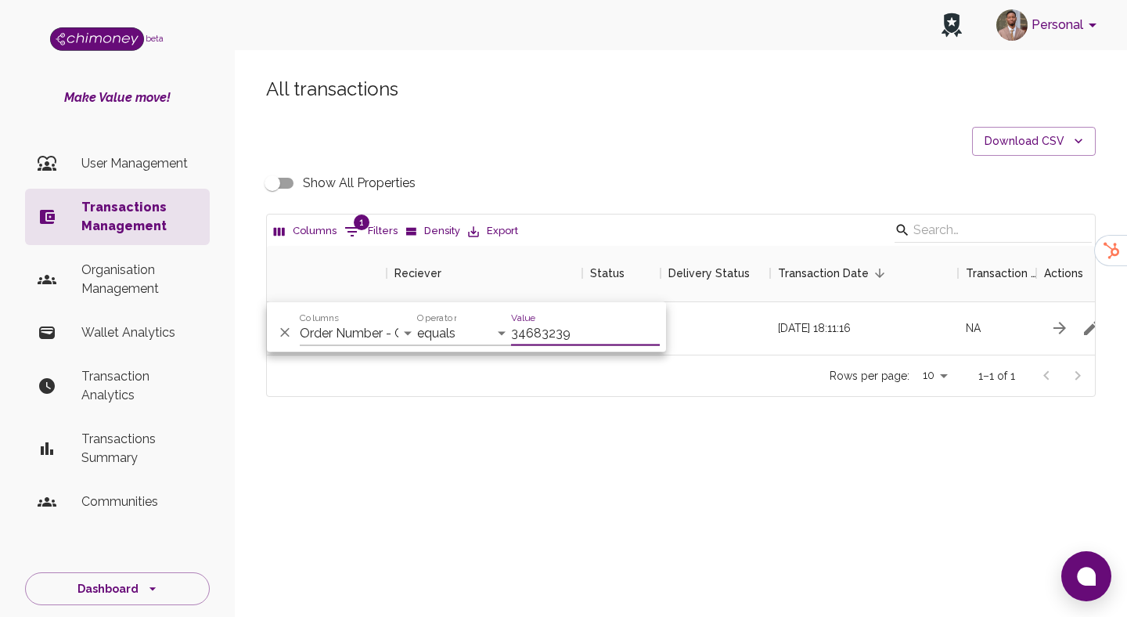
click at [577, 337] on input "34683239" at bounding box center [585, 333] width 149 height 25
type input "34817256"
click at [721, 330] on div at bounding box center [716, 328] width 110 height 52
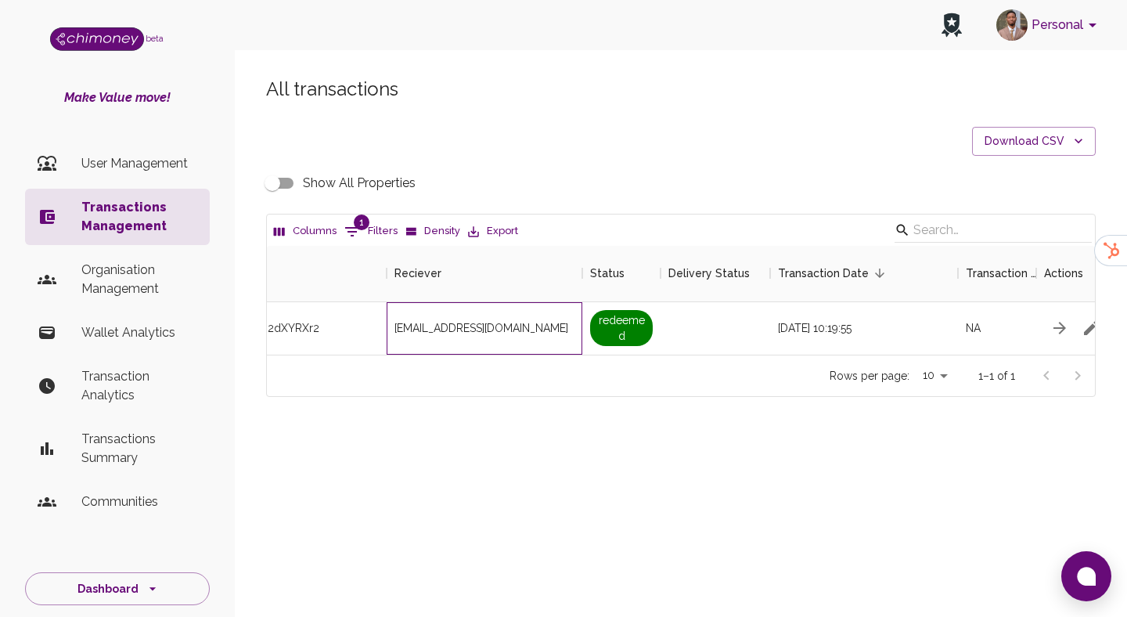
click at [536, 320] on span "eduquez.2793@umak.edu.ph" at bounding box center [482, 328] width 174 height 16
copy span "eduquez.2793@umak.edu.ph"
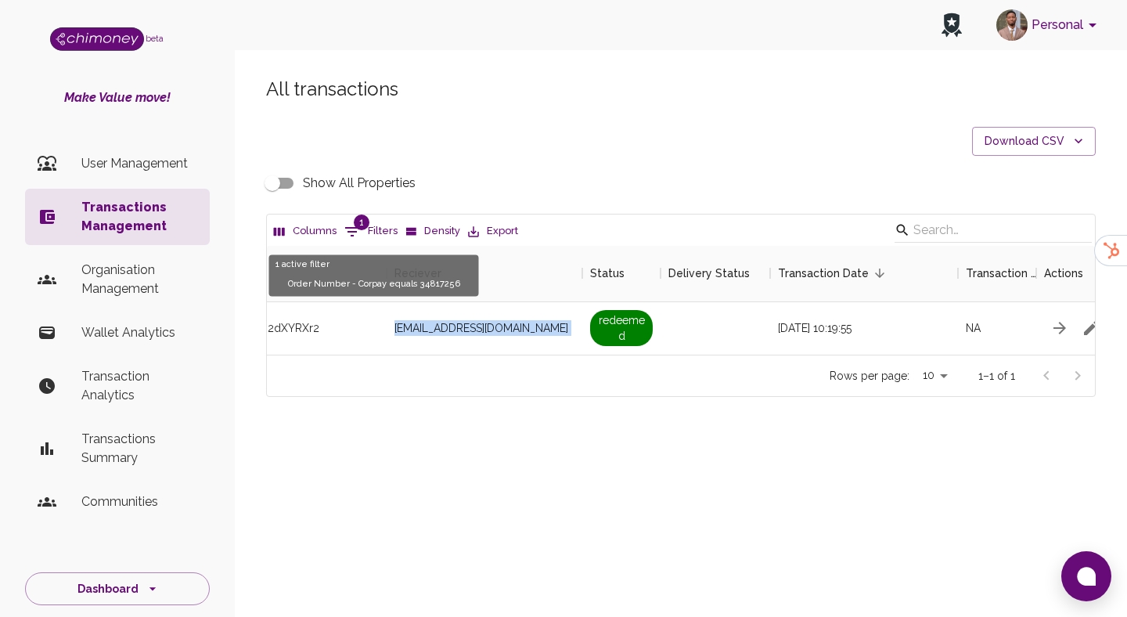
click at [365, 242] on button "1 Filters" at bounding box center [371, 231] width 61 height 25
select select "payout.order.orderNumber"
select select "equals"
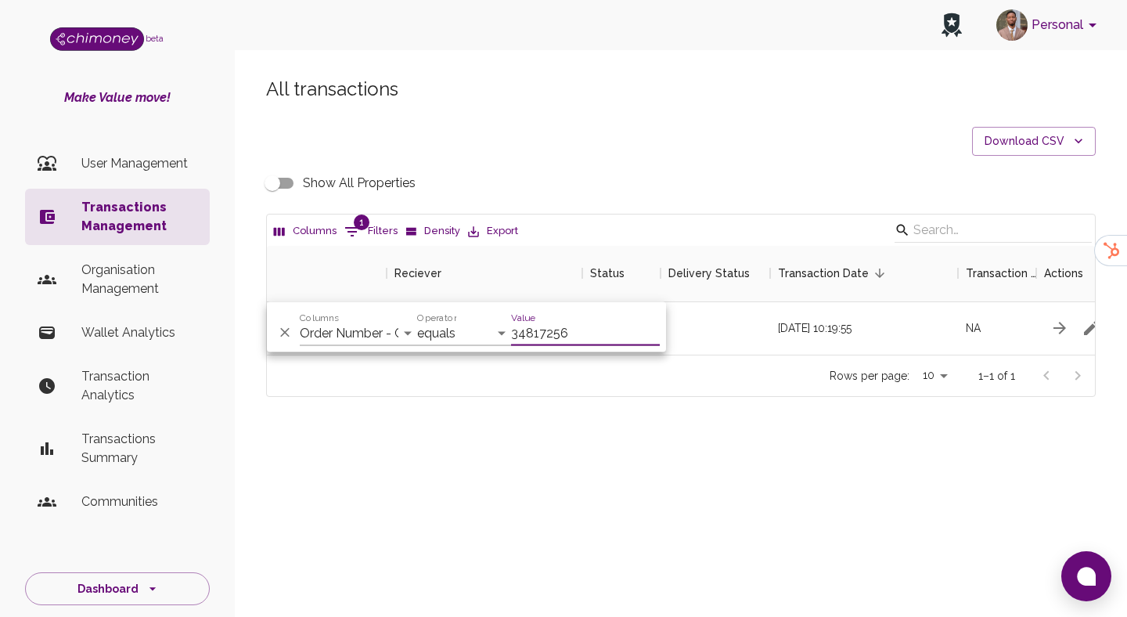
click at [539, 335] on input "34817256" at bounding box center [585, 333] width 149 height 25
type input "34824909"
click at [683, 333] on div at bounding box center [716, 328] width 110 height 52
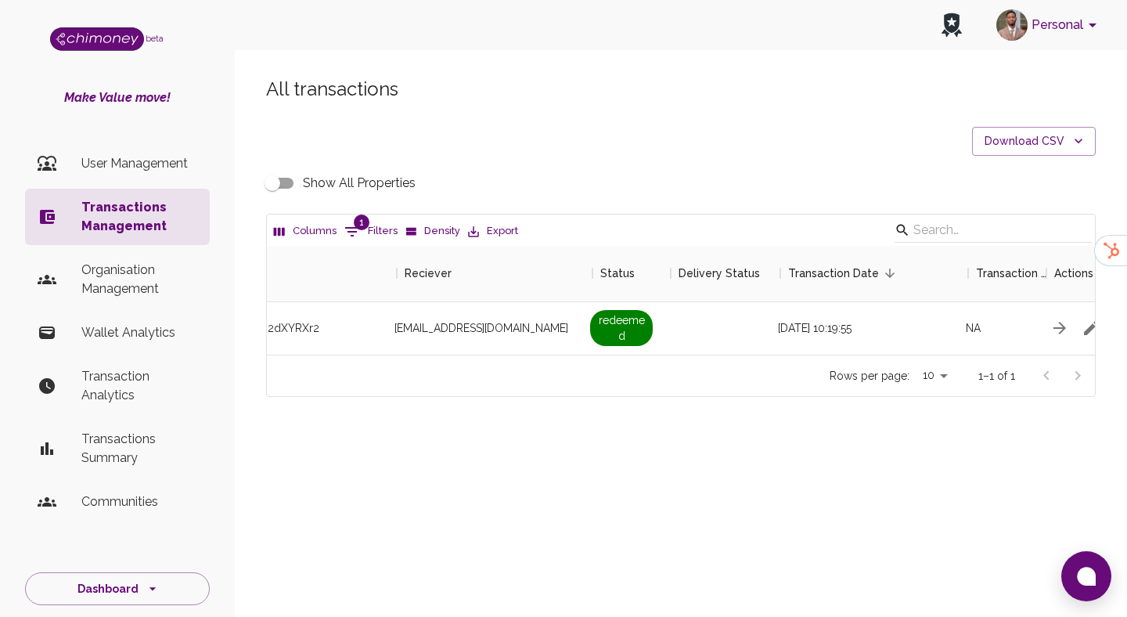
scroll to position [0, 1294]
click at [521, 328] on span "Obenedicto.4015@umak.edu.ph" at bounding box center [493, 328] width 174 height 16
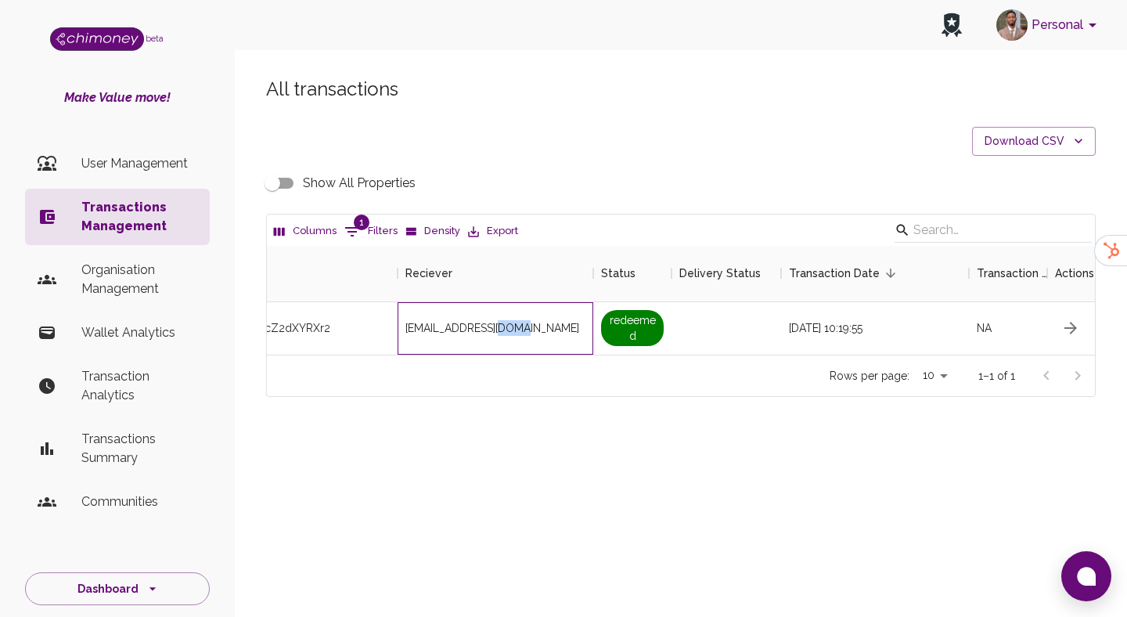
click at [521, 328] on span "Obenedicto.4015@umak.edu.ph" at bounding box center [493, 328] width 174 height 16
copy span "Obenedicto.4015@umak.edu.ph"
click at [722, 19] on div "Personal" at bounding box center [681, 25] width 892 height 50
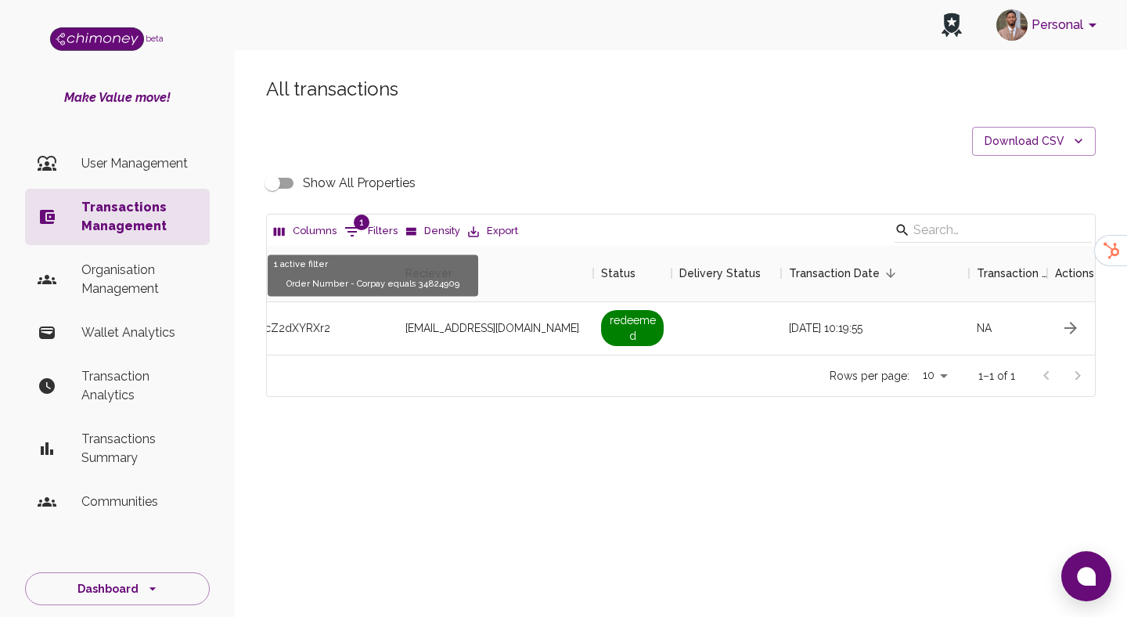
click at [360, 235] on button "1 Filters" at bounding box center [371, 231] width 61 height 25
select select "payout.order.orderNumber"
select select "equals"
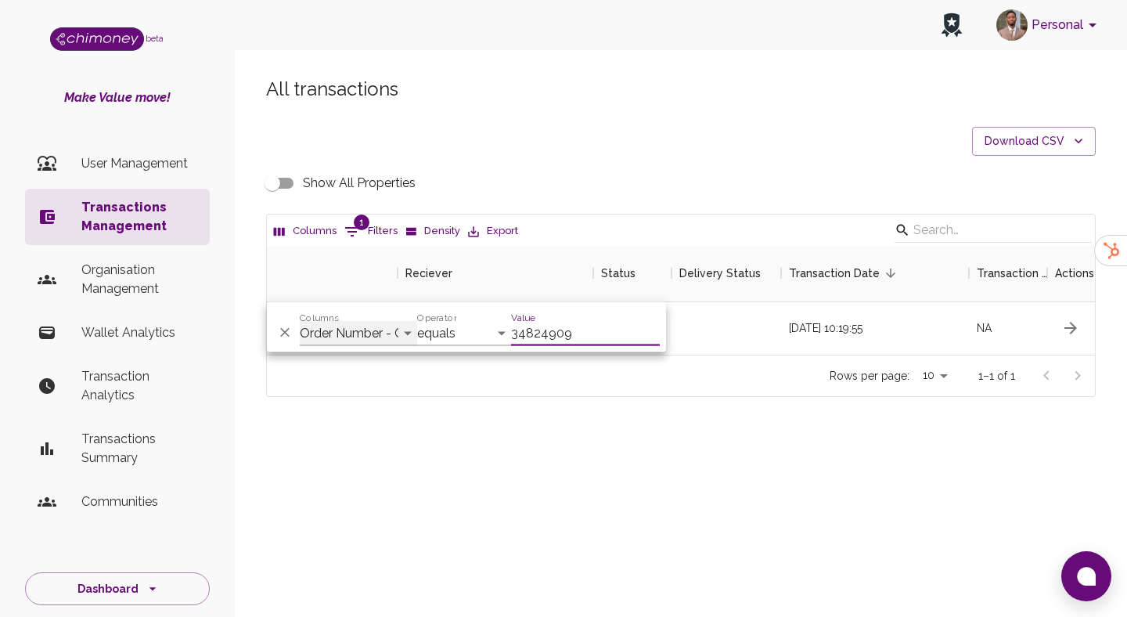
click at [366, 339] on select "Transaction Type Username Chi Ref Issue ID Value Amount Currency Fee ($) FX Rat…" at bounding box center [358, 333] width 117 height 25
select select "email"
click at [300, 321] on select "Transaction Type Username Chi Ref Issue ID Value Amount Currency Fee ($) FX Rat…" at bounding box center [358, 333] width 117 height 25
click at [537, 325] on input "34824909" at bounding box center [585, 333] width 149 height 25
paste input "imranatif003@gmail.com"
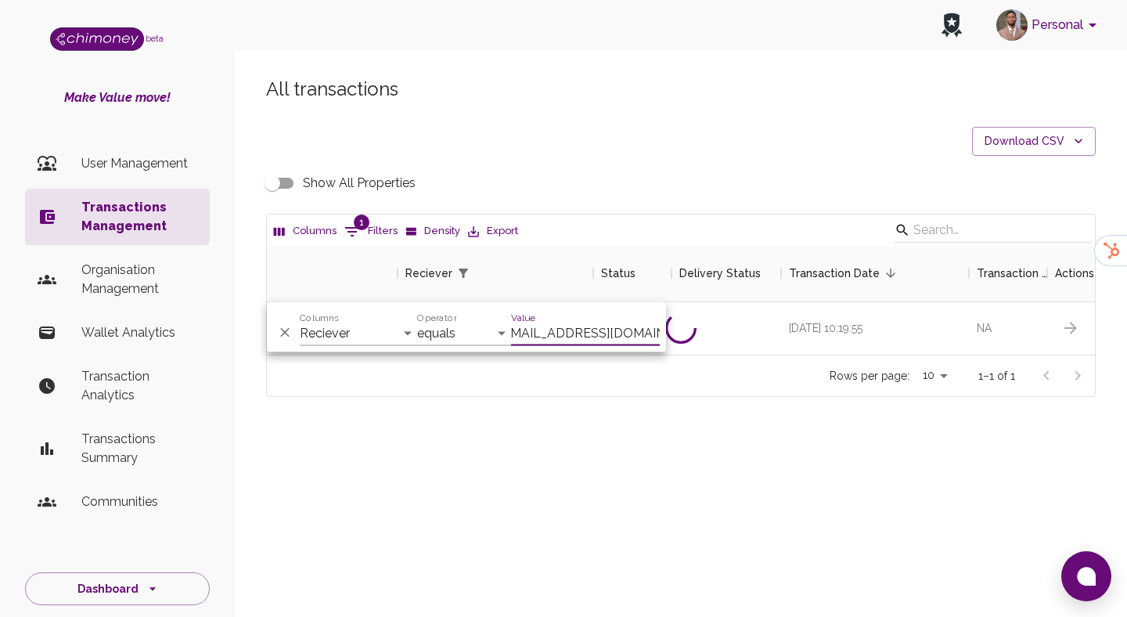
scroll to position [0, 0]
type input "imranatif003@gmail.com"
click at [693, 403] on div "All transactions Download CSV Show All Properties Columns 1 Filters Density Exp…" at bounding box center [681, 263] width 892 height 449
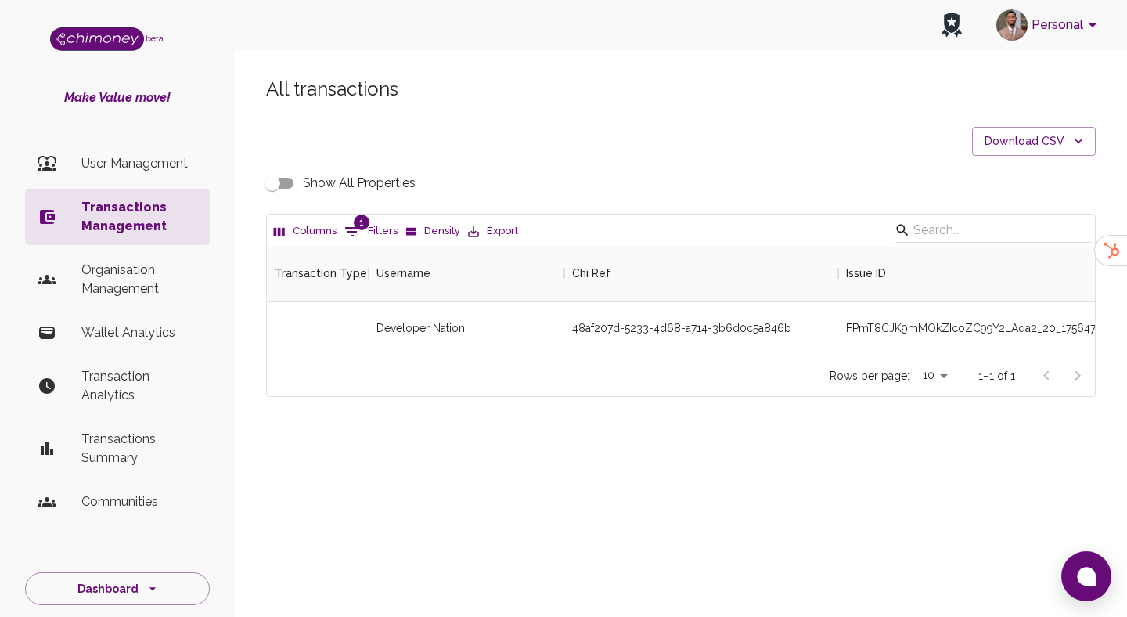
click at [269, 175] on input "Show All Properties" at bounding box center [272, 183] width 89 height 30
checkbox input "true"
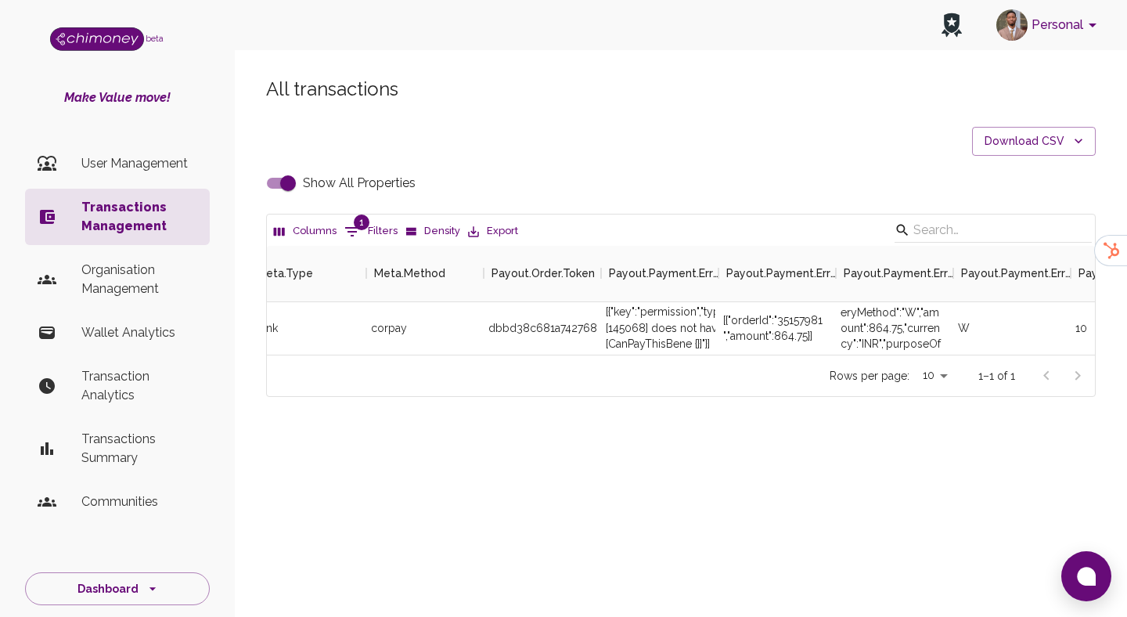
scroll to position [0, 2952]
click at [798, 318] on div "[{"orderId":"35157981","amount":864.75}]" at bounding box center [779, 327] width 102 height 31
click at [794, 320] on div "[{"orderId":"35157981","amount":864.75}]" at bounding box center [779, 327] width 102 height 31
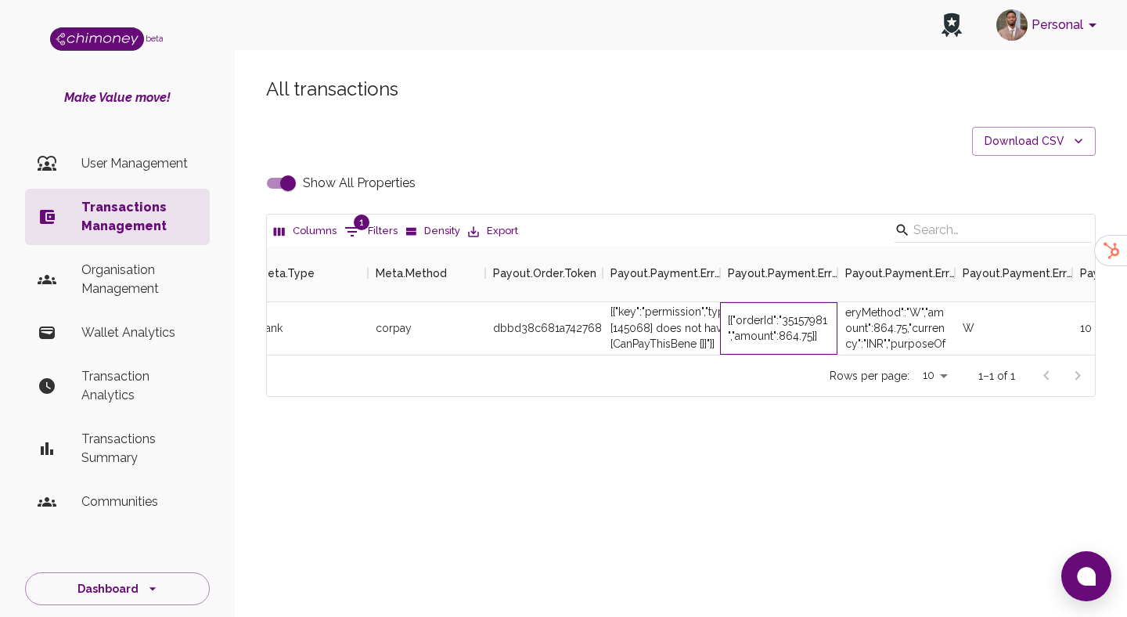
click at [794, 320] on div "[{"orderId":"35157981","amount":864.75}]" at bounding box center [779, 327] width 102 height 31
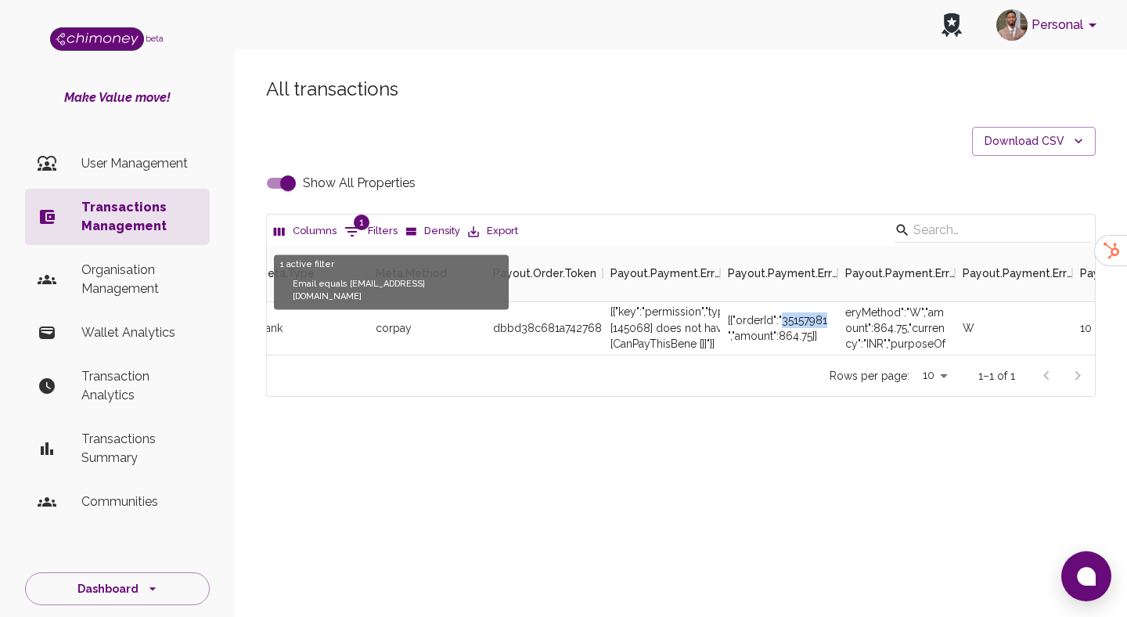
click at [357, 234] on icon "Show filters" at bounding box center [352, 231] width 19 height 19
select select "email"
select select "equals"
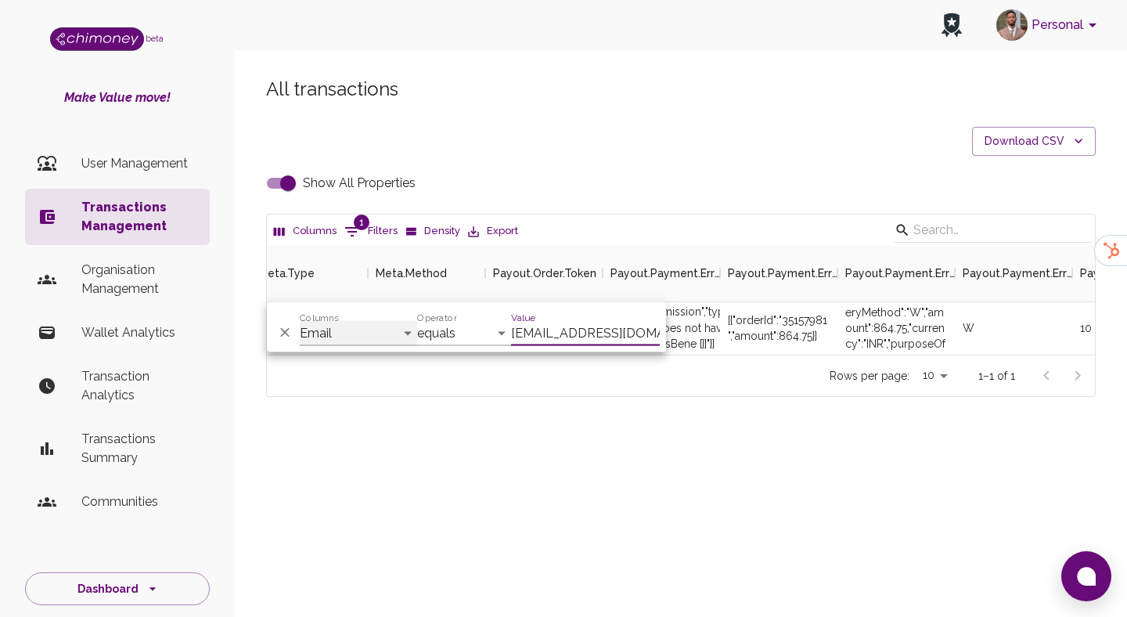
click at [398, 326] on select "Id Chimoney Issuer IssueID EnabledToRedeem InitiatedBy PersonalizedMessage Sche…" at bounding box center [358, 333] width 117 height 25
click at [279, 189] on input "Show All Properties" at bounding box center [287, 183] width 89 height 30
checkbox input "false"
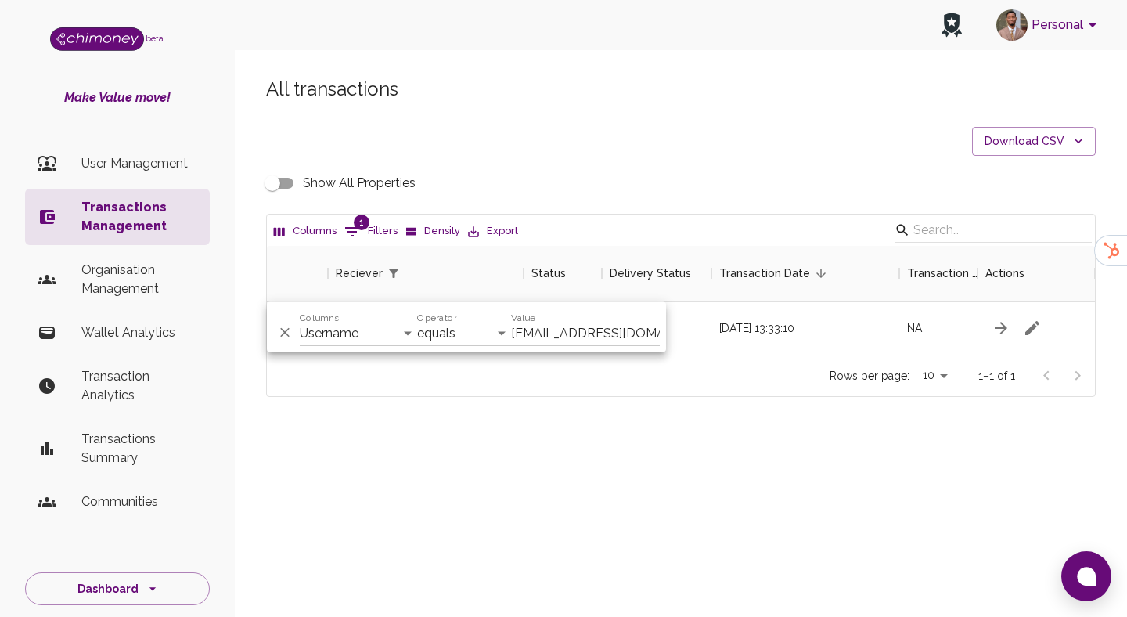
scroll to position [0, 1364]
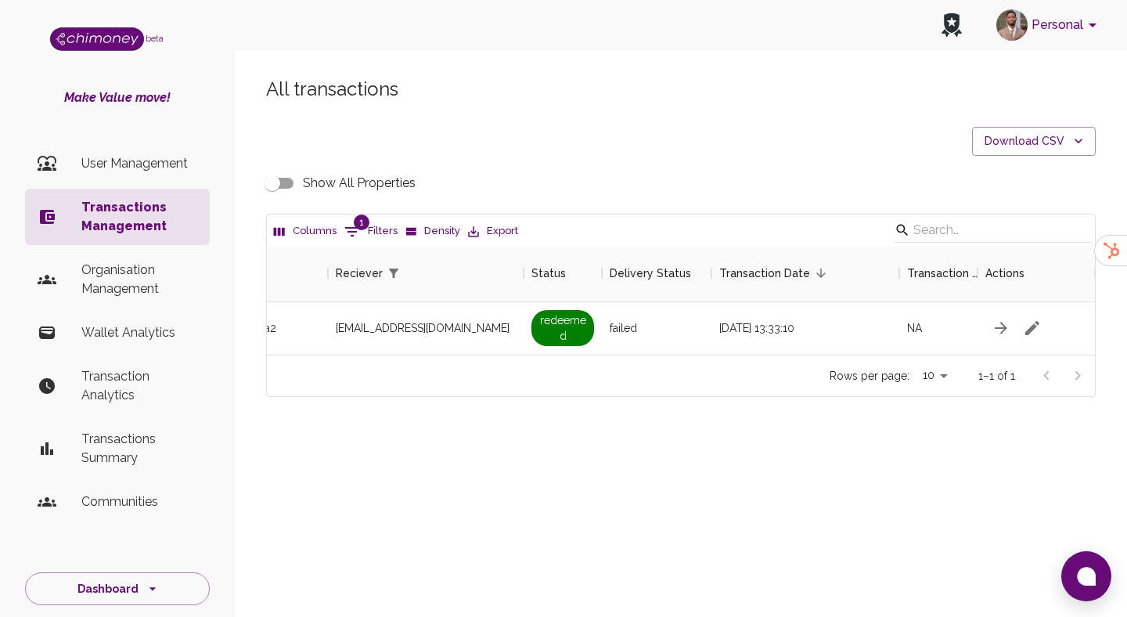
click at [355, 225] on span "1" at bounding box center [362, 223] width 16 height 16
select select "email"
select select "equals"
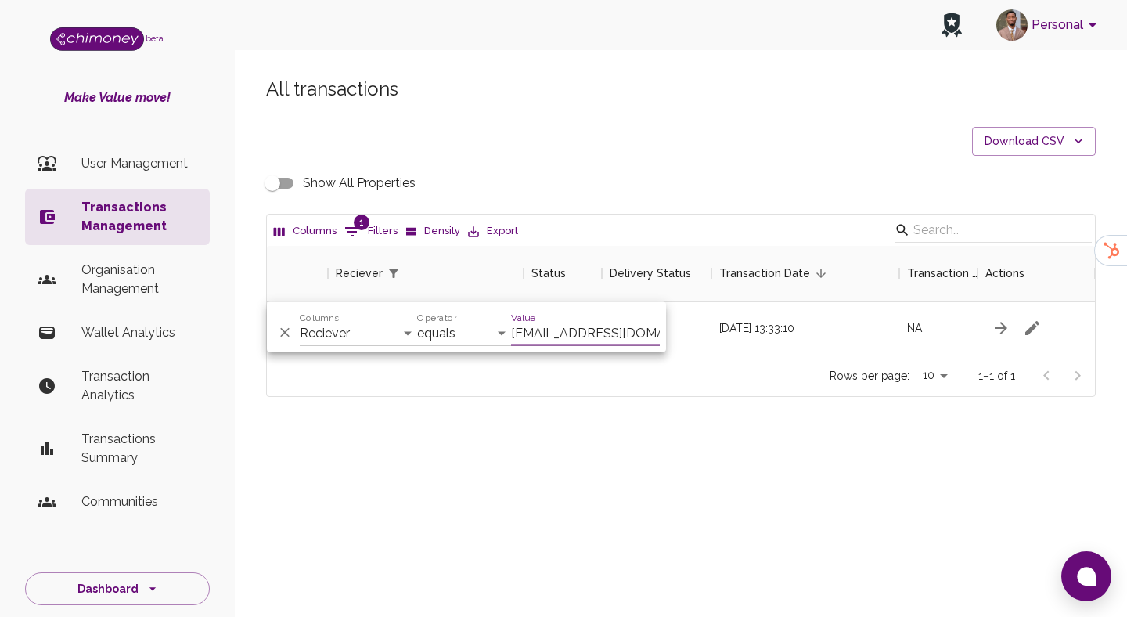
click at [362, 346] on div "And Or Columns Transaction Type Username Chi Ref Issue ID Value Amount Currency…" at bounding box center [466, 327] width 399 height 50
click at [368, 341] on select "Transaction Type Username Chi Ref Issue ID Value Amount Currency Fee ($) FX Rat…" at bounding box center [358, 333] width 117 height 25
select select "payout.order.orderNumber"
click at [300, 321] on select "Transaction Type Username Chi Ref Issue ID Value Amount Currency Fee ($) FX Rat…" at bounding box center [358, 333] width 117 height 25
click at [602, 338] on input "imranatif003@gmail.com" at bounding box center [585, 333] width 149 height 25
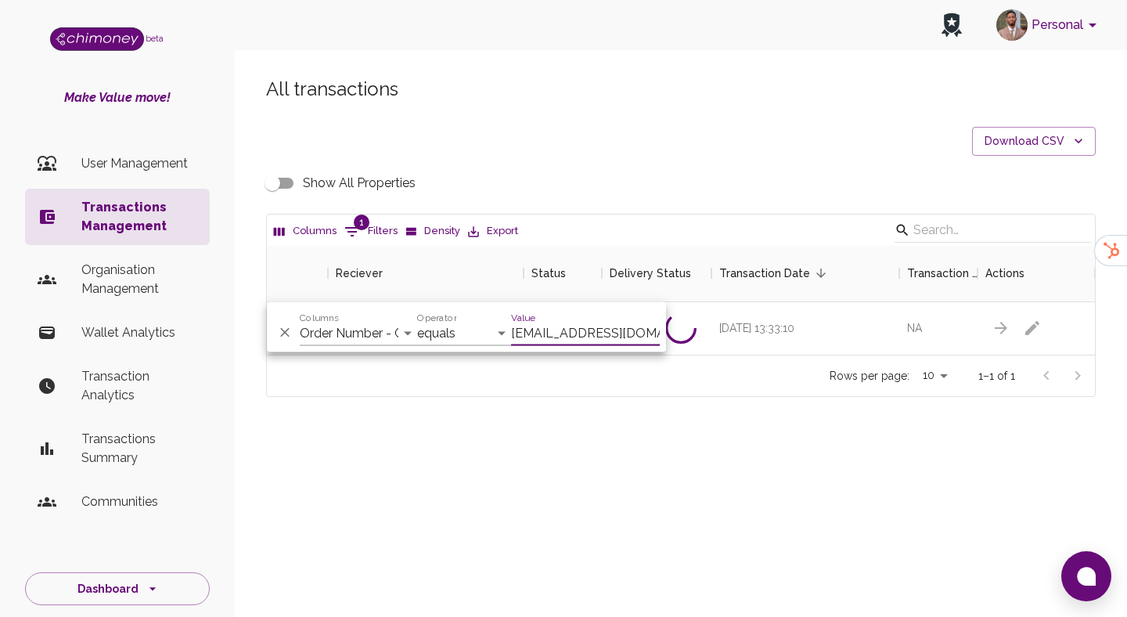
paste input "34982911"
type input "34982911"
click at [755, 302] on div "30/07/2025, 19:42:30" at bounding box center [806, 328] width 188 height 52
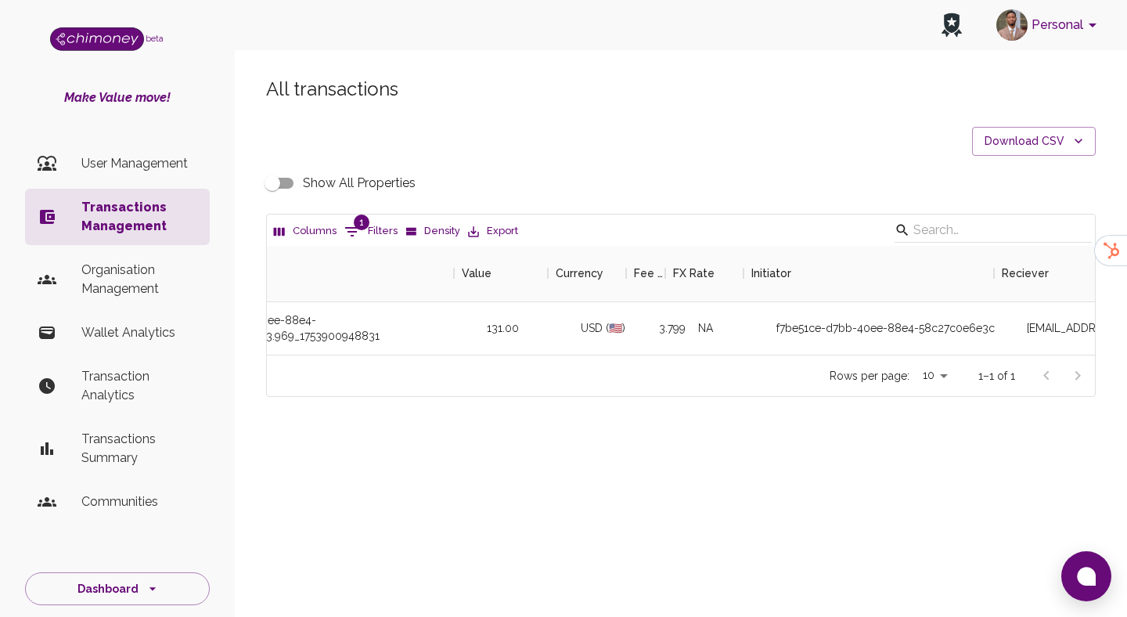
scroll to position [0, 645]
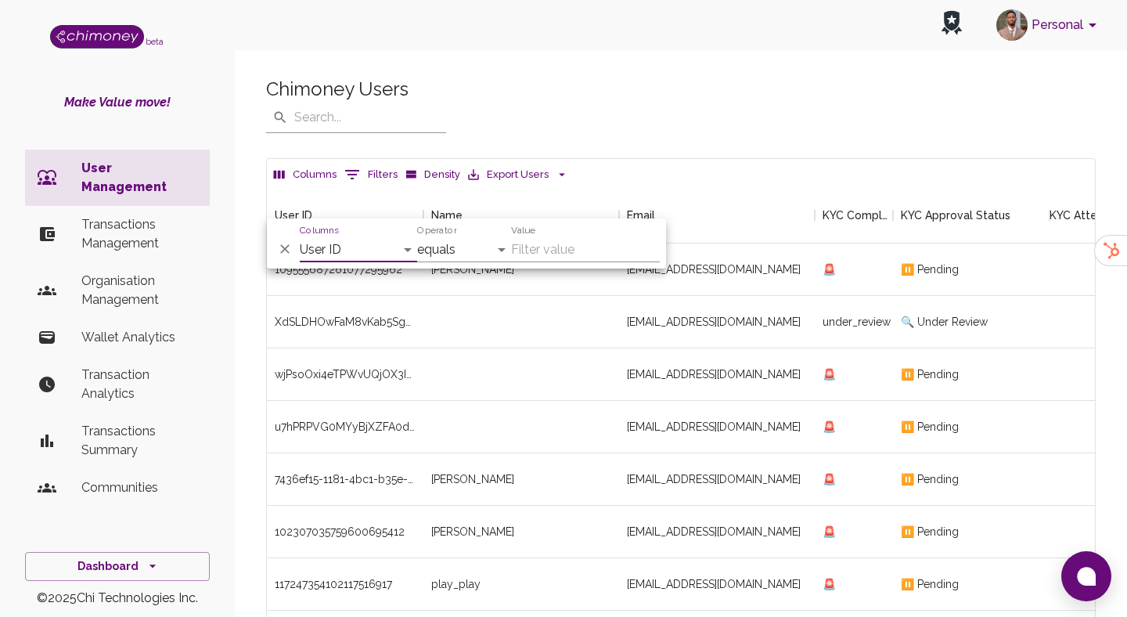
scroll to position [581, 828]
click at [680, 94] on div "Chimoney Users ​ ​" at bounding box center [681, 105] width 830 height 56
